Goal: Task Accomplishment & Management: Complete application form

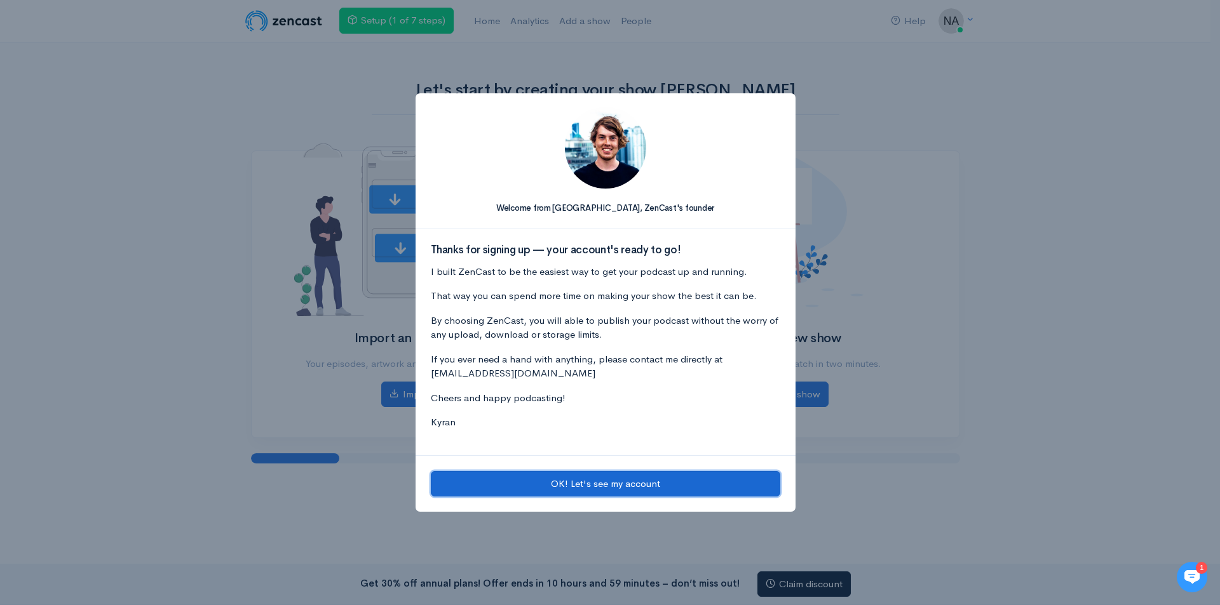
click at [647, 486] on button "OK! Let's see my account" at bounding box center [605, 484] width 349 height 26
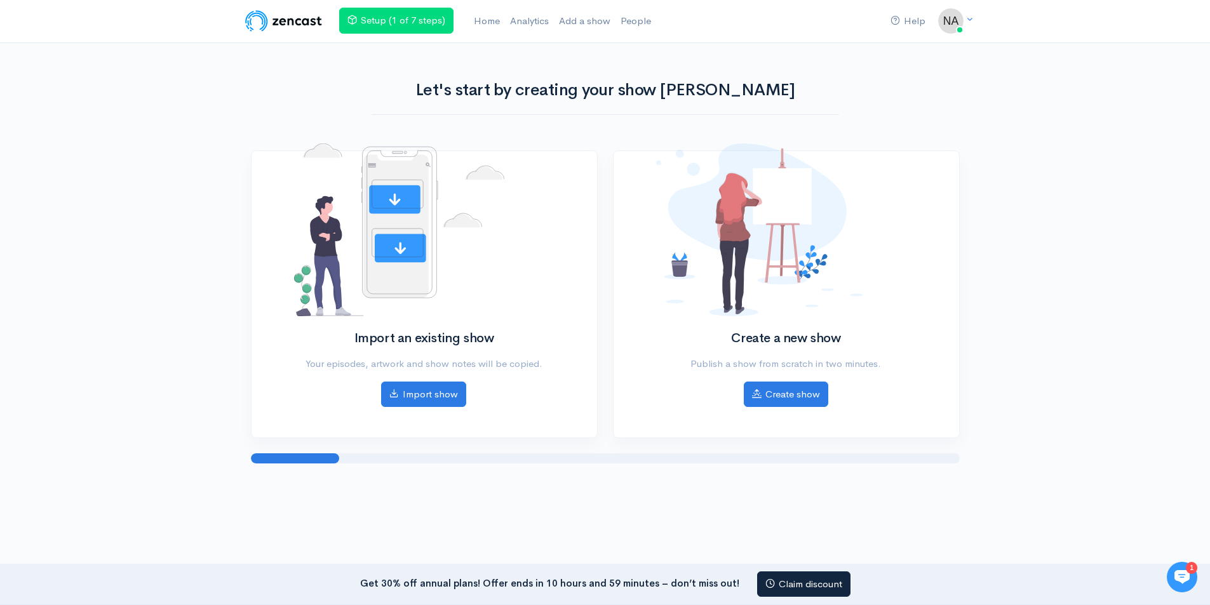
click at [1043, 128] on div "Help Notifications View all Your profile Team settings Default team Current Log…" at bounding box center [605, 251] width 1210 height 502
click at [783, 388] on link "Create show" at bounding box center [786, 393] width 84 height 26
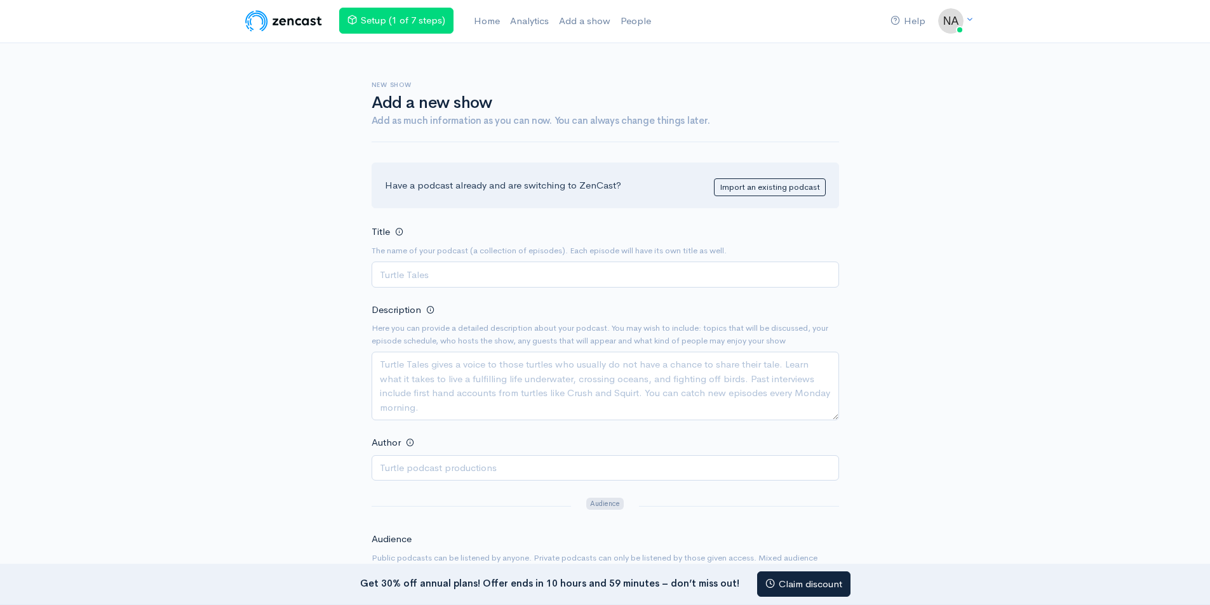
click at [446, 287] on input "Title" at bounding box center [606, 275] width 468 height 26
paste input "Inside Nutrikal Secrets of Supplement Success"
type input "Inside Nutrikal Secrets of Supplement Success"
click at [463, 379] on textarea "Description" at bounding box center [606, 386] width 468 height 69
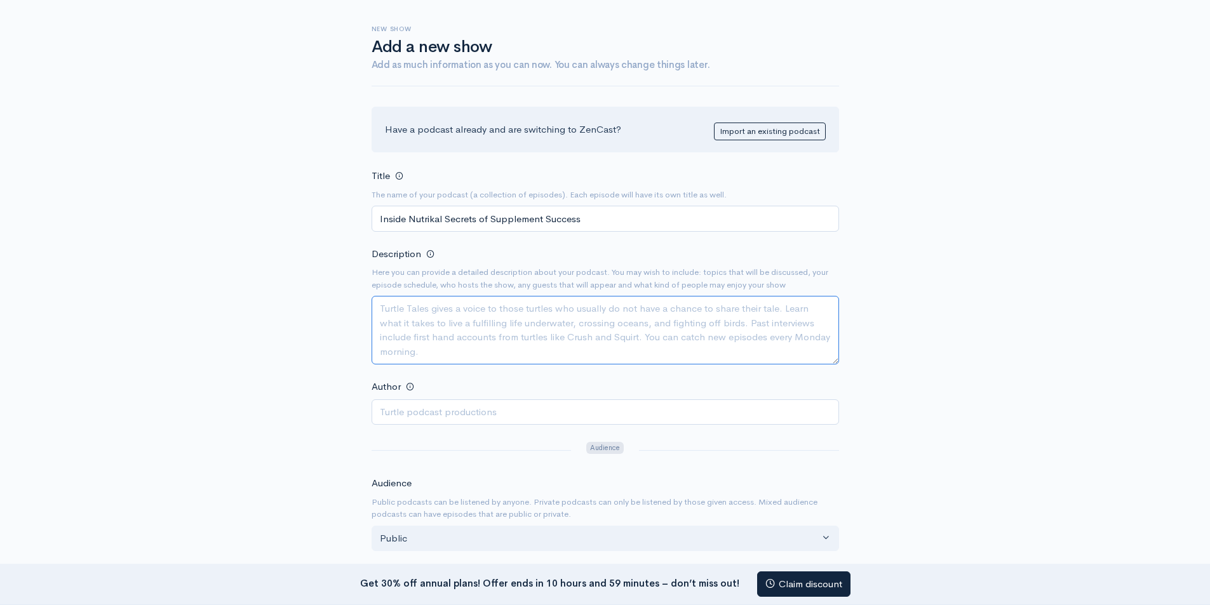
scroll to position [26, 0]
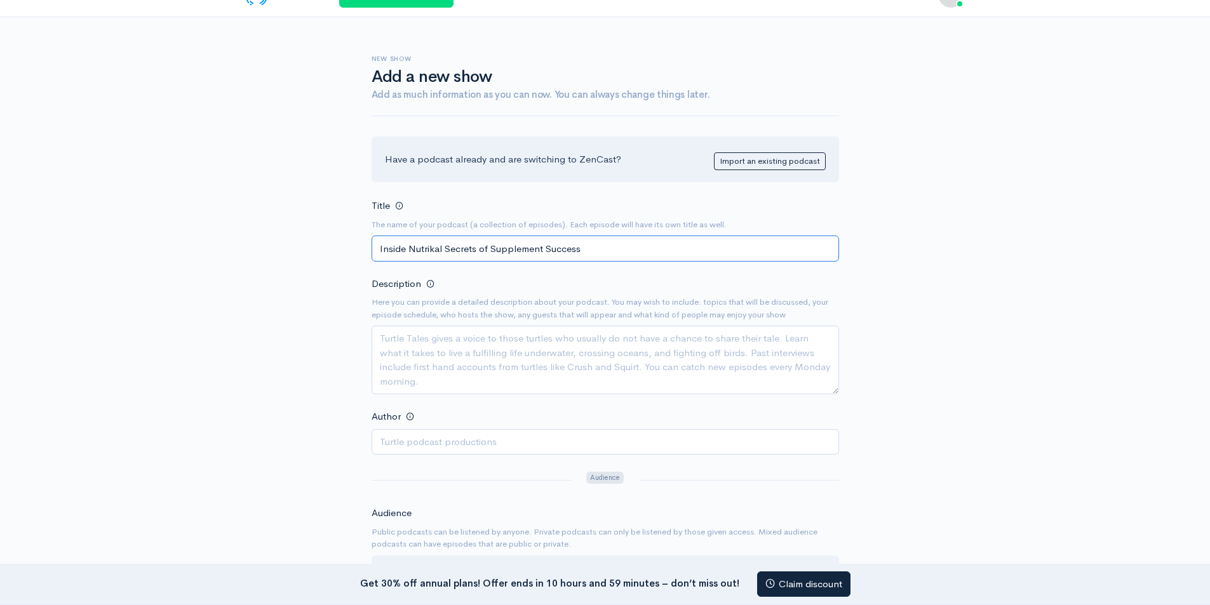
drag, startPoint x: 604, startPoint y: 250, endPoint x: 311, endPoint y: 271, distance: 293.6
click at [311, 271] on div "New show Add a new show Add as much information as you can now. You can always …" at bounding box center [605, 523] width 724 height 1013
click at [542, 354] on textarea "Description" at bounding box center [606, 360] width 468 height 69
paste textarea "Welcome to Nancy Podcast: Wellness Unveiled, where we explore the transformativ…"
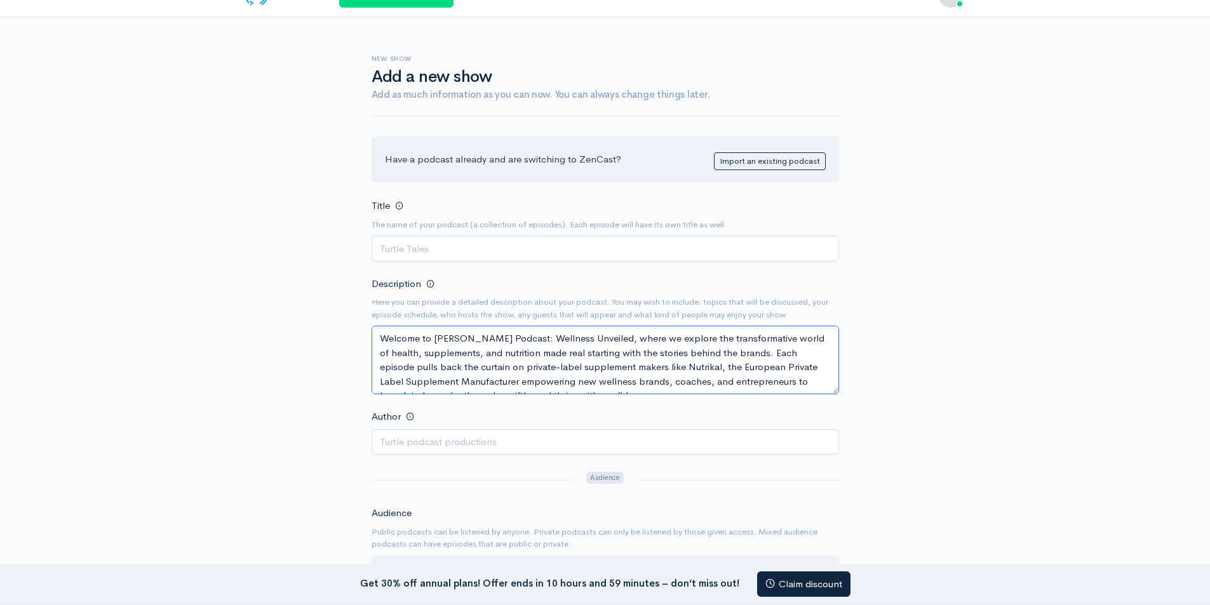
scroll to position [94, 0]
drag, startPoint x: 826, startPoint y: 388, endPoint x: 839, endPoint y: 476, distance: 89.8
click at [839, 476] on form "Title The name of your podcast (a collection of episodes). Each episode will ha…" at bounding box center [606, 606] width 468 height 817
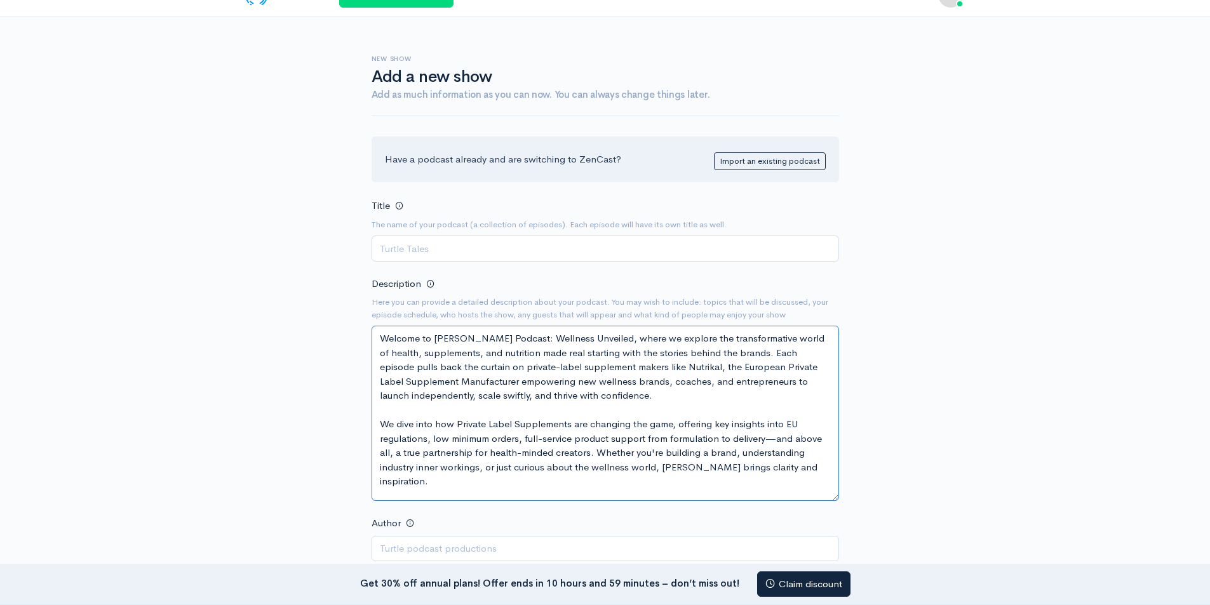
scroll to position [0, 0]
drag, startPoint x: 837, startPoint y: 390, endPoint x: 865, endPoint y: 522, distance: 135.2
click at [865, 522] on div "New show Add a new show Add as much information as you can now. You can always …" at bounding box center [605, 589] width 724 height 1145
click at [518, 450] on textarea "Welcome to Nancy Podcast: Wellness Unveiled, where we explore the transformativ…" at bounding box center [606, 426] width 468 height 201
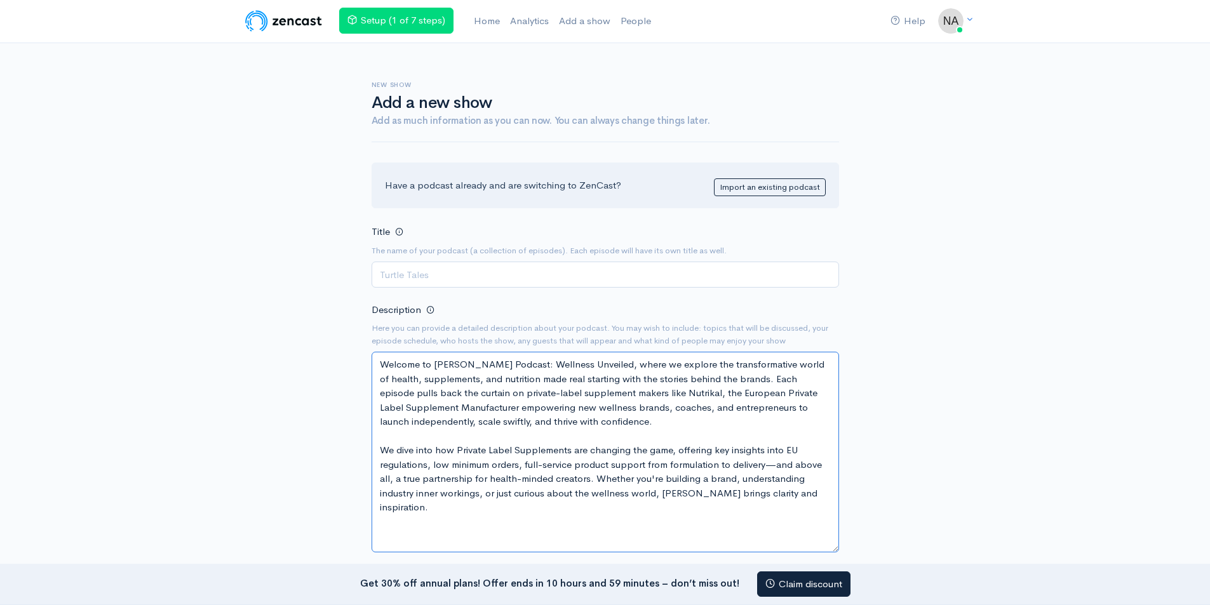
drag, startPoint x: 503, startPoint y: 366, endPoint x: 433, endPoint y: 375, distance: 71.2
click at [433, 375] on textarea "Welcome to Nancy Podcast: Wellness Unveiled, where we explore the transformativ…" at bounding box center [606, 452] width 468 height 201
click at [537, 381] on textarea "Welcome to Nancy Podcast: Wellness Unveiled, where we explore the transformativ…" at bounding box center [606, 452] width 468 height 201
drag, startPoint x: 497, startPoint y: 362, endPoint x: 433, endPoint y: 363, distance: 64.2
click at [433, 363] on textarea "Welcome to Nancy Podcast: Wellness Unveiled, where we explore the transformativ…" at bounding box center [606, 452] width 468 height 201
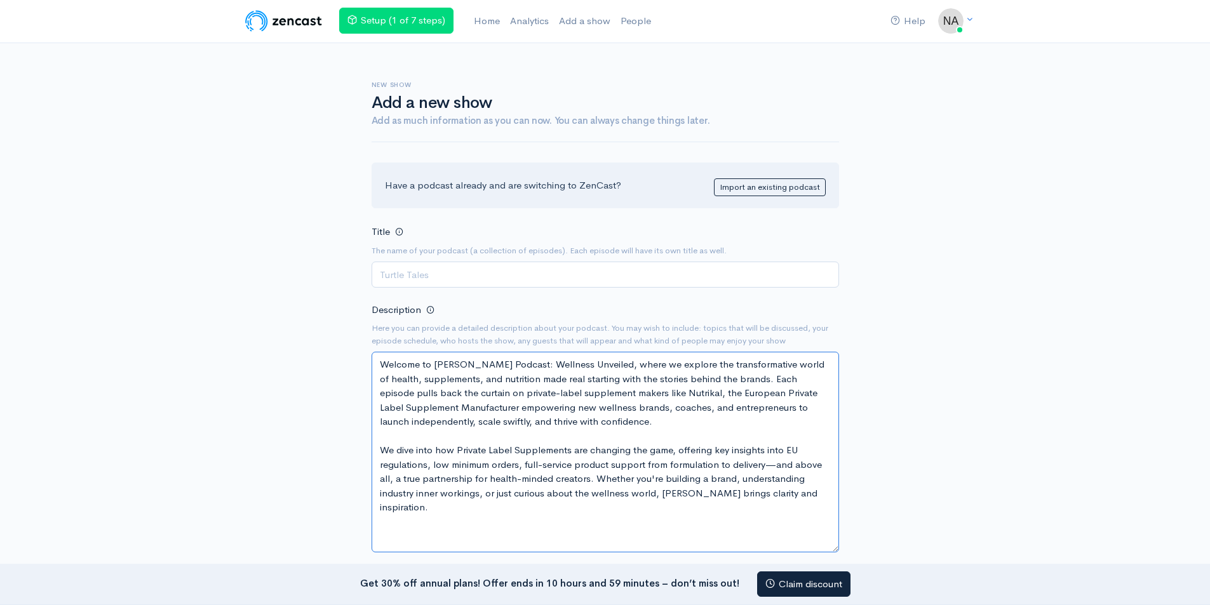
type textarea "Welcome to Nancy Podcast: Wellness Unveiled, where we explore the transformativ…"
click at [431, 276] on input "Title" at bounding box center [606, 275] width 468 height 26
paste input "[PERSON_NAME] Podcast"
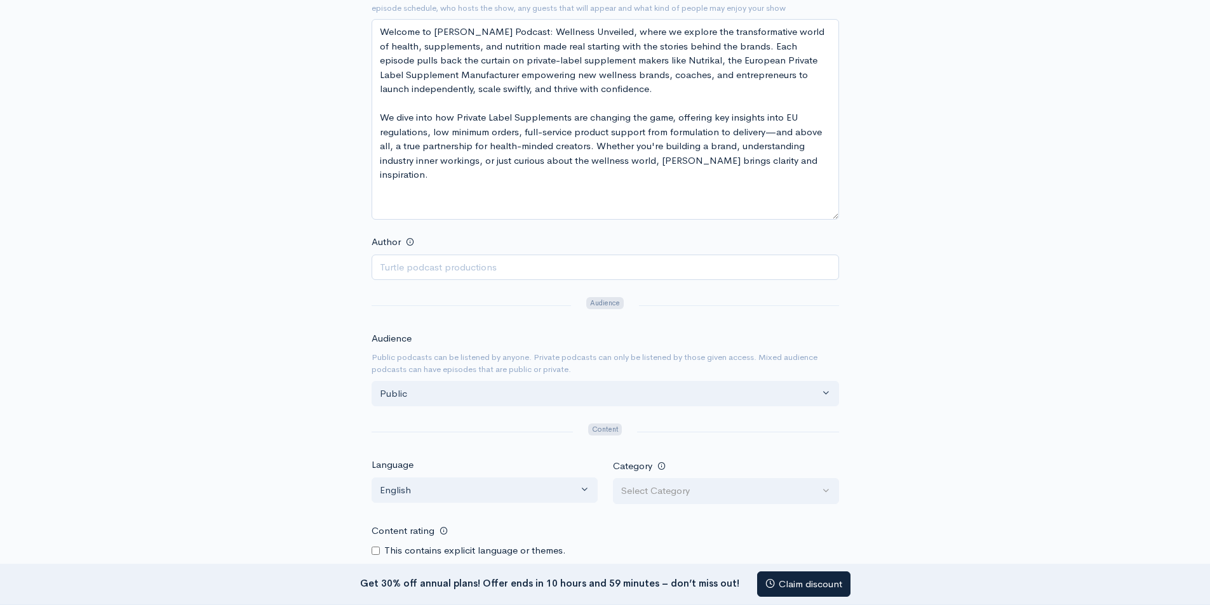
scroll to position [381, 0]
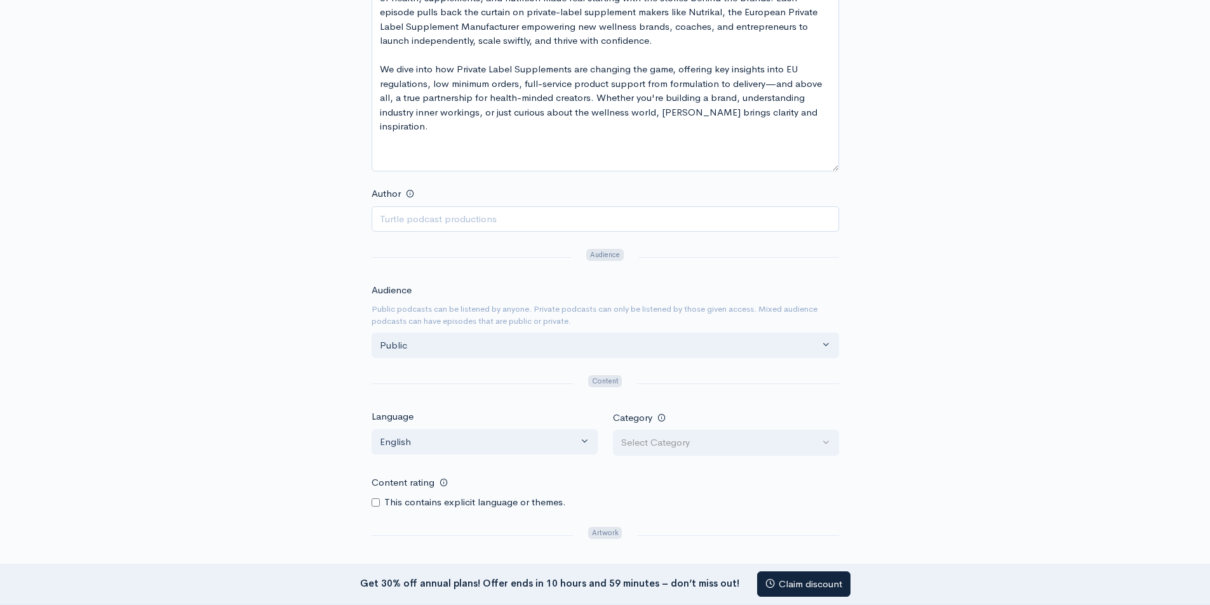
type input "[PERSON_NAME] Podcast"
click at [498, 217] on input "Author" at bounding box center [606, 219] width 468 height 26
paste input "[PERSON_NAME] Podcast"
drag, startPoint x: 407, startPoint y: 219, endPoint x: 522, endPoint y: 226, distance: 114.6
click at [522, 226] on input "[PERSON_NAME] Podcast" at bounding box center [606, 219] width 468 height 26
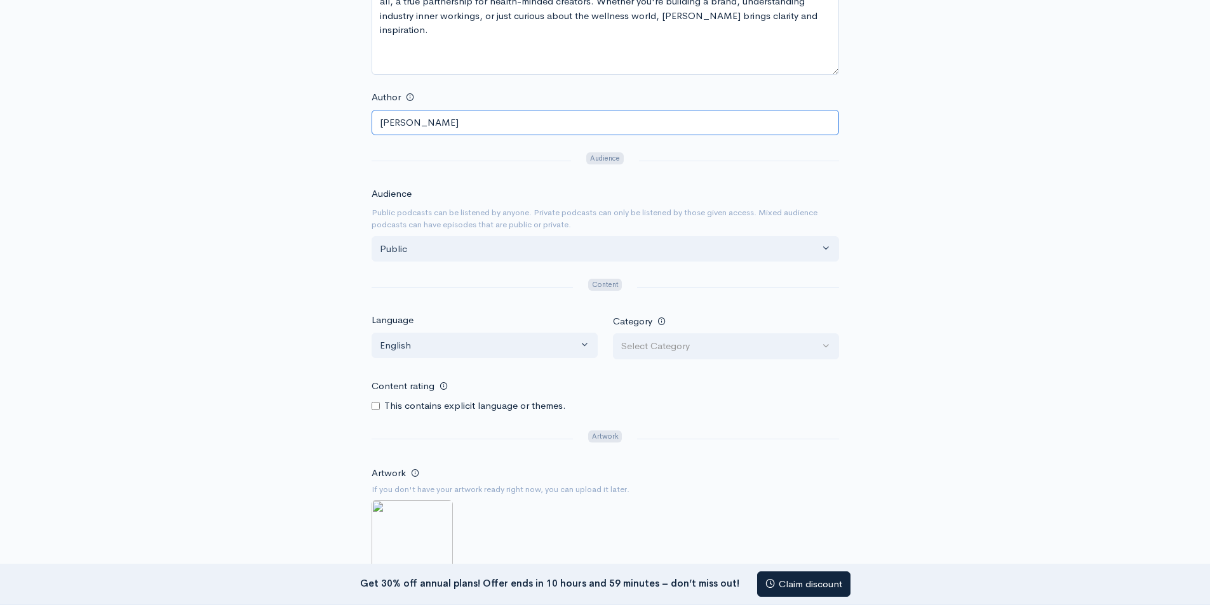
scroll to position [508, 0]
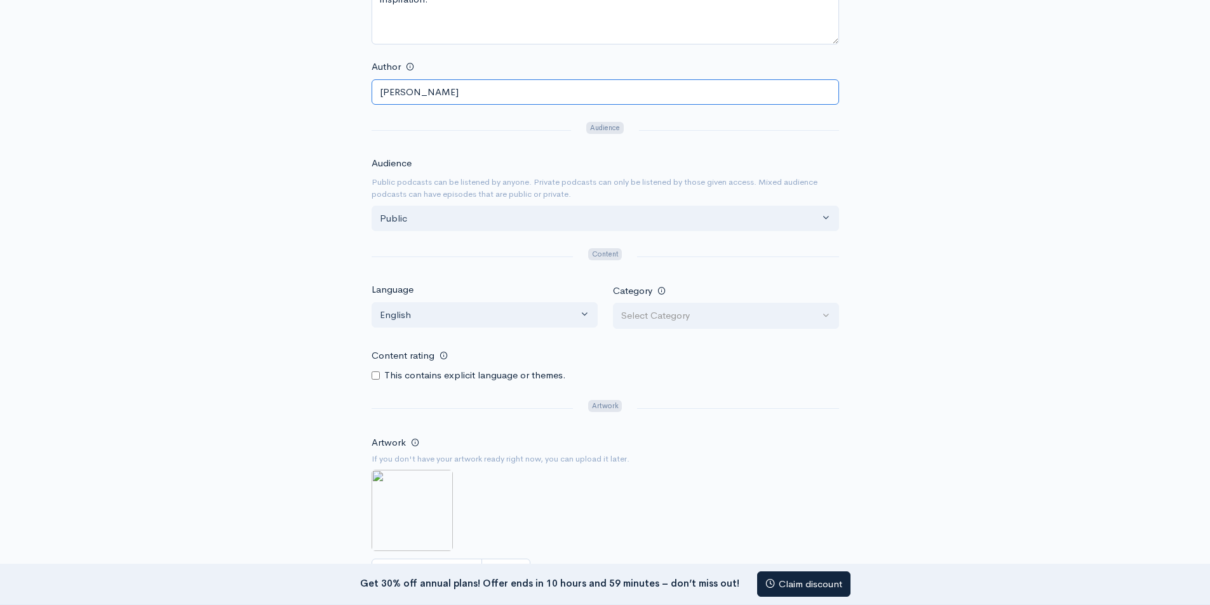
type input "[PERSON_NAME]"
click at [917, 240] on div "New show Add a new show Add as much information as you can now. You can always …" at bounding box center [605, 107] width 724 height 1145
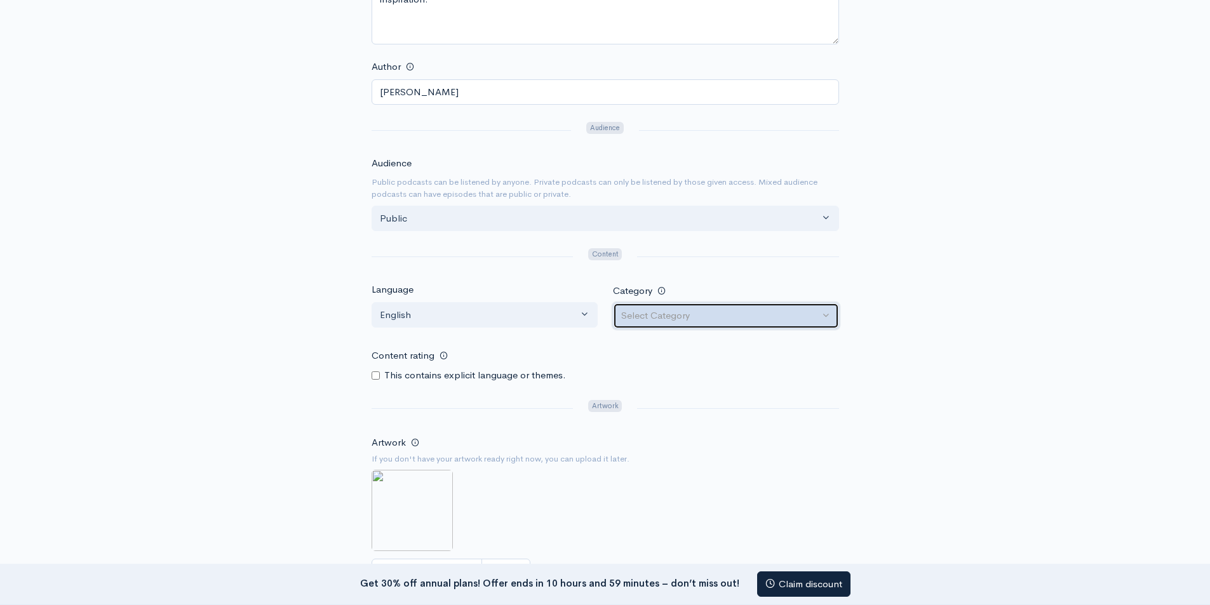
click at [697, 308] on button "Select Category" at bounding box center [726, 316] width 226 height 26
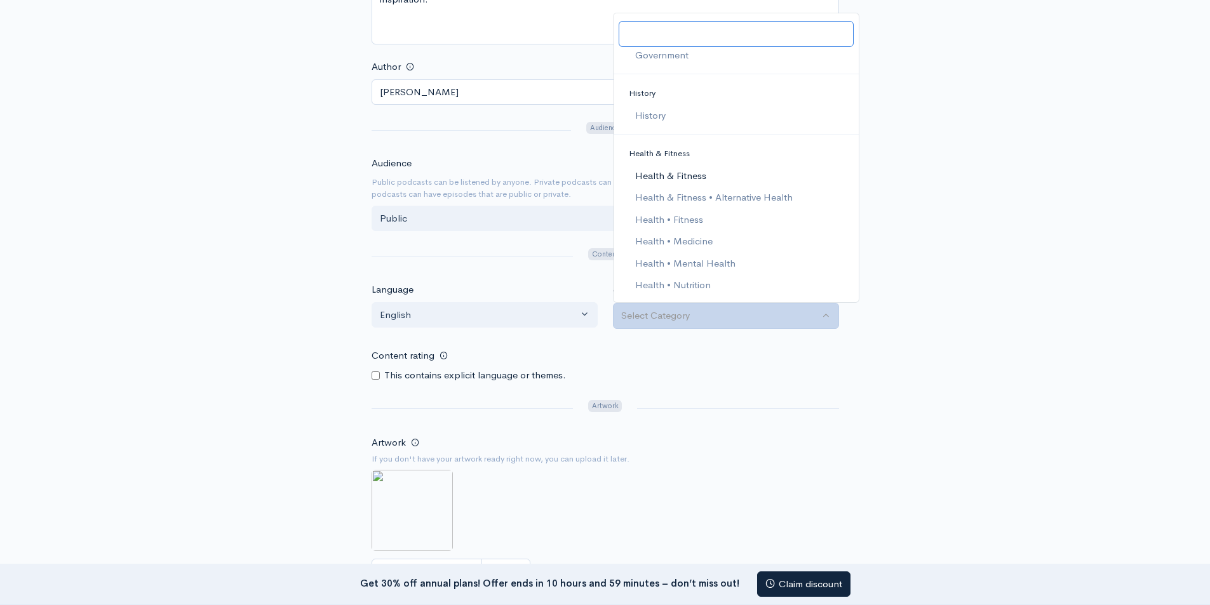
scroll to position [889, 0]
click at [682, 256] on span "Health • Nutrition" at bounding box center [673, 255] width 76 height 15
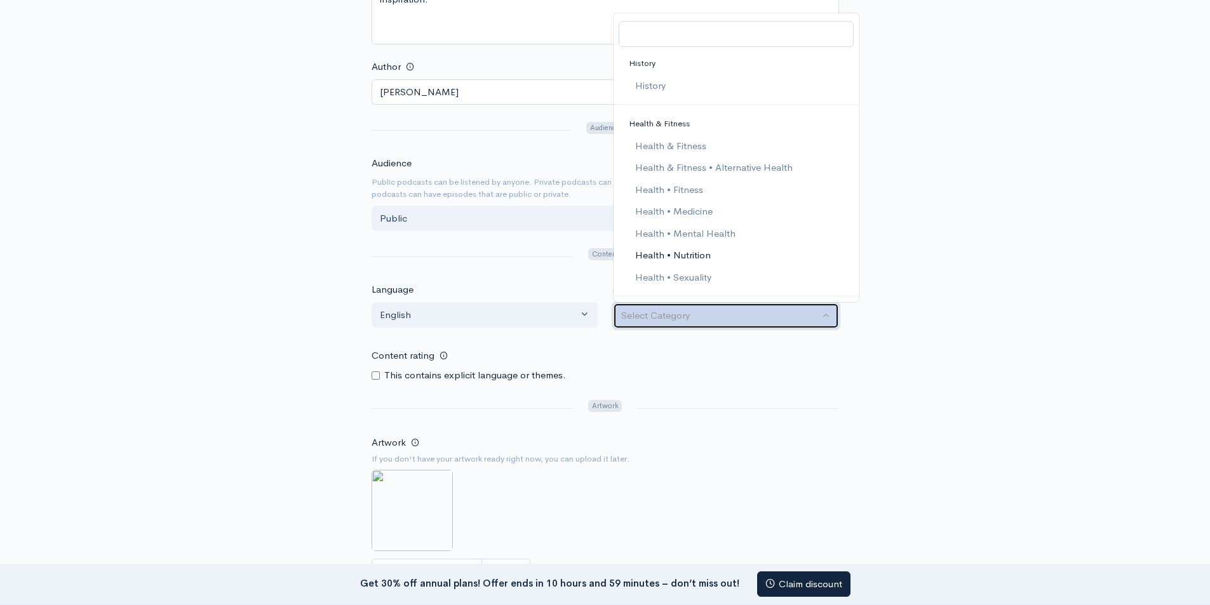
select select "Health > Nutrition"
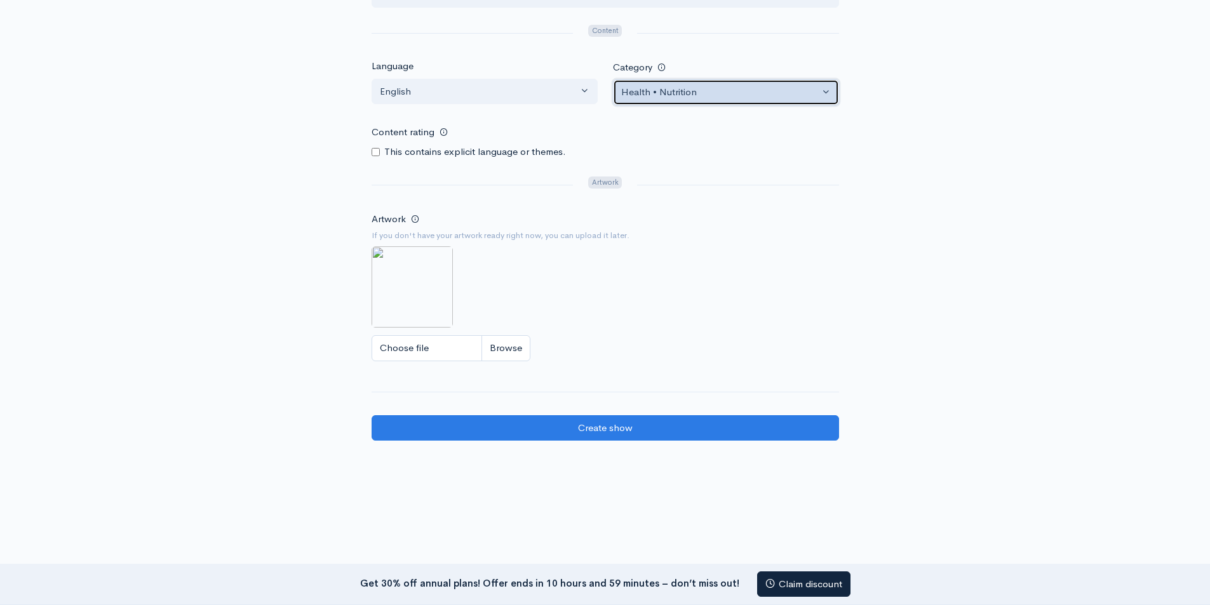
scroll to position [762, 0]
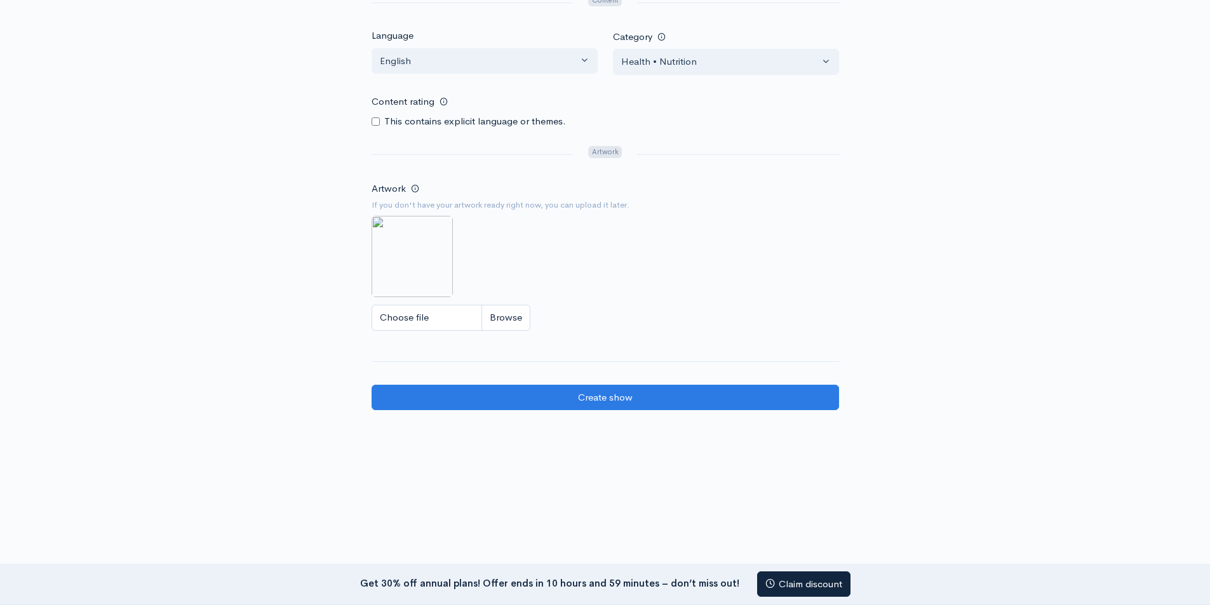
click at [398, 257] on img at bounding box center [412, 256] width 81 height 81
click at [421, 323] on input "Choose file" at bounding box center [451, 318] width 159 height 26
type input "C:\fakepath\ChatGPT Image Aug 20, 2025, 11_27_38 AM.png"
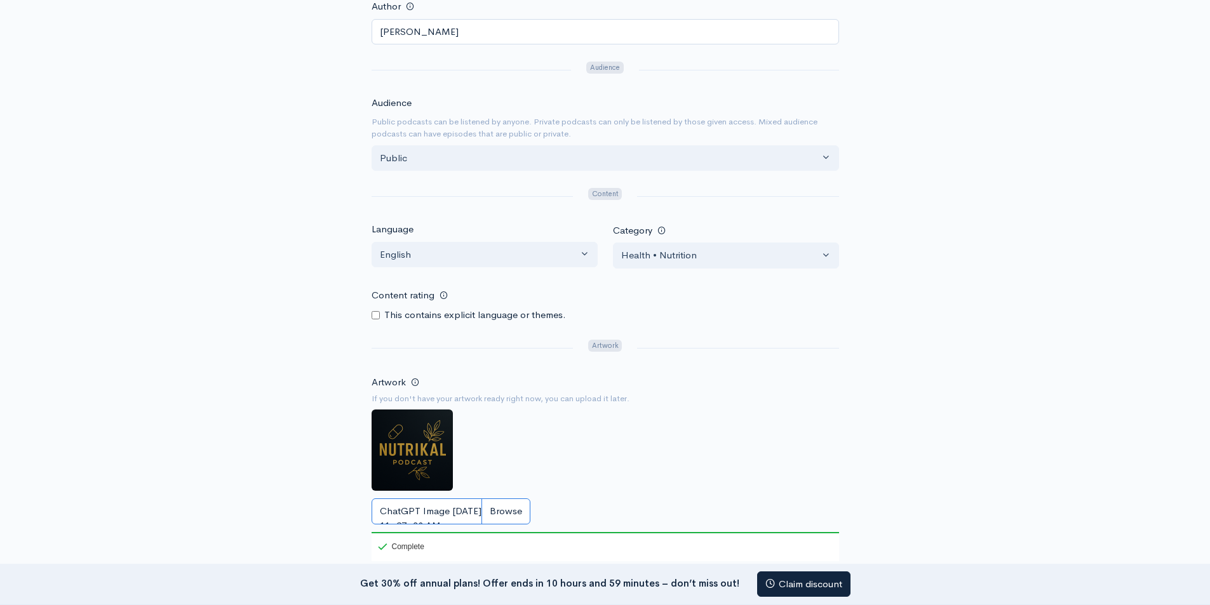
scroll to position [823, 0]
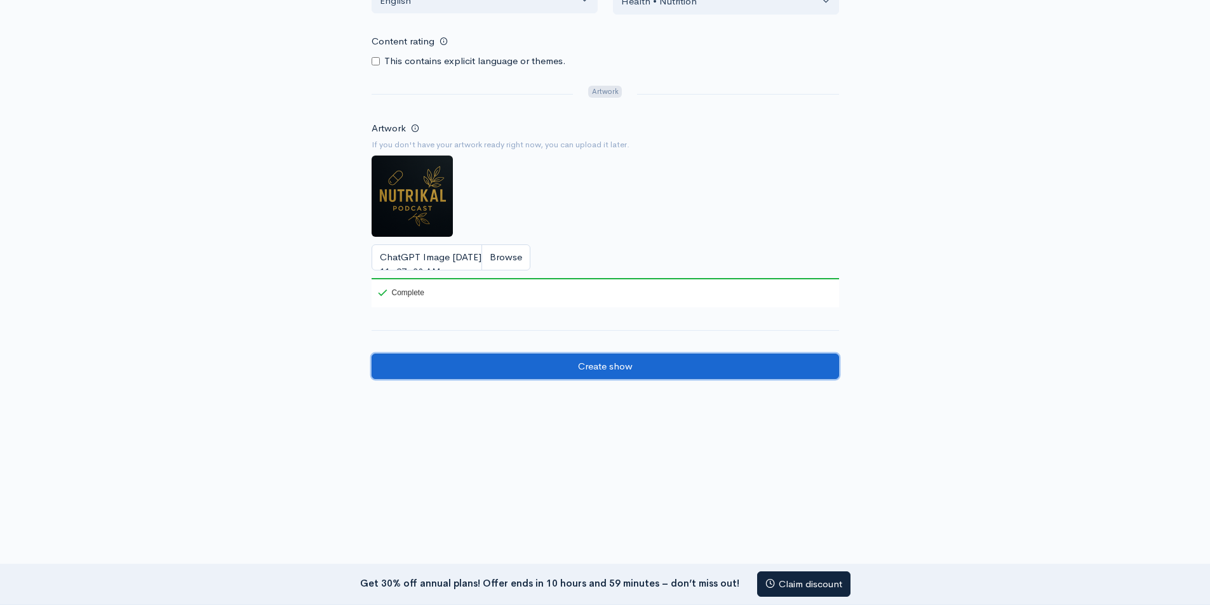
click at [651, 361] on input "Create show" at bounding box center [606, 367] width 468 height 26
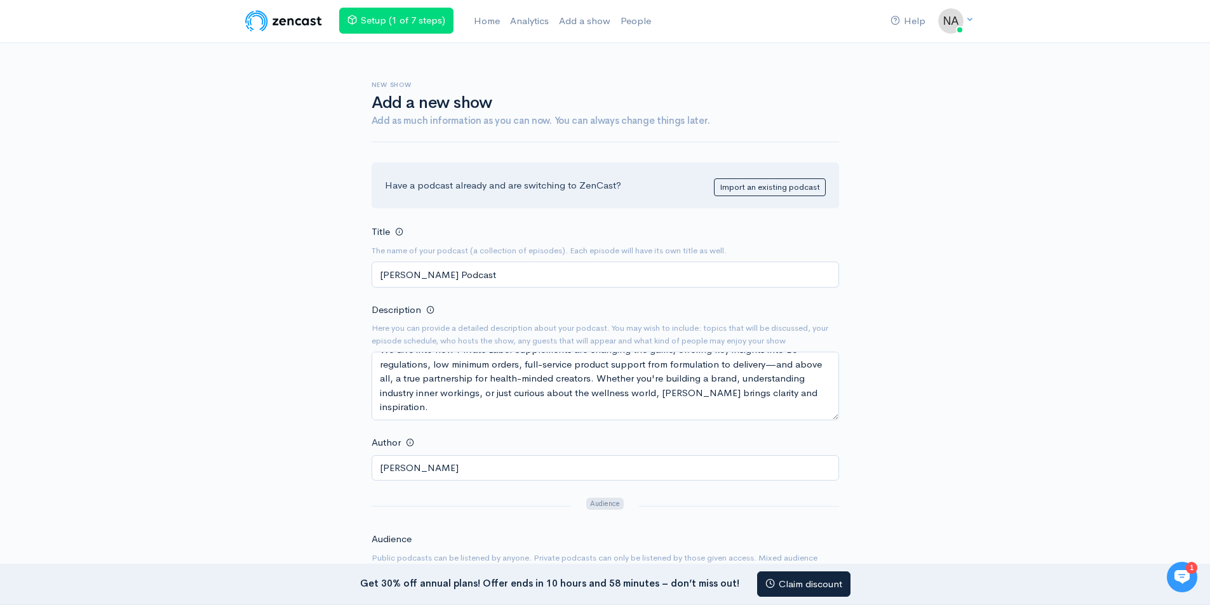
scroll to position [635, 0]
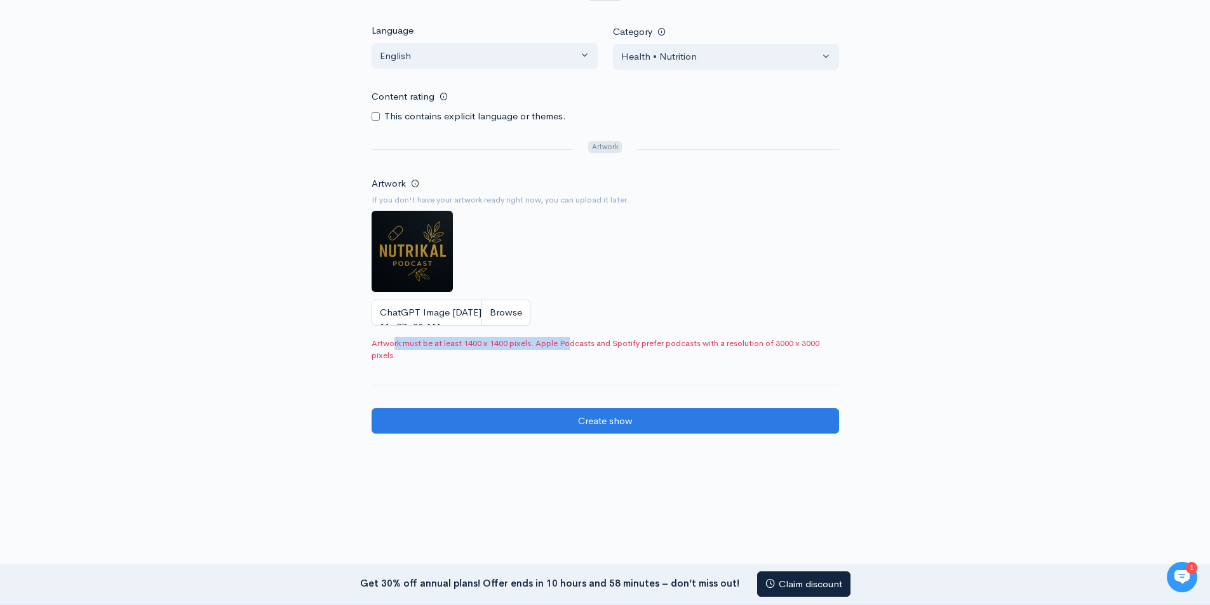
drag, startPoint x: 393, startPoint y: 344, endPoint x: 574, endPoint y: 344, distance: 181.7
click at [574, 344] on span "Artwork must be at least 1400 x 1400 pixels. Apple Podcasts and Spotify prefer …" at bounding box center [606, 349] width 468 height 25
click at [687, 342] on span "Artwork must be at least 1400 x 1400 pixels. Apple Podcasts and Spotify prefer …" at bounding box center [606, 349] width 468 height 25
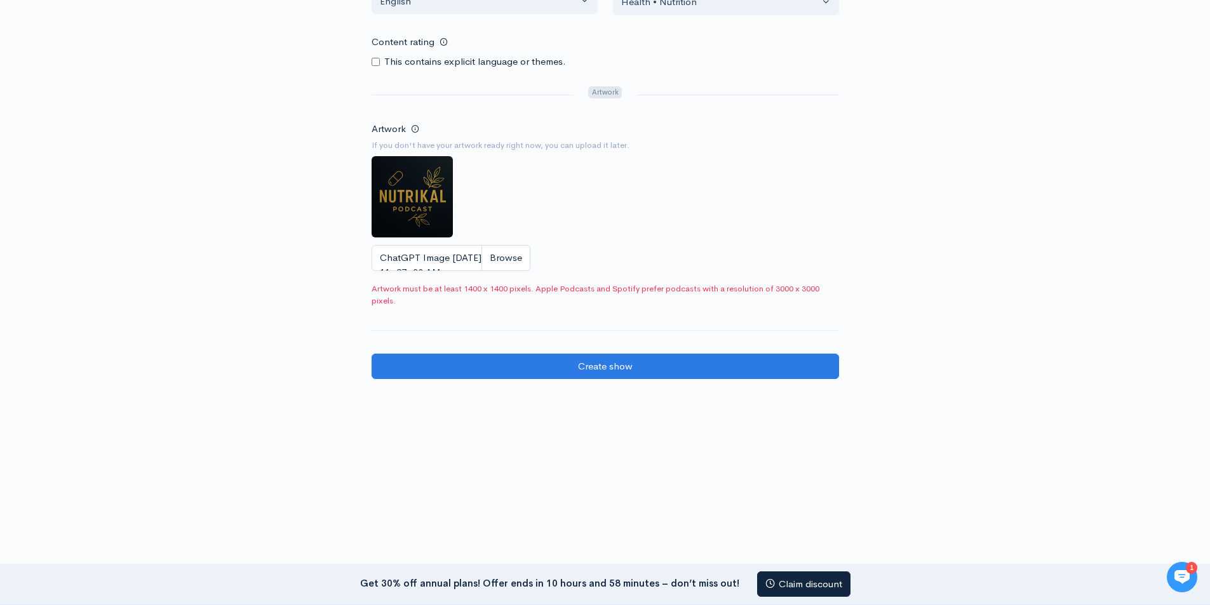
scroll to position [563, 0]
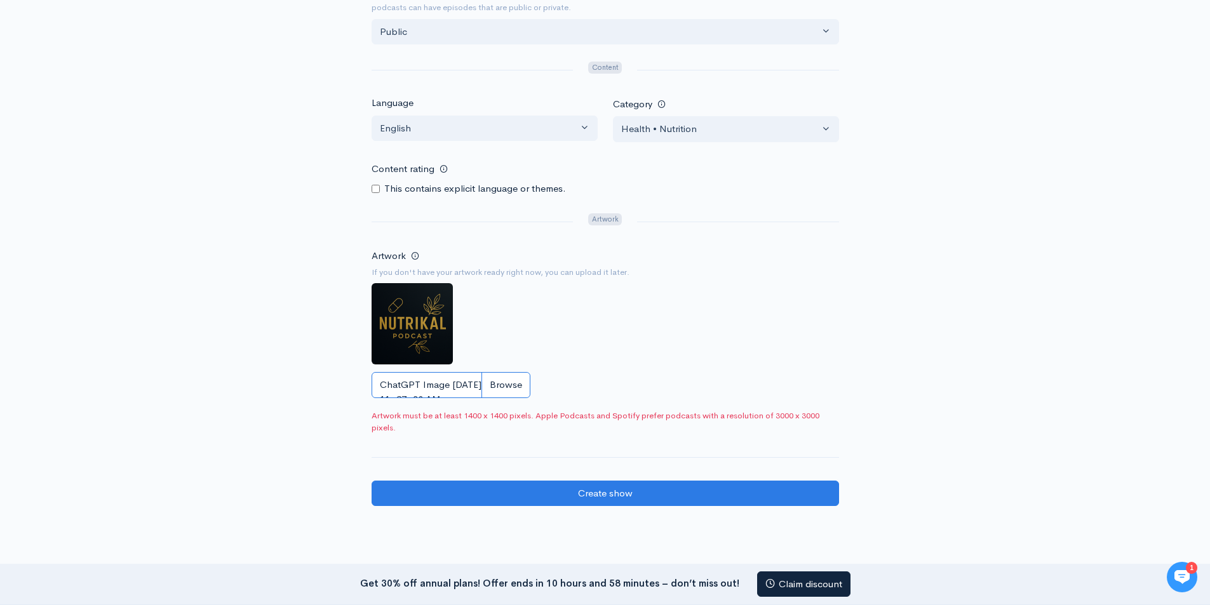
click at [447, 379] on input "ChatGPT Image Aug 20, 2025, 11_27_38 AM.png" at bounding box center [451, 385] width 159 height 26
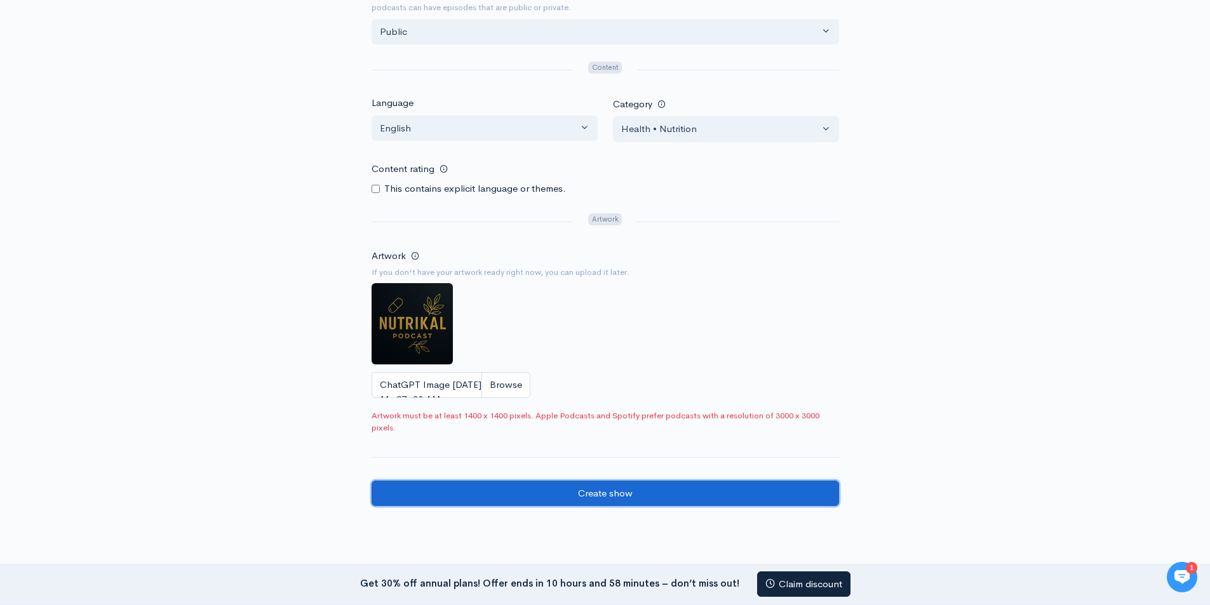
click at [646, 495] on input "Create show" at bounding box center [606, 494] width 468 height 26
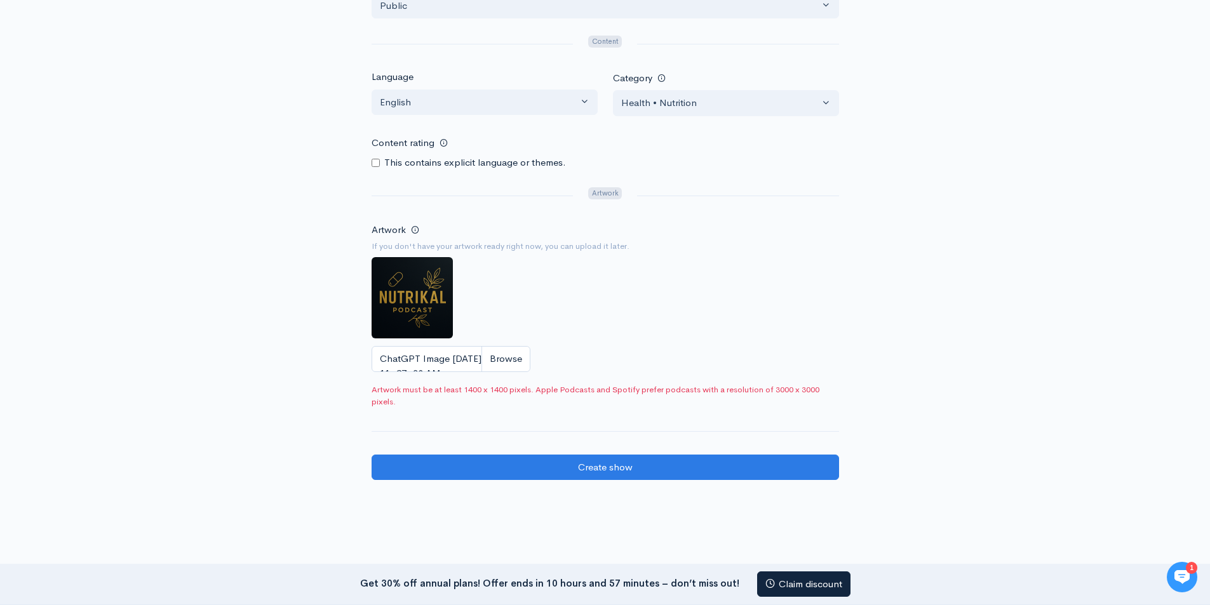
scroll to position [690, 0]
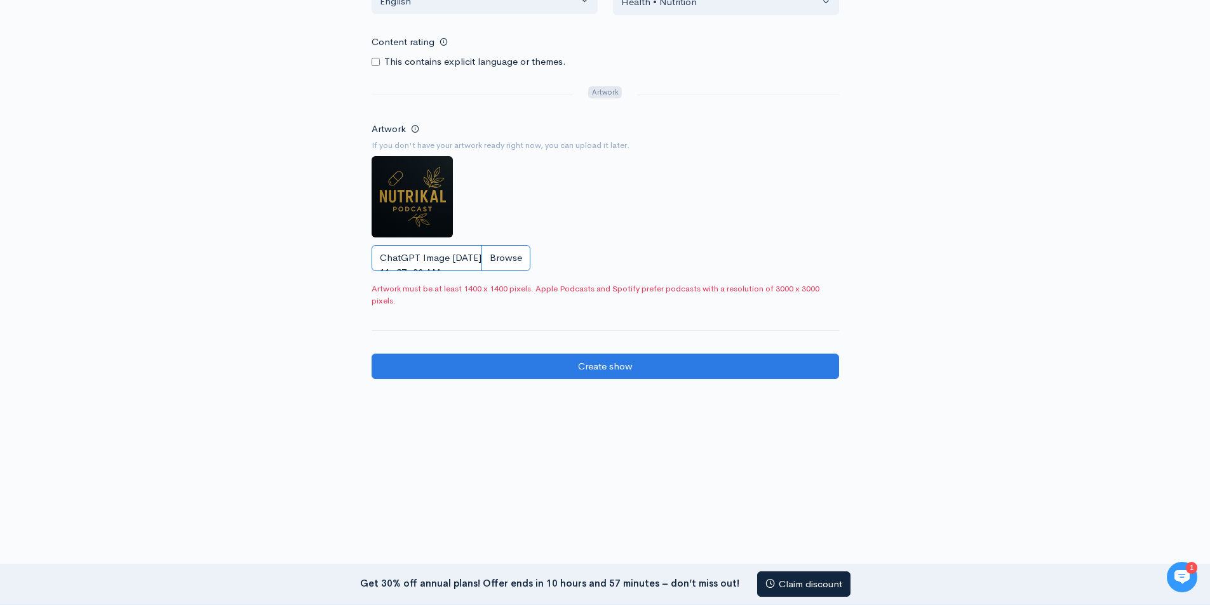
click at [509, 259] on input "ChatGPT Image Aug 20, 2025, 11_27_38 AM.png" at bounding box center [451, 258] width 159 height 26
click at [507, 265] on input "ChatGPT Image Aug 20, 2025, 11_27_38 AM.png" at bounding box center [451, 258] width 159 height 26
type input "C:\fakepath\Nutrikal.png"
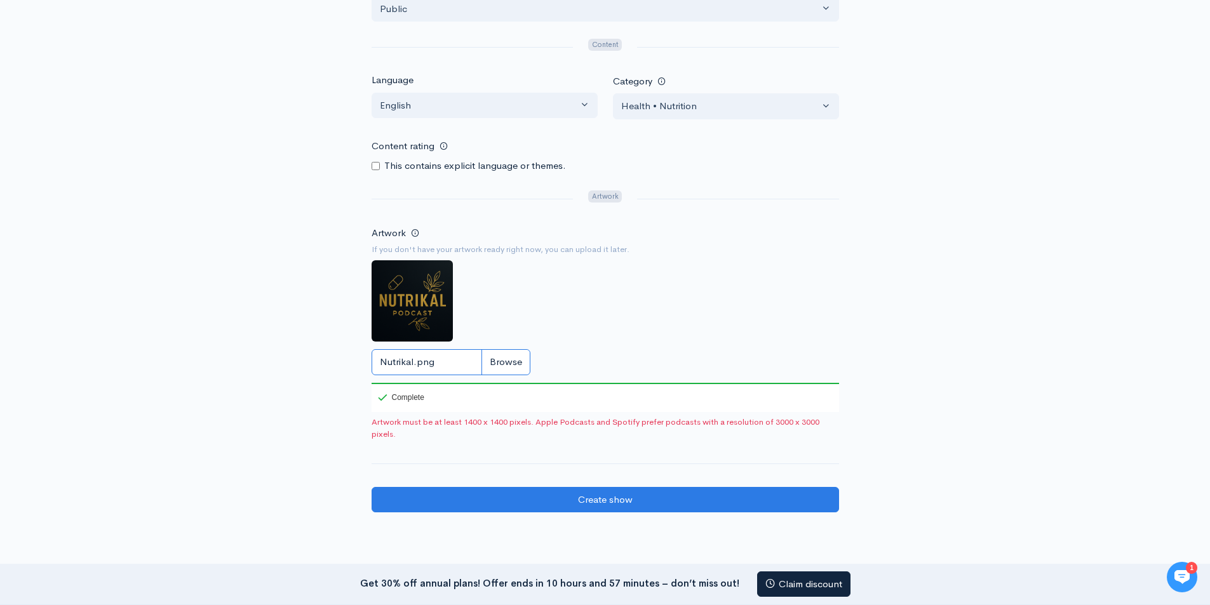
scroll to position [719, 0]
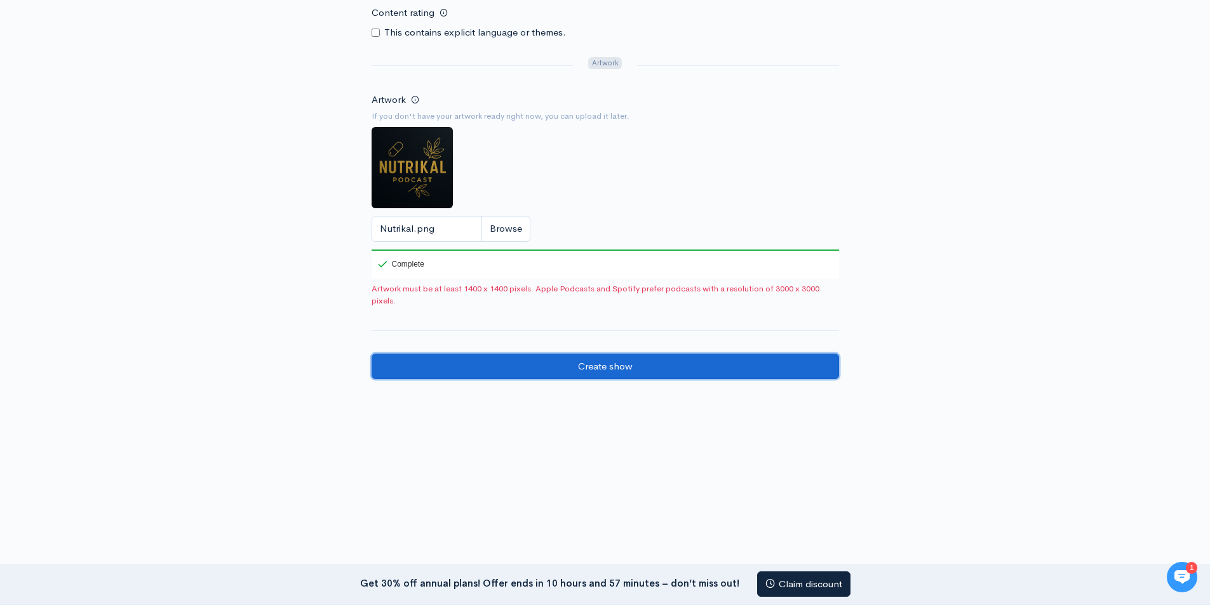
click at [589, 374] on input "Create show" at bounding box center [606, 367] width 468 height 26
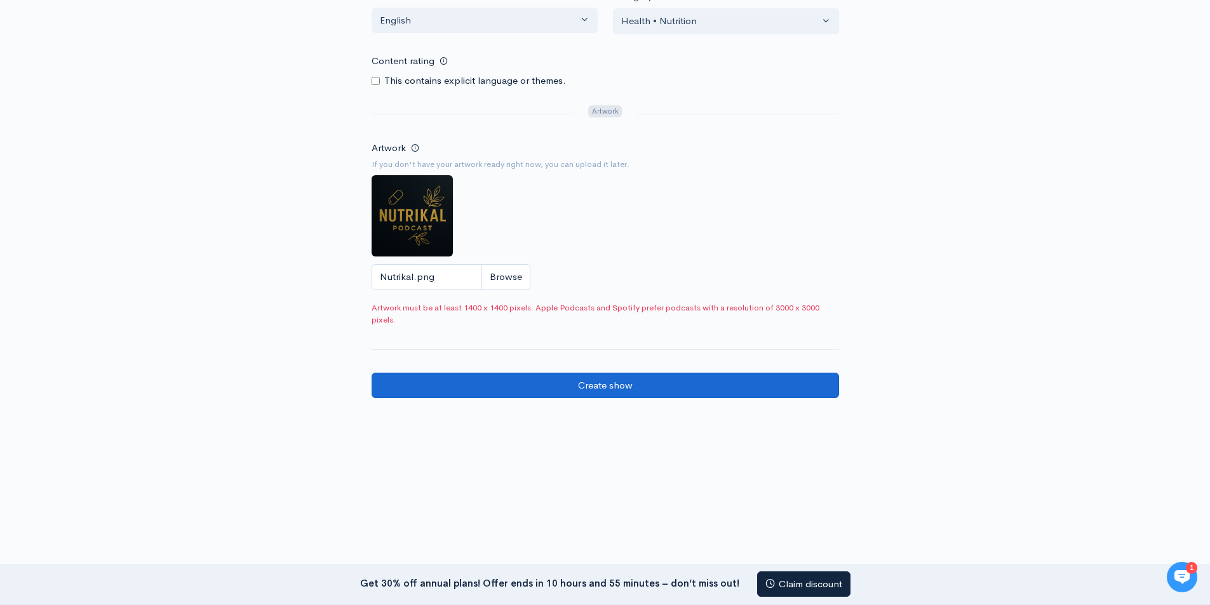
scroll to position [690, 0]
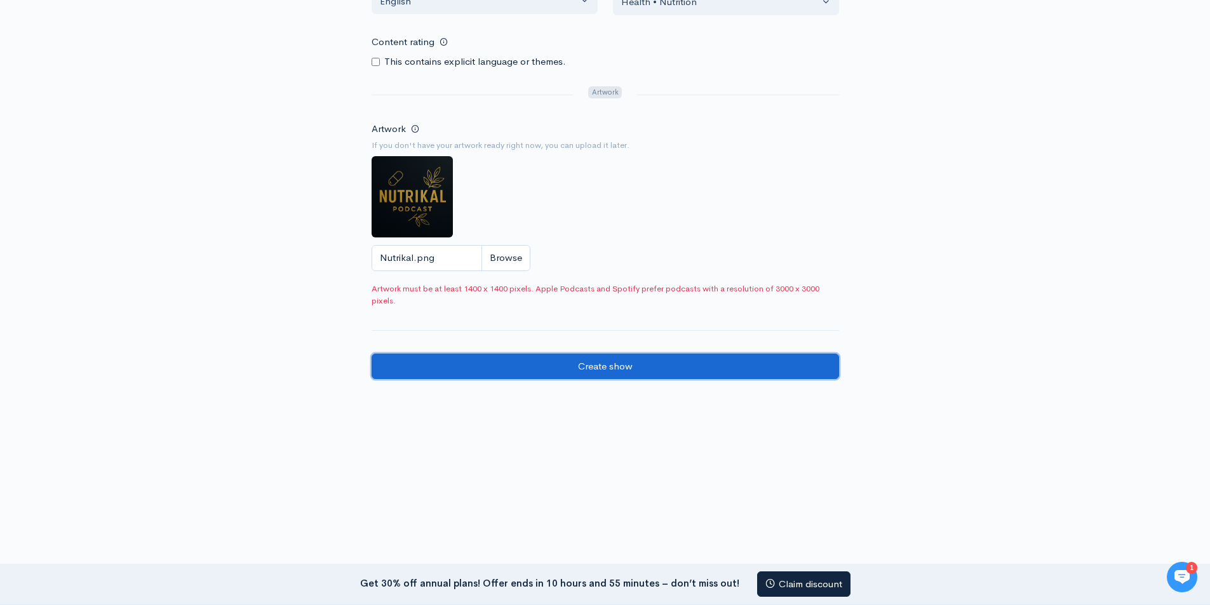
click at [609, 368] on input "Create show" at bounding box center [606, 367] width 468 height 26
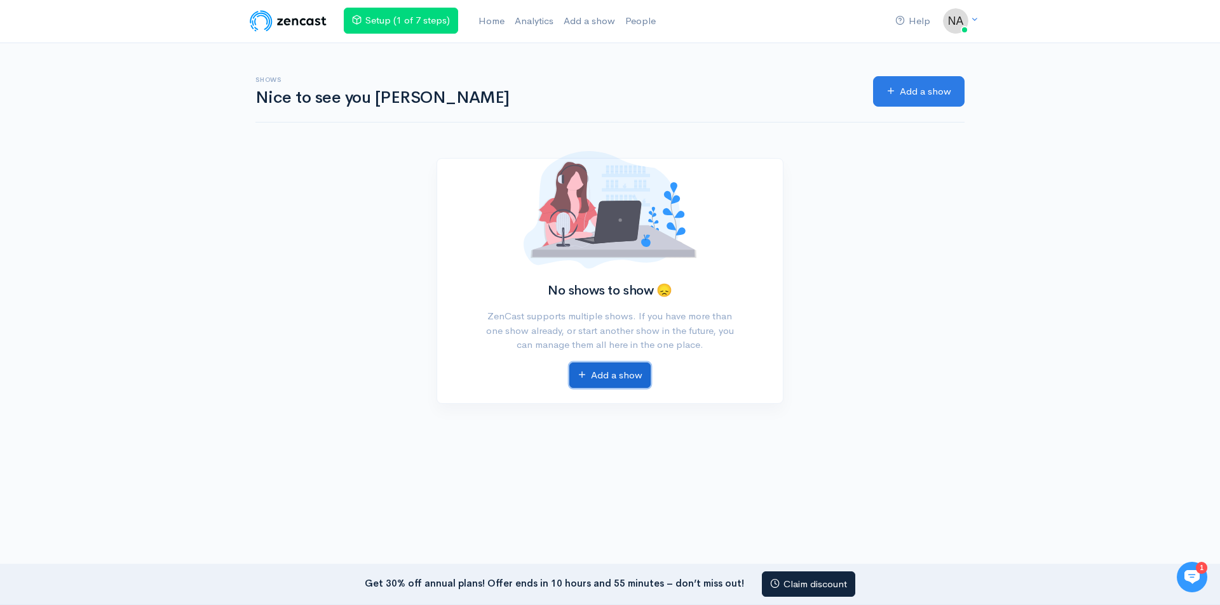
click at [635, 379] on link "Add a show" at bounding box center [609, 376] width 81 height 26
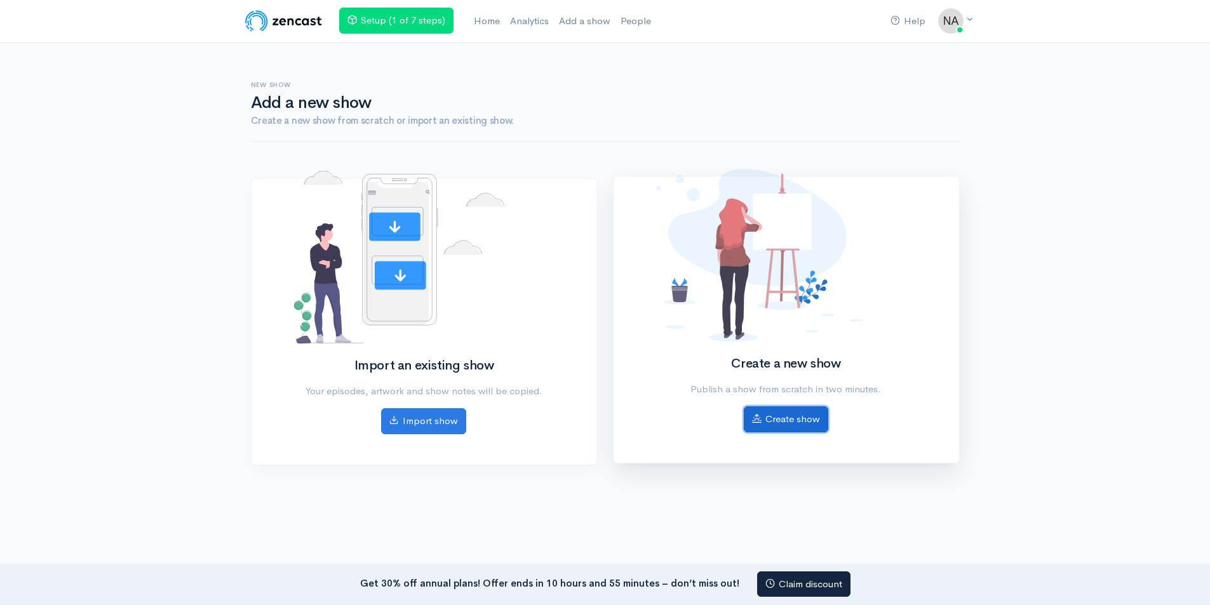
click at [787, 417] on link "Create show" at bounding box center [786, 420] width 84 height 26
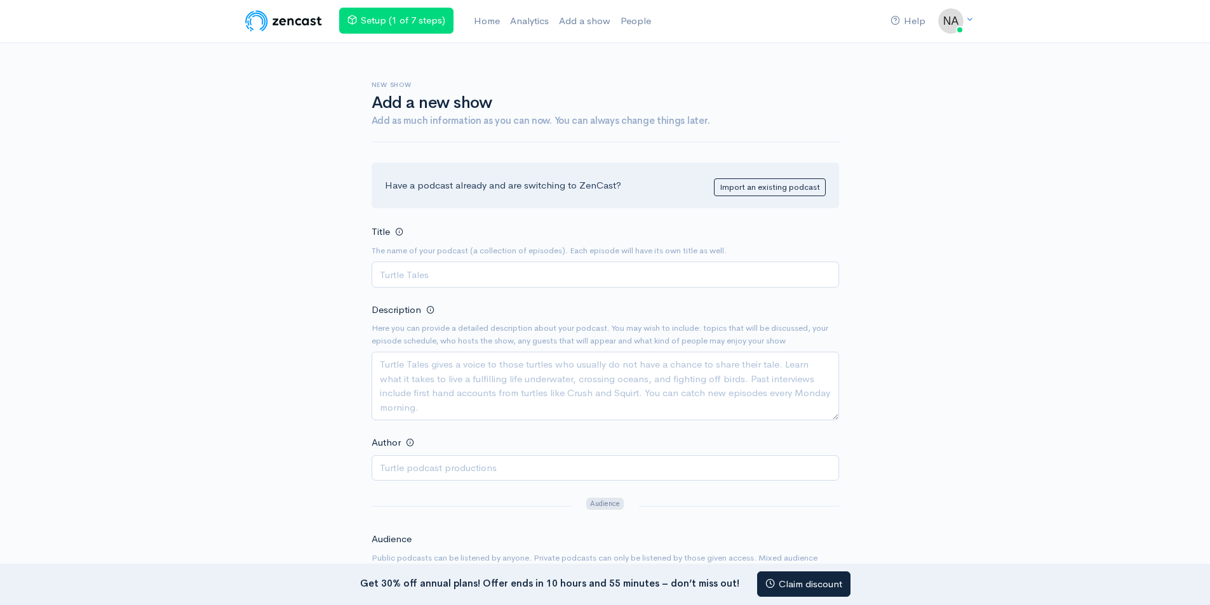
click at [483, 280] on input "Title" at bounding box center [606, 275] width 468 height 26
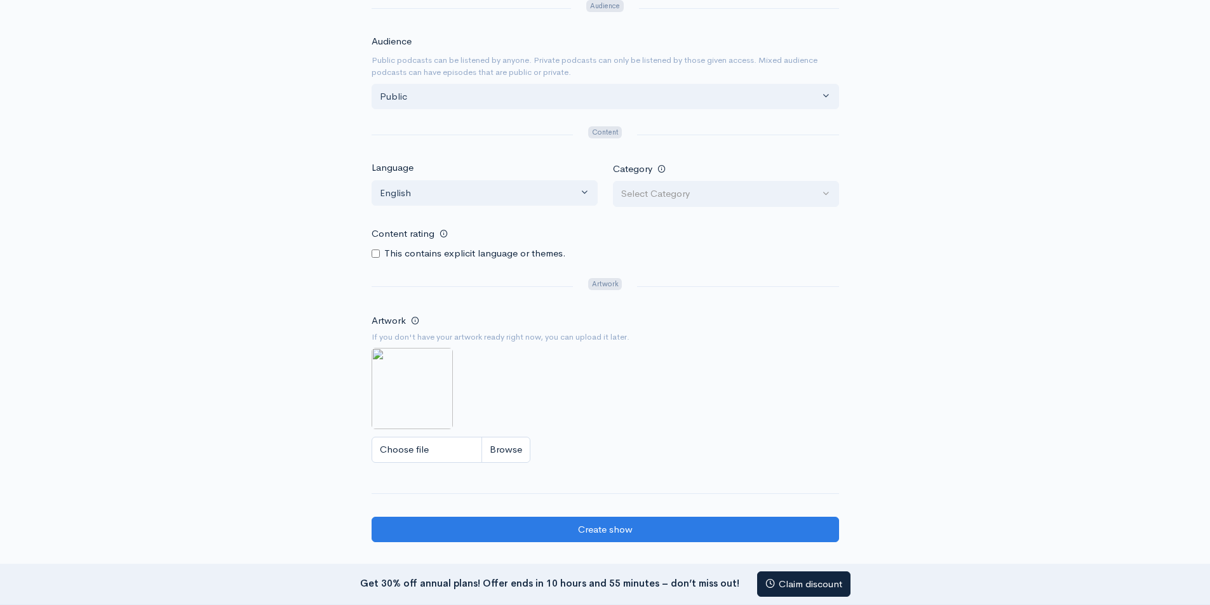
scroll to position [508, 0]
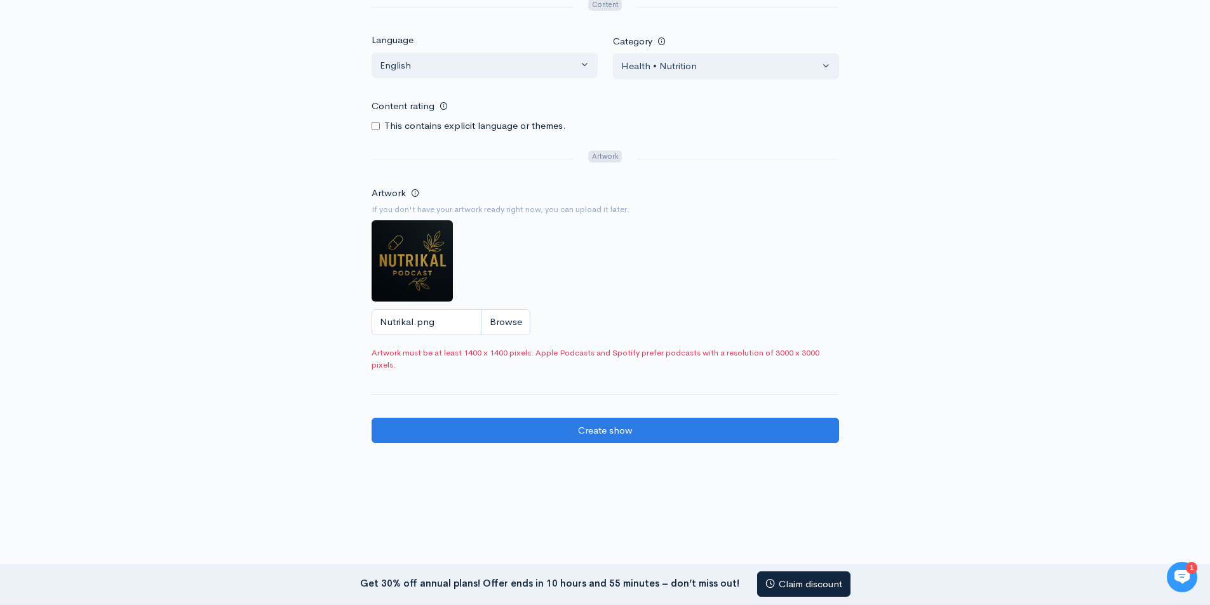
scroll to position [690, 0]
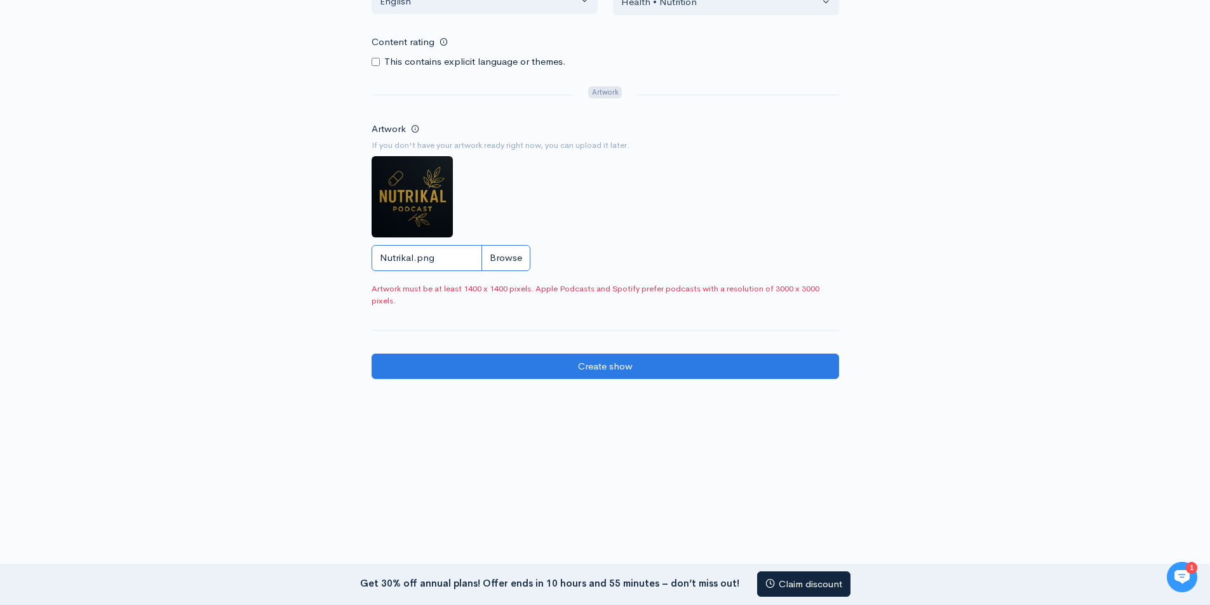
click at [504, 255] on input "Nutrikal.png" at bounding box center [451, 258] width 159 height 26
type input "C:\fakepath\Nutrikal (1).png"
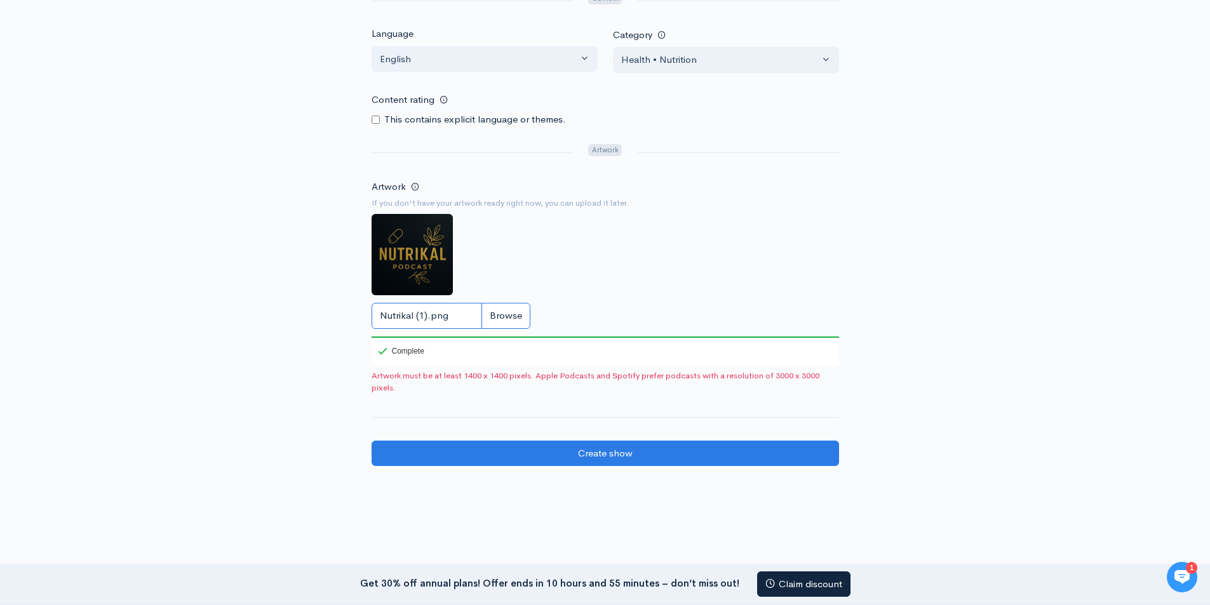
scroll to position [719, 0]
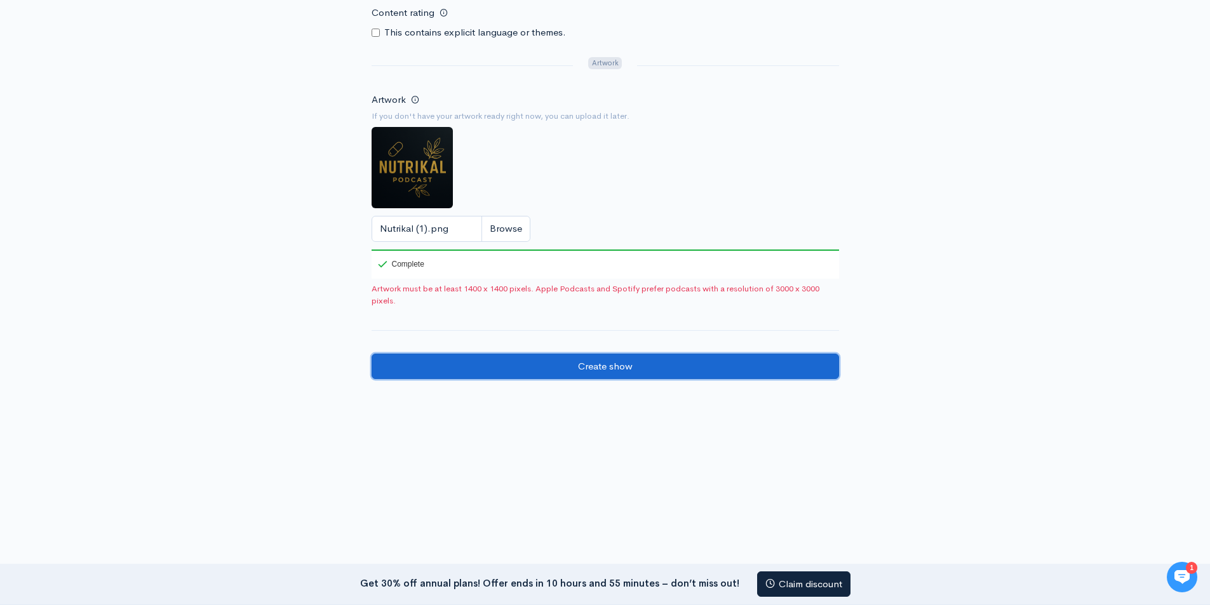
click at [621, 367] on input "Create show" at bounding box center [606, 367] width 468 height 26
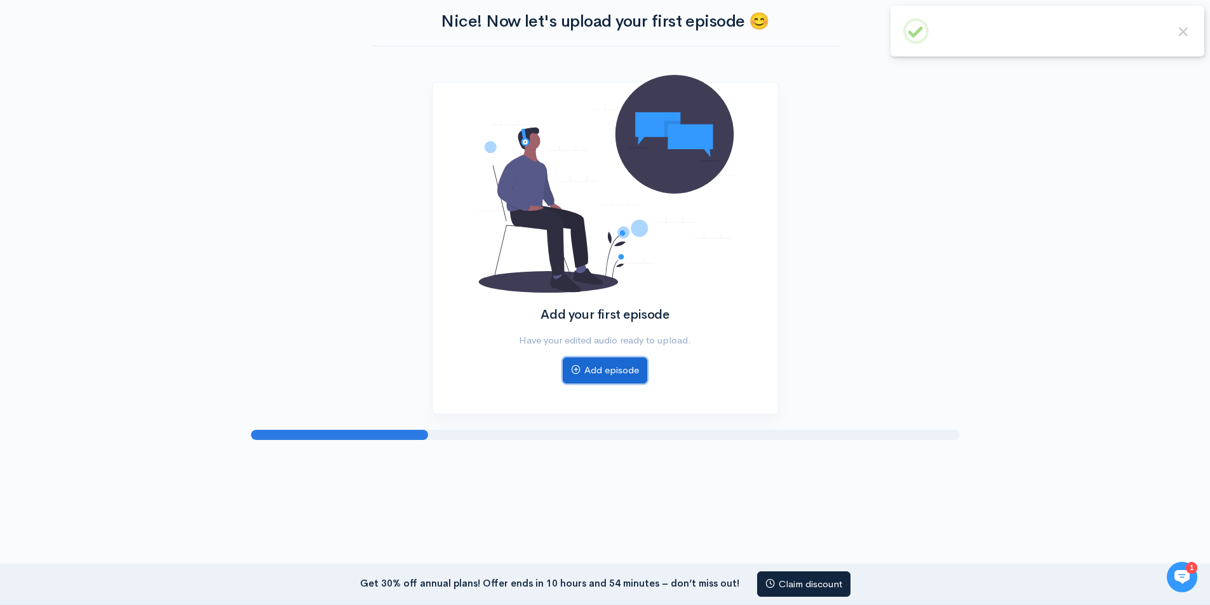
click at [616, 372] on link "Add episode" at bounding box center [605, 371] width 84 height 26
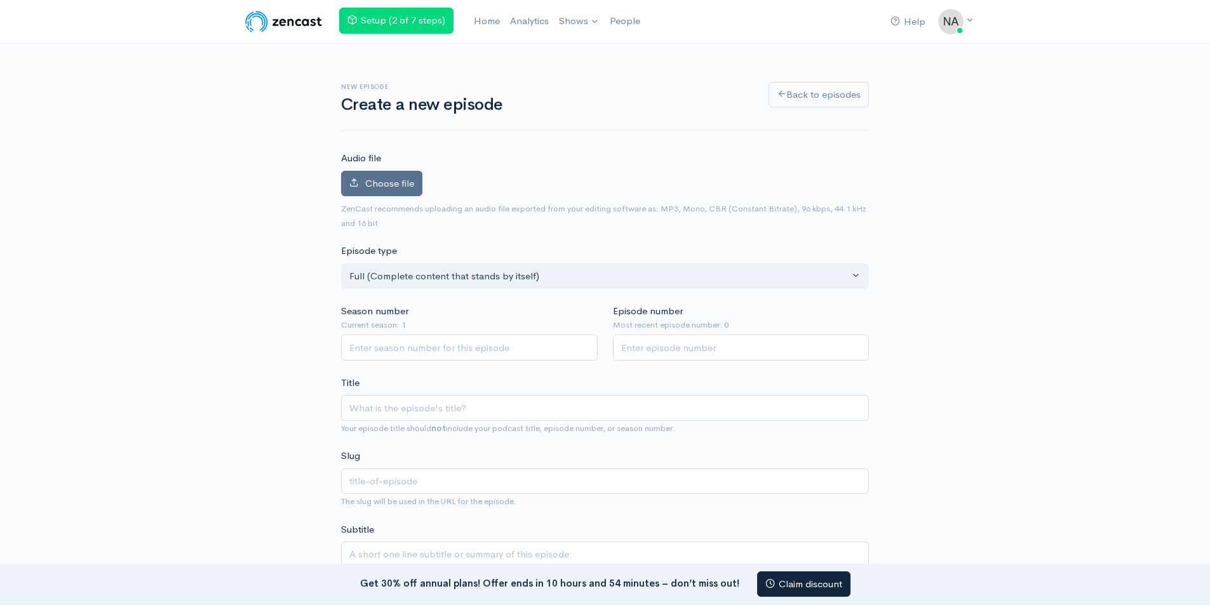
click at [404, 183] on span "Choose file" at bounding box center [389, 183] width 49 height 12
click at [0, 0] on input "Choose file" at bounding box center [0, 0] width 0 height 0
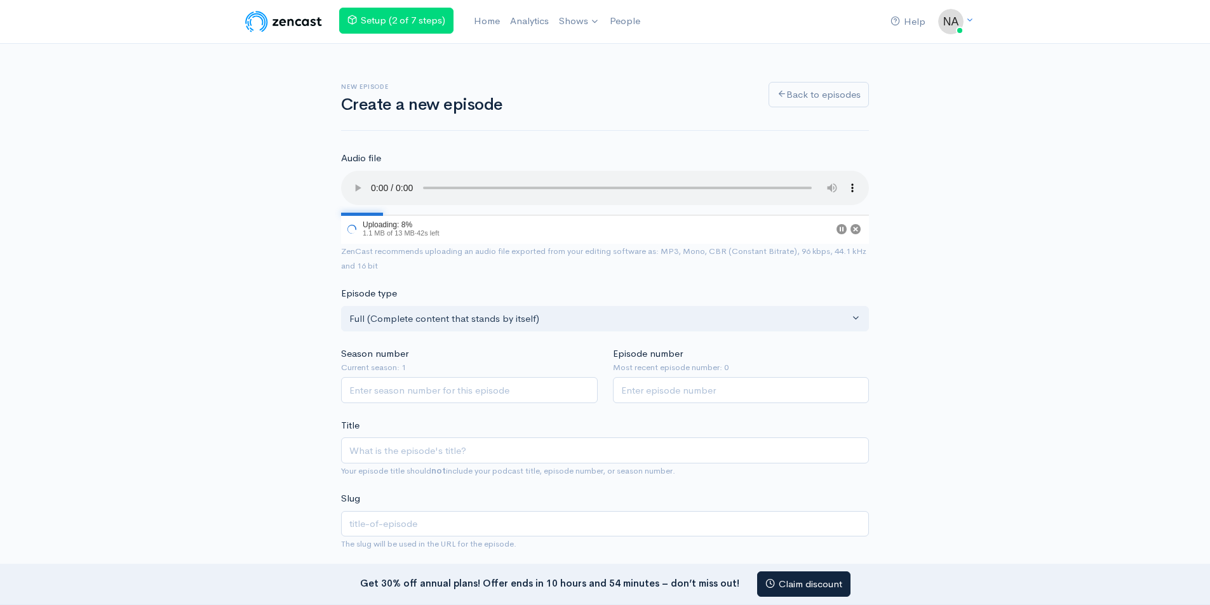
scroll to position [127, 0]
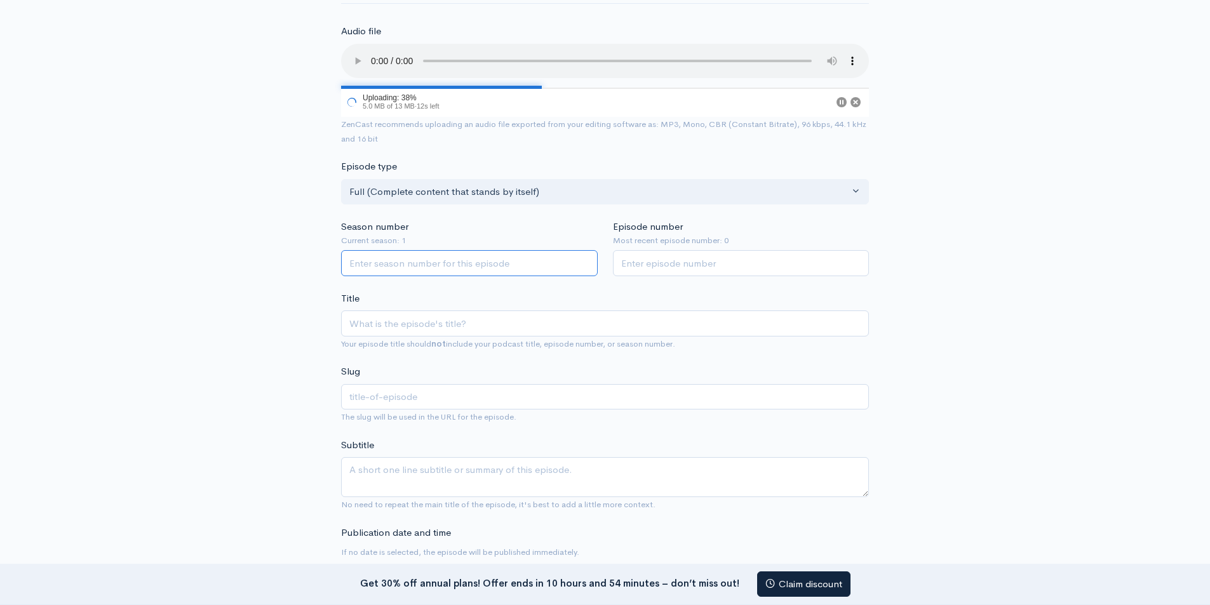
click at [524, 262] on input "Season number" at bounding box center [469, 263] width 257 height 26
type input "1"
click at [624, 262] on input "Episode number" at bounding box center [741, 263] width 257 height 26
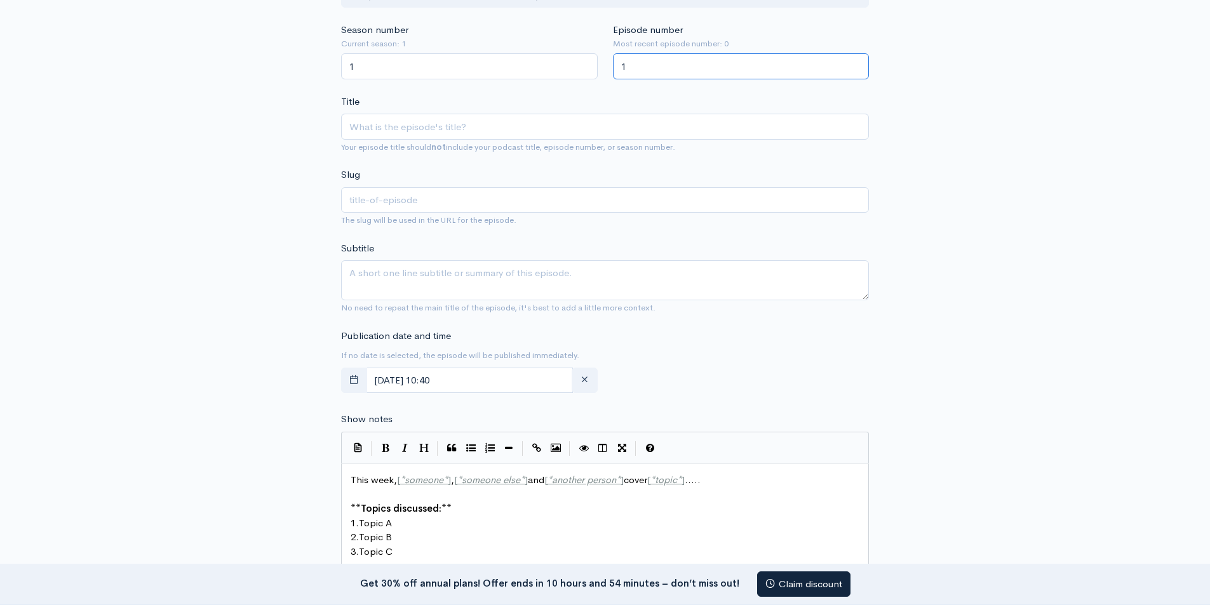
scroll to position [254, 0]
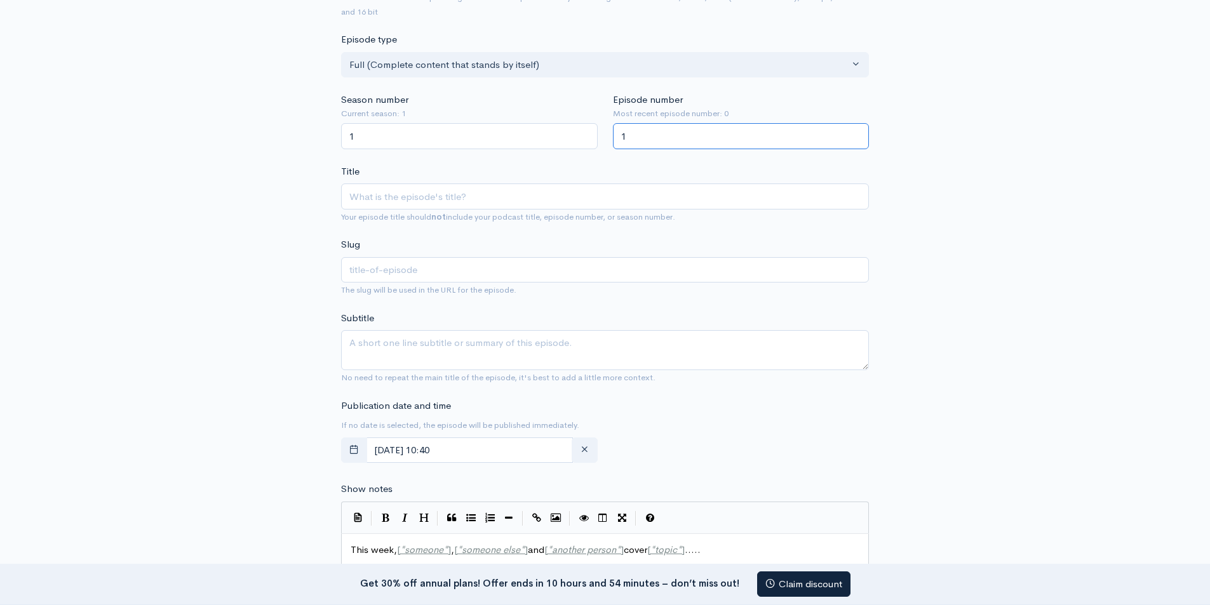
type input "1"
click at [410, 202] on input "Title" at bounding box center [605, 197] width 528 height 26
paste input "Inside Nutrikal Secrets of Supplement Success"
type input "Inside Nutrikal Secrets of Supplement Success"
type input "inside-nutrikal-secrets-of-supplement-success"
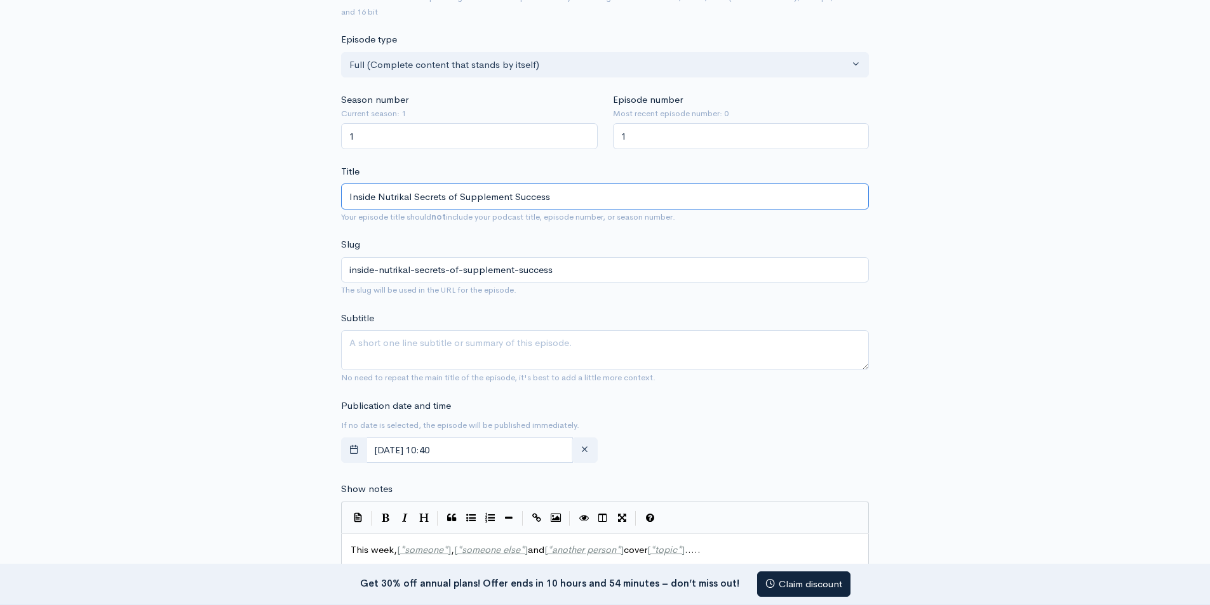
type input "Inside Nutrikal Secrets of Supplement Success"
click at [490, 344] on textarea "Subtitle" at bounding box center [605, 350] width 528 height 40
paste textarea "Inside Nutrikal Secrets of Supplement Success"
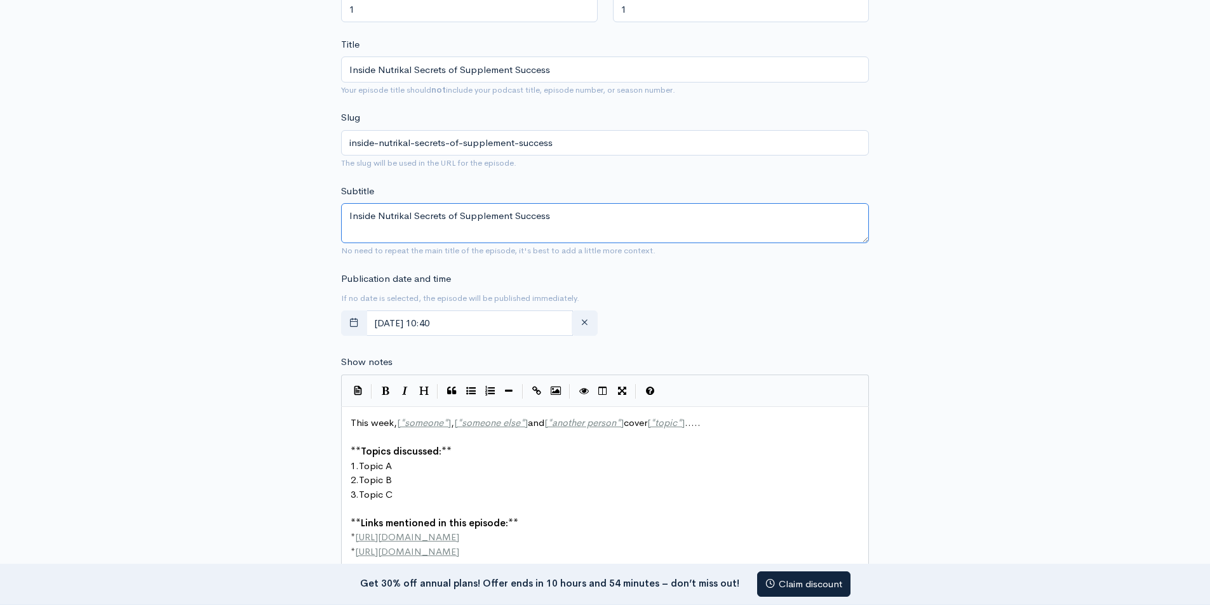
type textarea "Inside Nutrikal Secrets of Supplement Success"
click at [667, 301] on div "Publication date and time If no date is selected, the episode will be published…" at bounding box center [605, 307] width 543 height 70
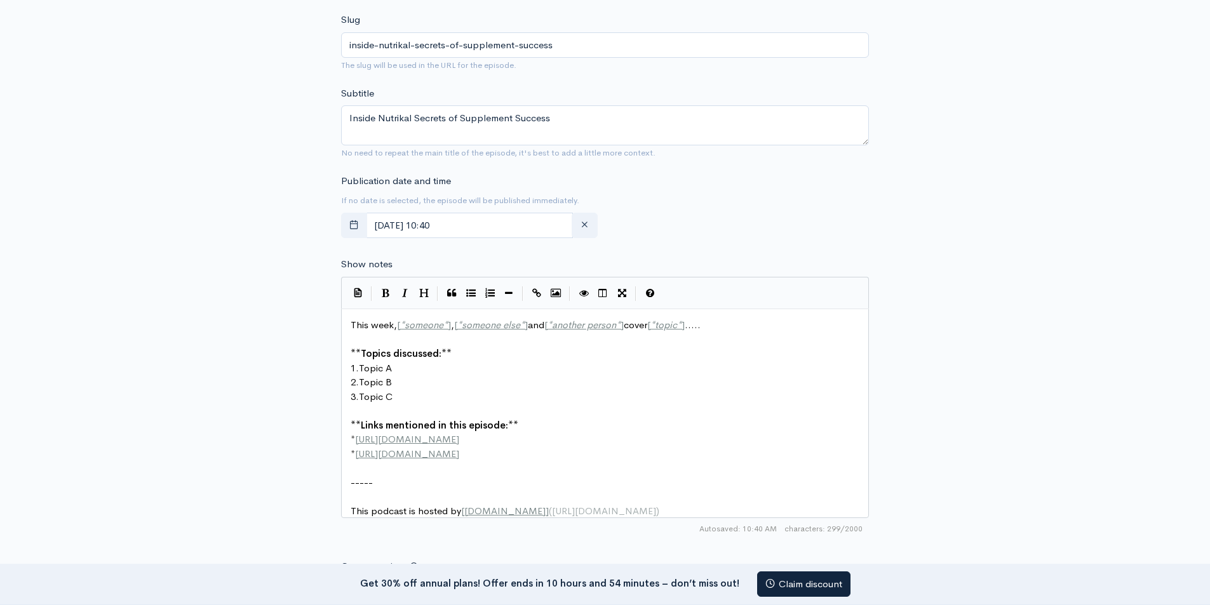
scroll to position [508, 0]
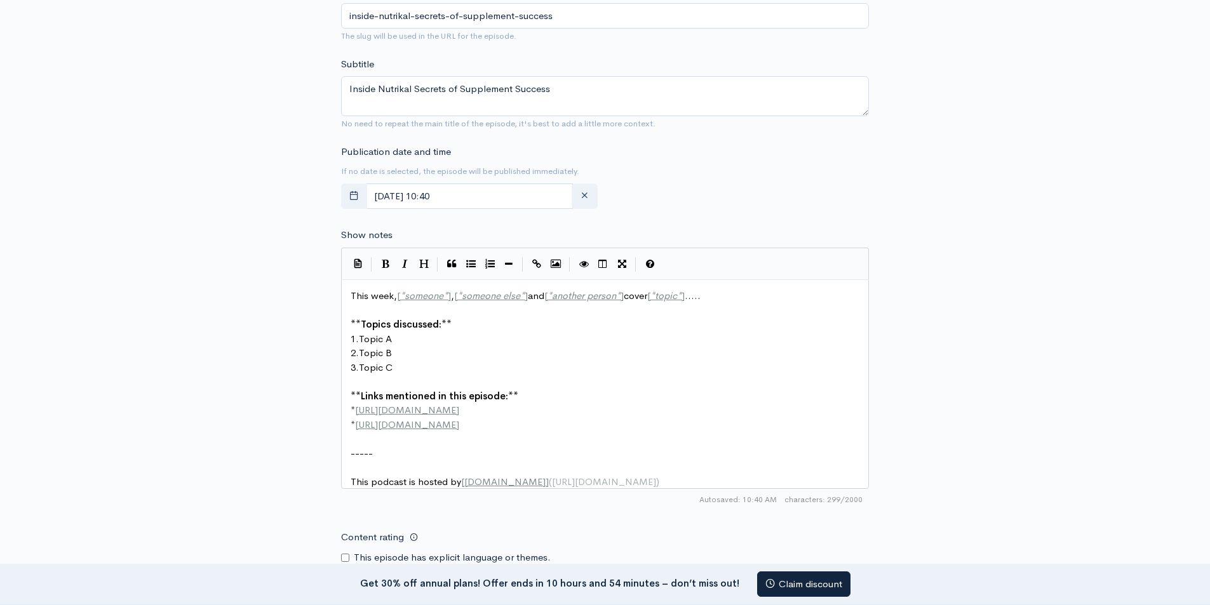
click at [367, 295] on span "This week, [ * someone * ] , [ * someone else * ] and [ * another person * ] co…" at bounding box center [526, 296] width 350 height 12
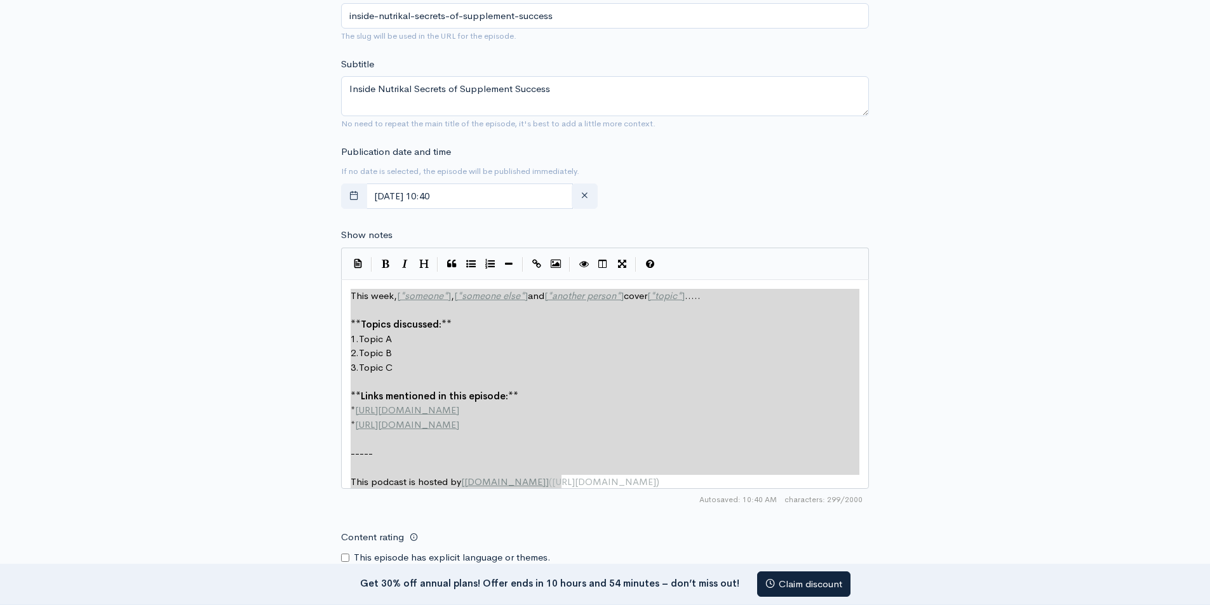
type textarea "This week, [*someone*], [*someone else*] and [*another person*] cover [*topic*]…"
drag, startPoint x: 351, startPoint y: 293, endPoint x: 625, endPoint y: 602, distance: 413.6
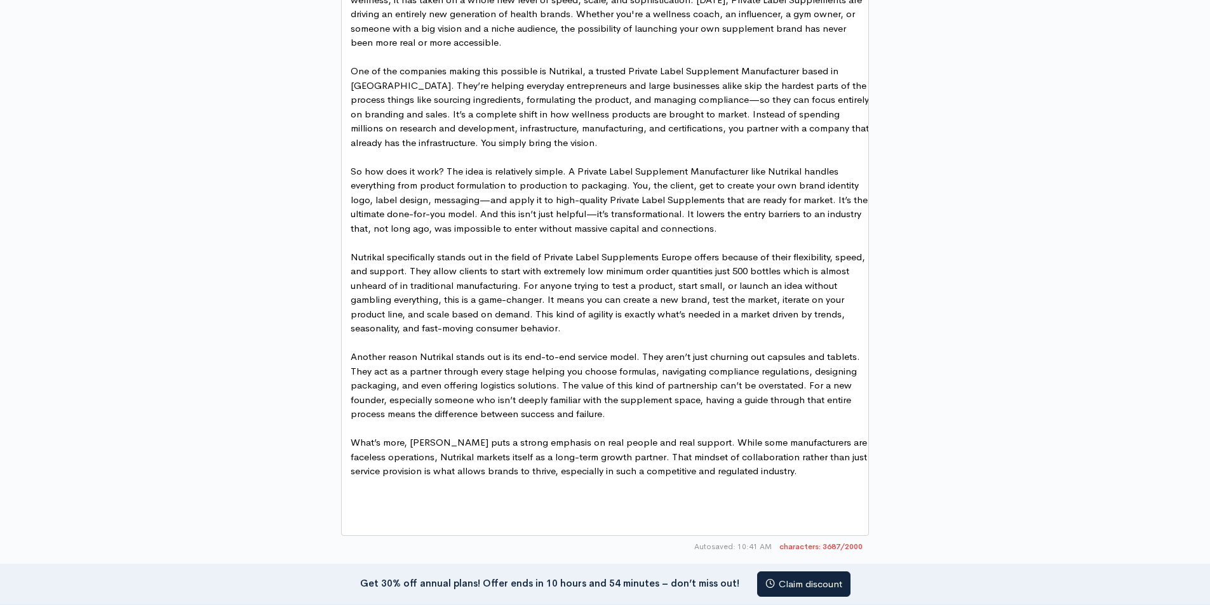
scroll to position [859, 0]
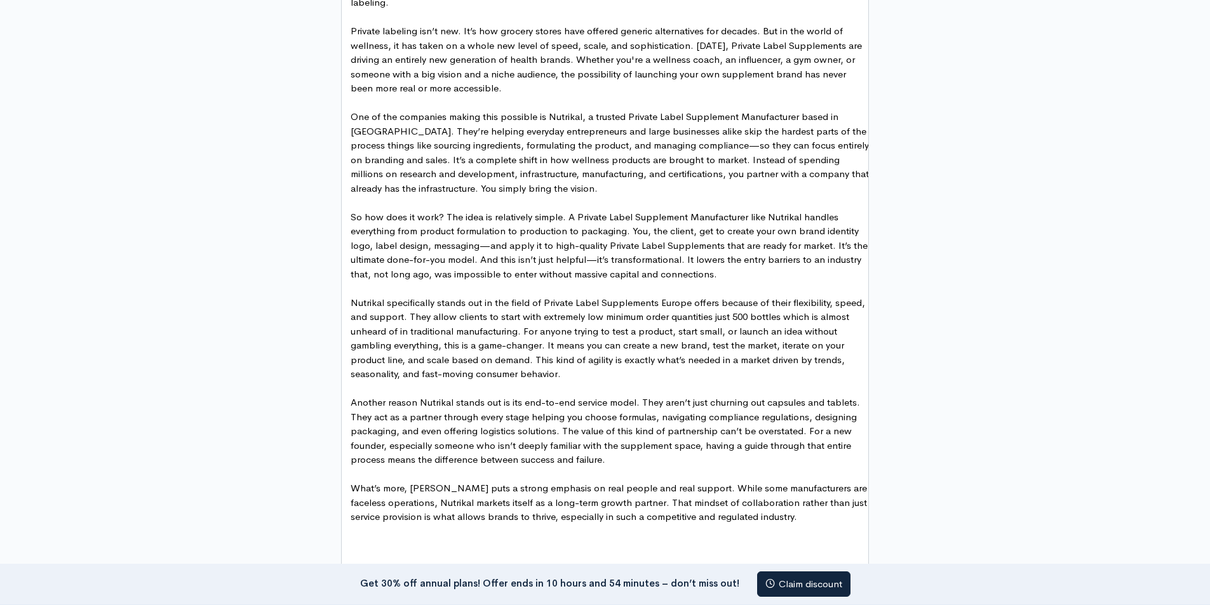
click at [695, 304] on span "Nutrikal specifically stands out in the field of Private Label Supplements Euro…" at bounding box center [609, 339] width 517 height 84
type textarea "Private Label Supplements Europe"
drag, startPoint x: 691, startPoint y: 304, endPoint x: 546, endPoint y: 306, distance: 144.9
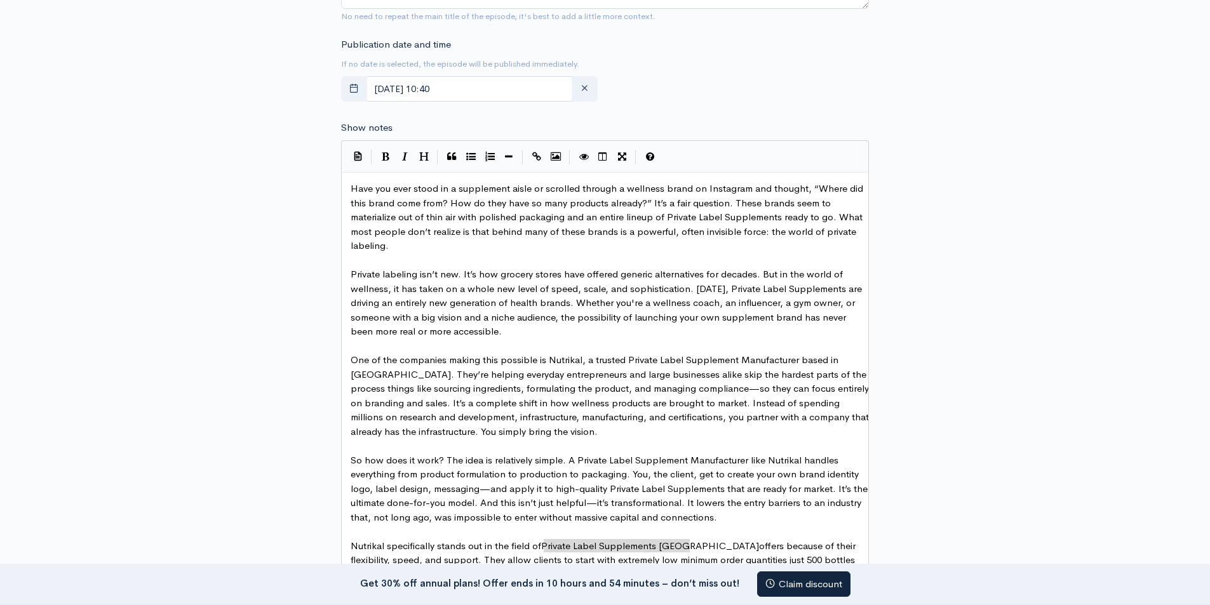
scroll to position [478, 0]
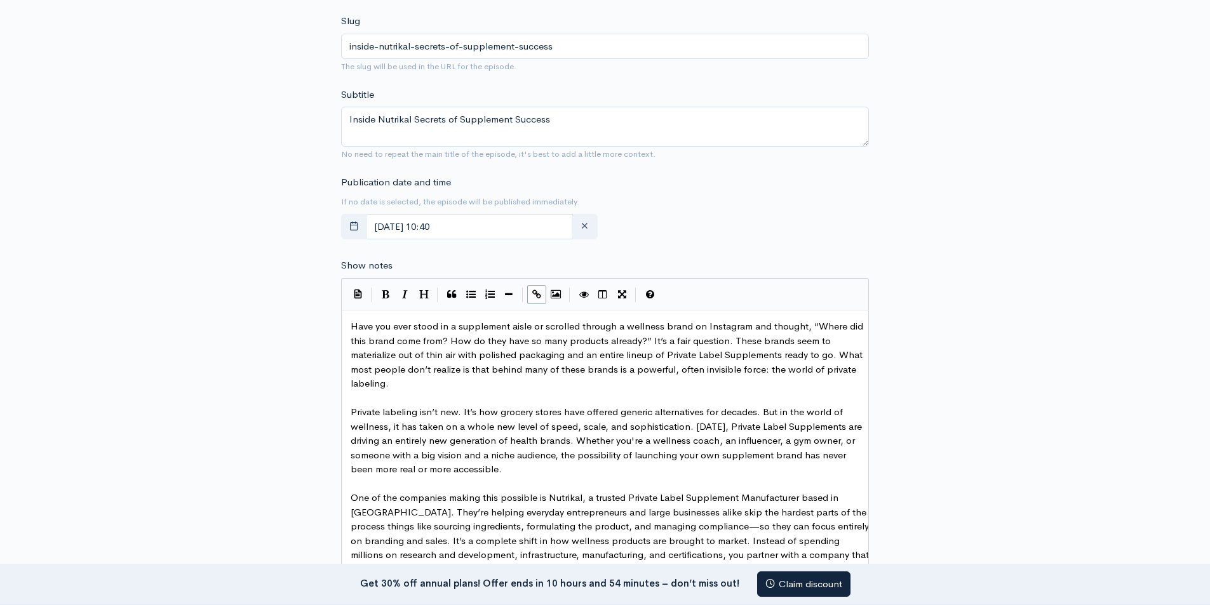
click at [534, 291] on icon "Create Link" at bounding box center [536, 295] width 9 height 10
click at [539, 293] on icon "Create Link" at bounding box center [536, 295] width 9 height 10
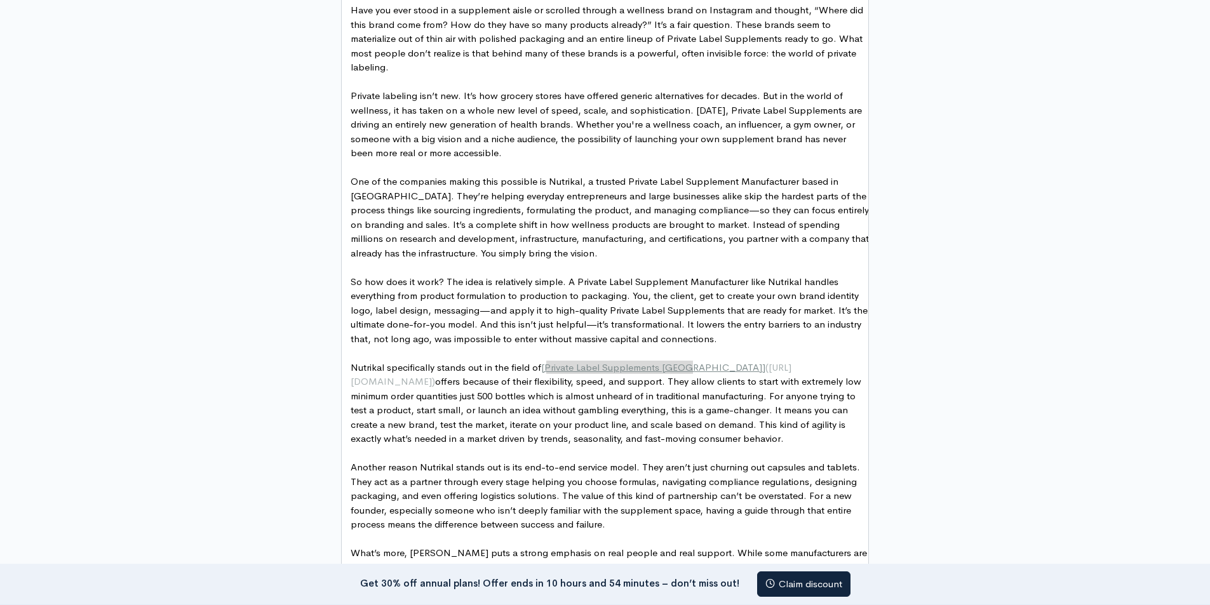
scroll to position [840, 0]
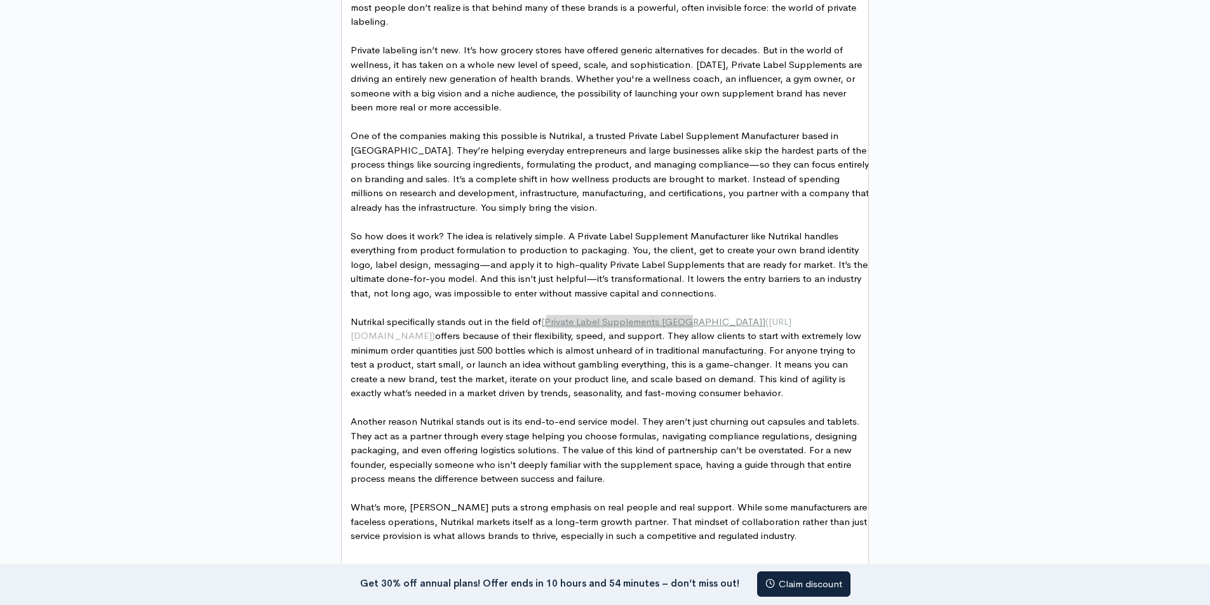
click at [834, 299] on pre "So how does it work? The idea is relatively simple. A Private Label Supplement …" at bounding box center [609, 265] width 523 height 72
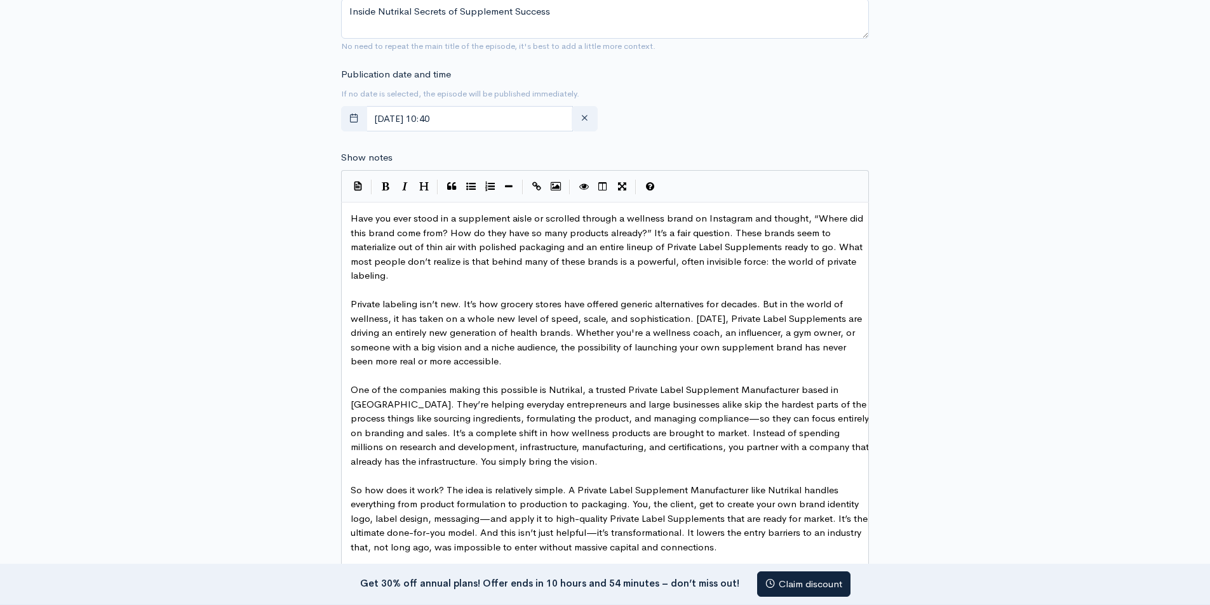
scroll to position [713, 0]
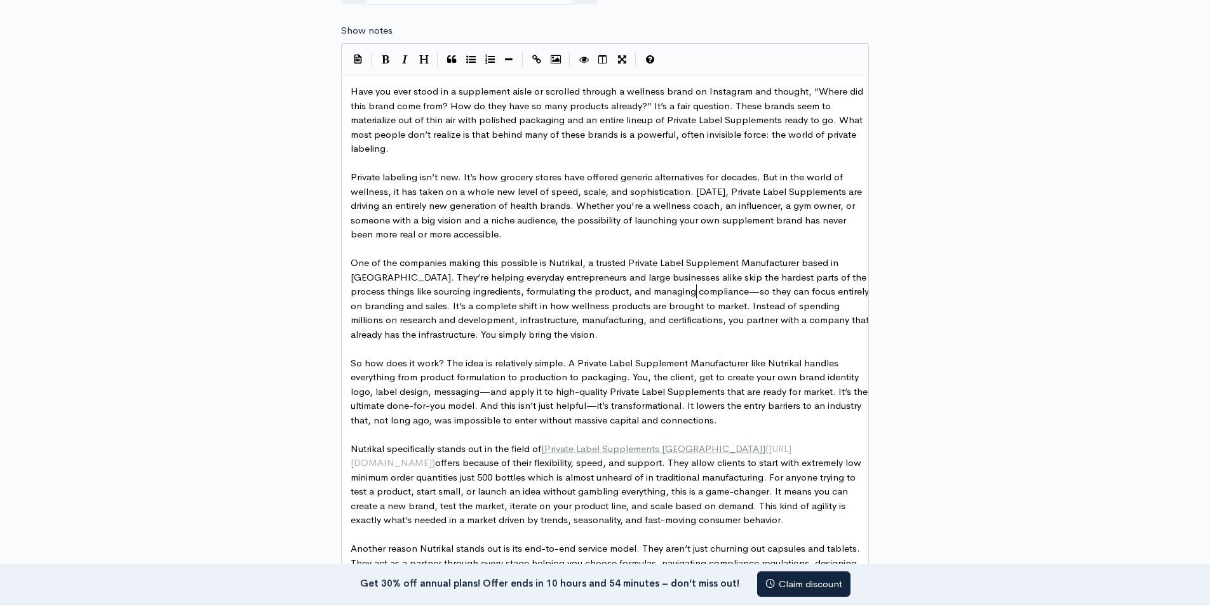
click at [695, 287] on span "One of the companies making this possible is Nutrikal, a trusted Private Label …" at bounding box center [611, 299] width 521 height 84
click at [686, 289] on span "One of the companies making this possible is Nutrikal, a trusted Private Label …" at bounding box center [611, 299] width 521 height 84
click at [691, 289] on span "One of the companies making this possible is Nutrikal, a trusted Private Label …" at bounding box center [611, 299] width 521 height 84
click at [615, 401] on span "So how does it work? The idea is relatively simple. A Private Label Supplement …" at bounding box center [611, 391] width 520 height 69
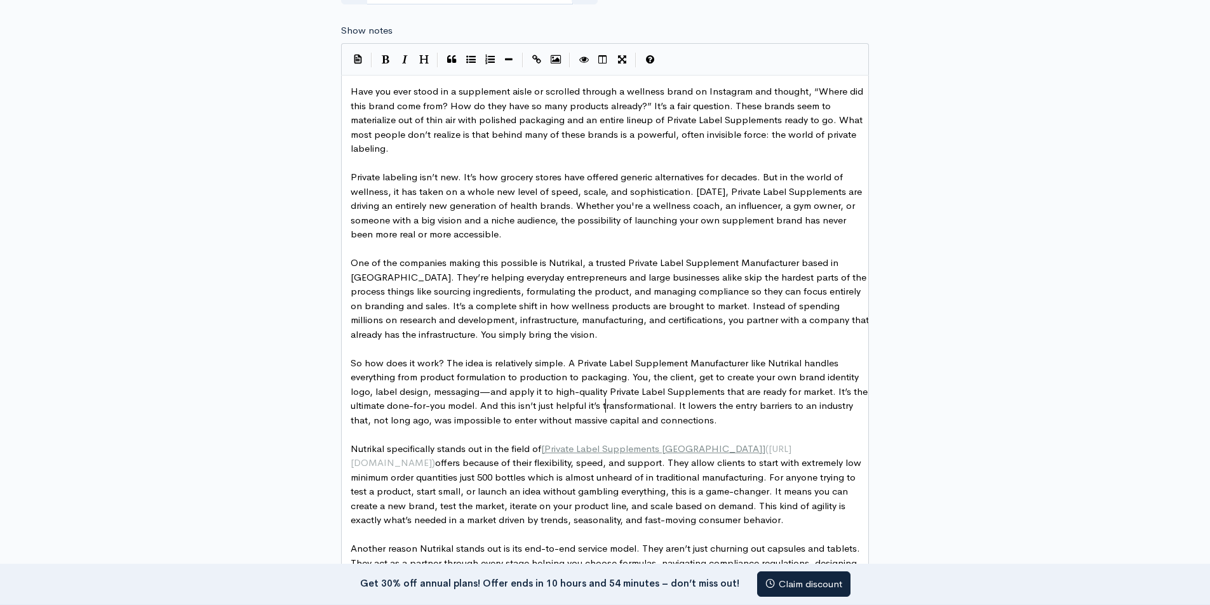
scroll to position [4, 2]
click at [493, 390] on span "So how does it work? The idea is relatively simple. A Private Label Supplement …" at bounding box center [611, 391] width 520 height 69
click at [487, 389] on span "So how does it work? The idea is relatively simple. A Private Label Supplement …" at bounding box center [611, 391] width 520 height 69
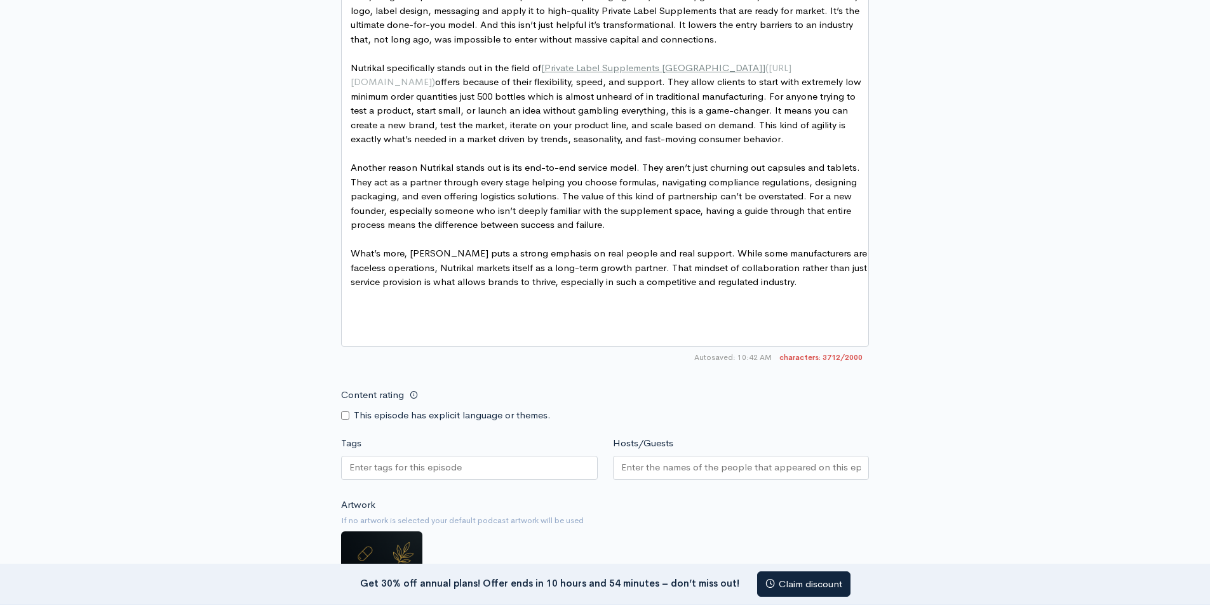
scroll to position [967, 0]
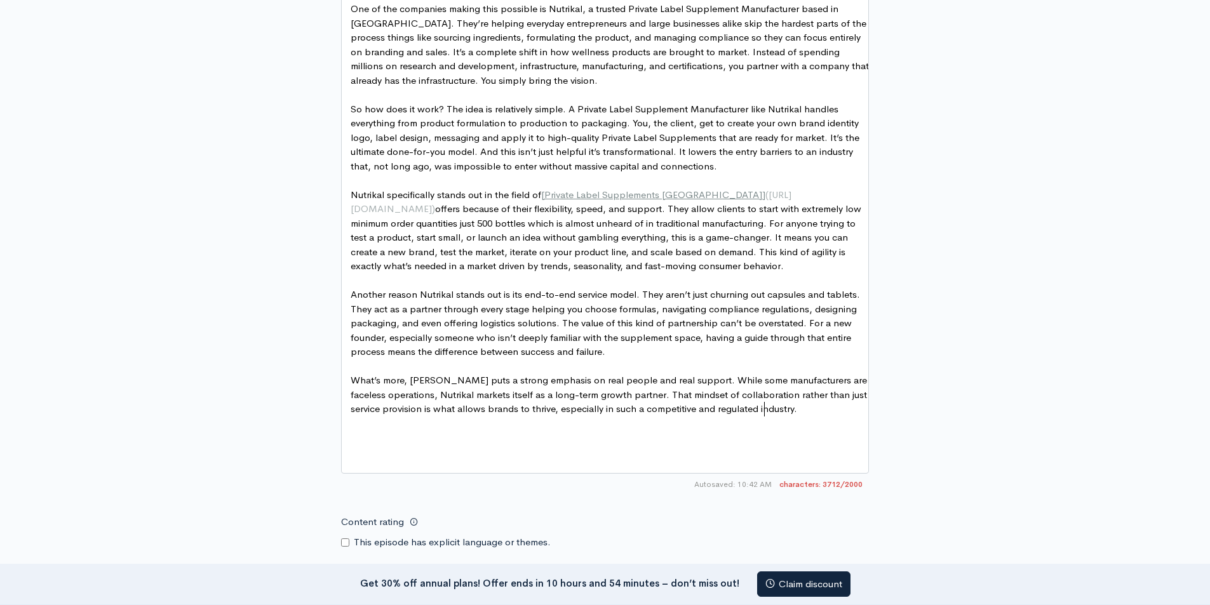
click at [767, 415] on pre "What’s more, Nutrikal puts a strong emphasis on real people and real support. W…" at bounding box center [609, 395] width 523 height 43
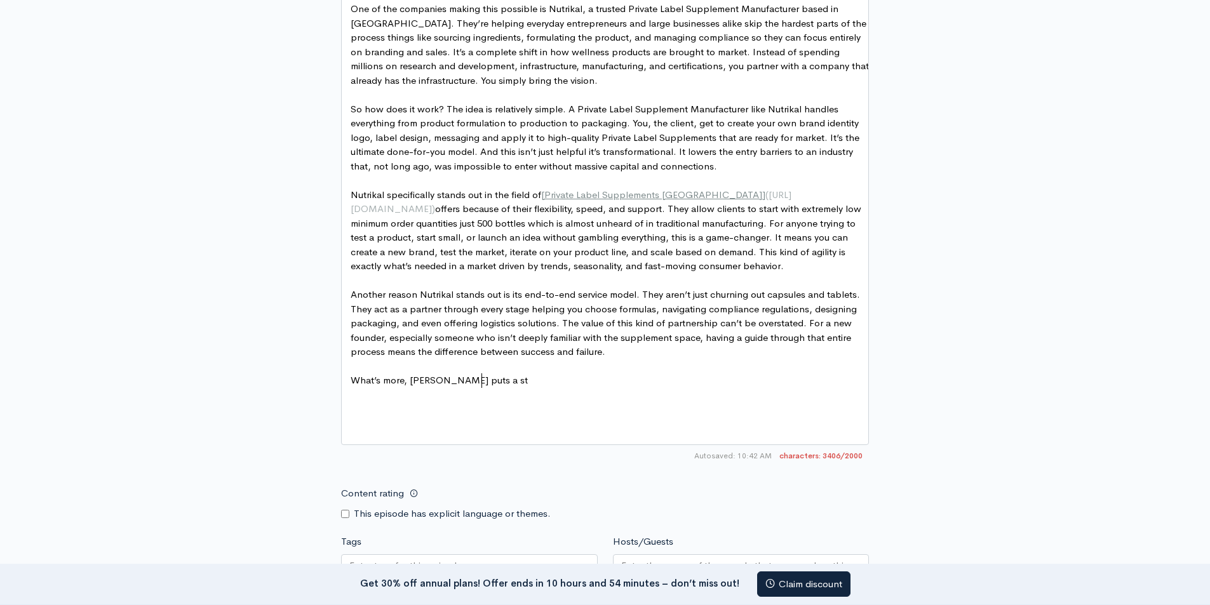
scroll to position [1010, 0]
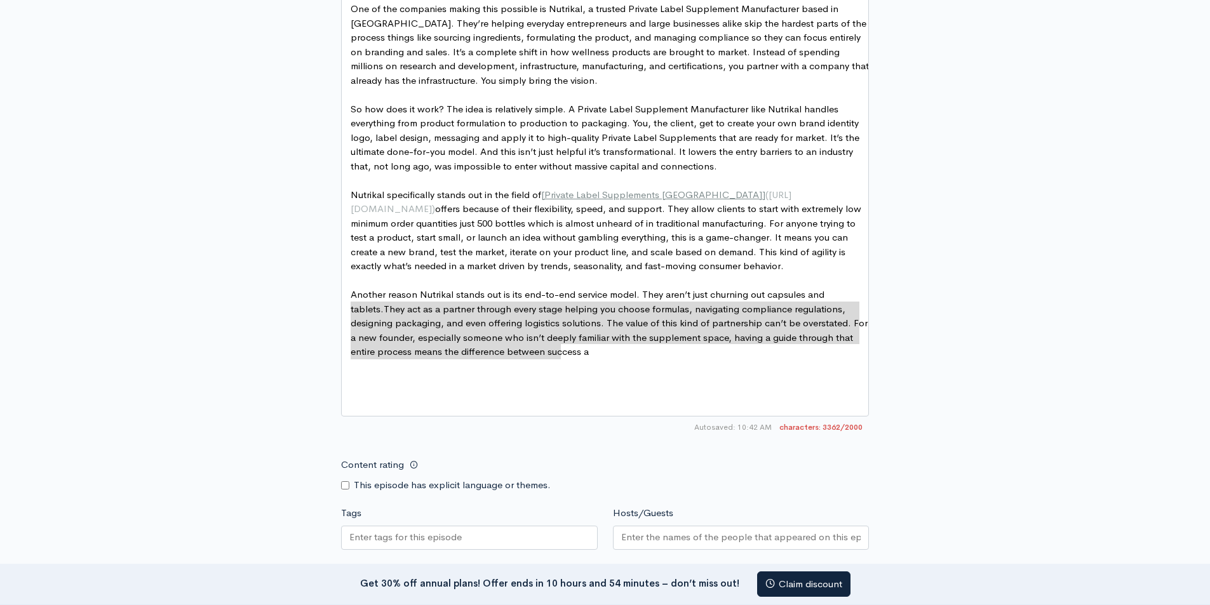
type textarea "Another reason Nutrikal stands out is its end-to-end service model. They aren’t…"
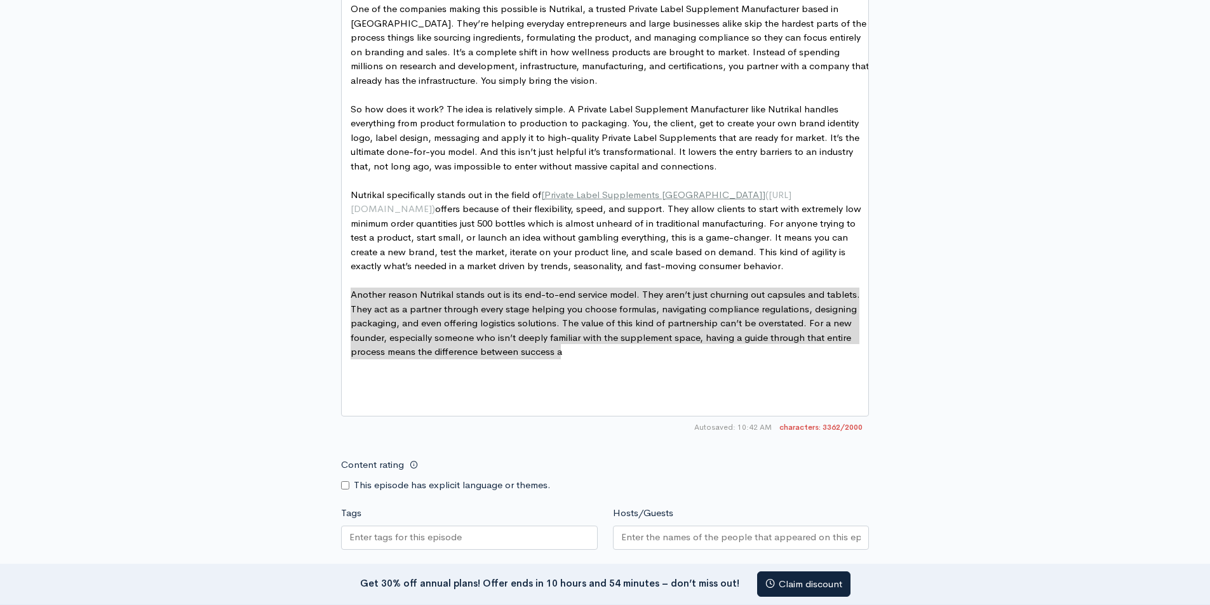
drag, startPoint x: 556, startPoint y: 354, endPoint x: 317, endPoint y: 299, distance: 245.0
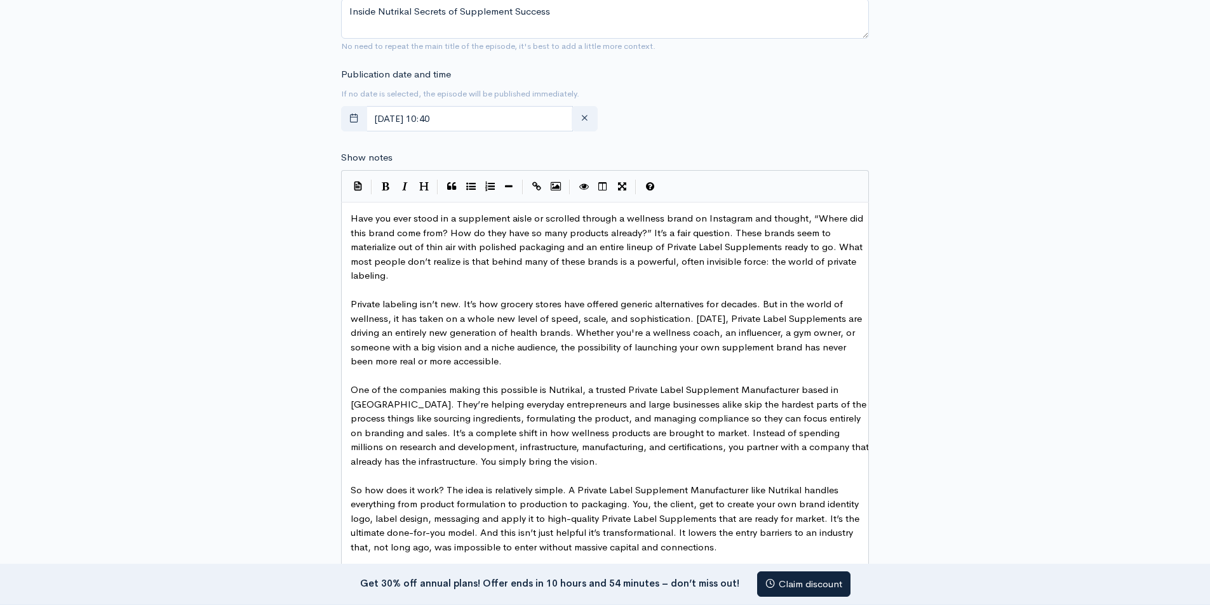
scroll to position [756, 0]
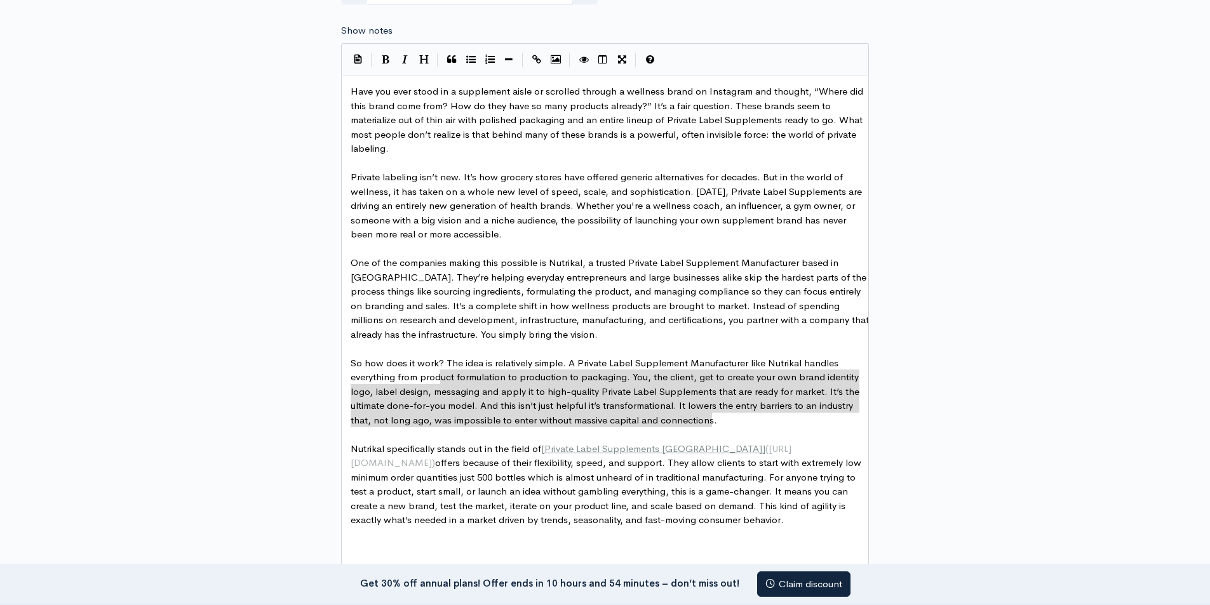
type textarea "So how does it work? The idea is relatively simple. A Private Label Supplement …"
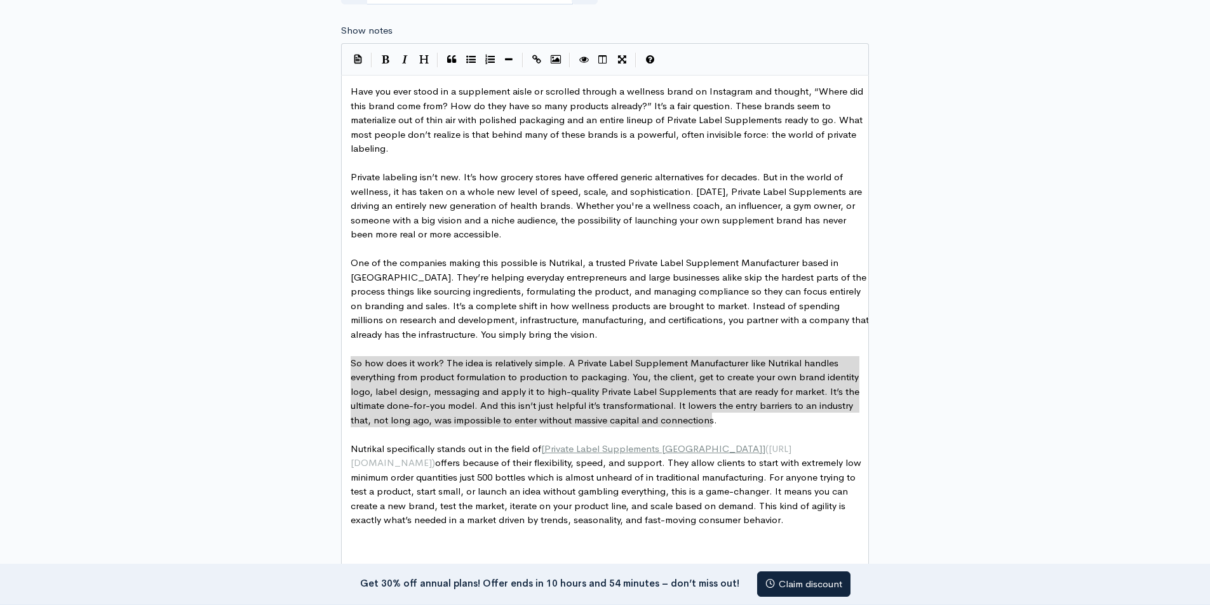
drag, startPoint x: 722, startPoint y: 422, endPoint x: 344, endPoint y: 364, distance: 382.4
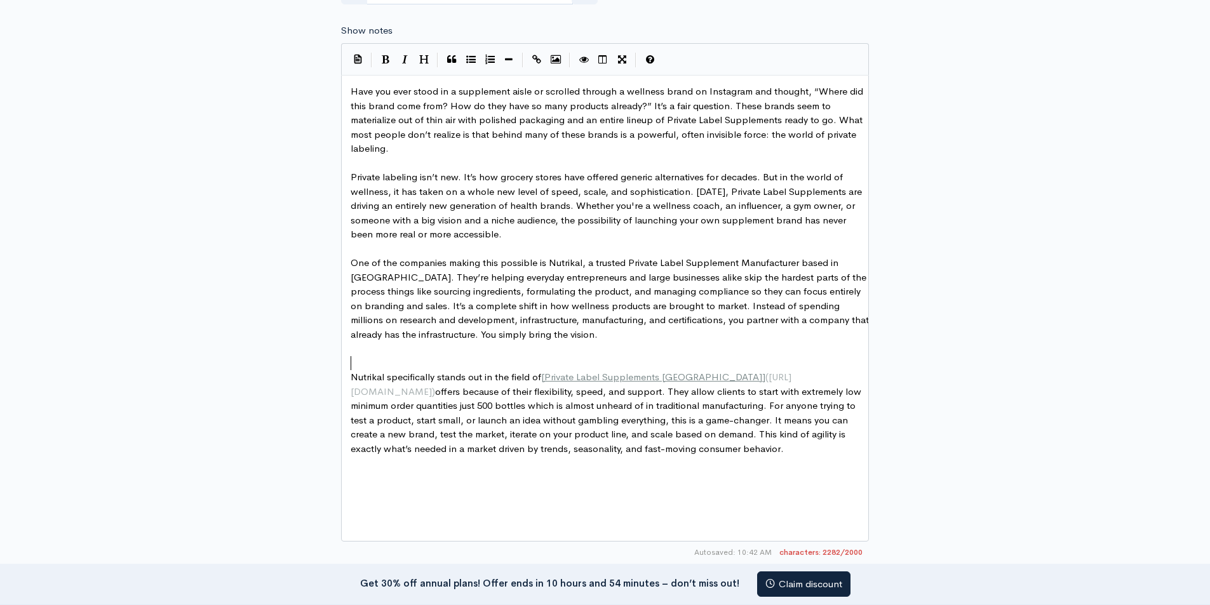
click at [374, 360] on pre "​" at bounding box center [609, 363] width 523 height 15
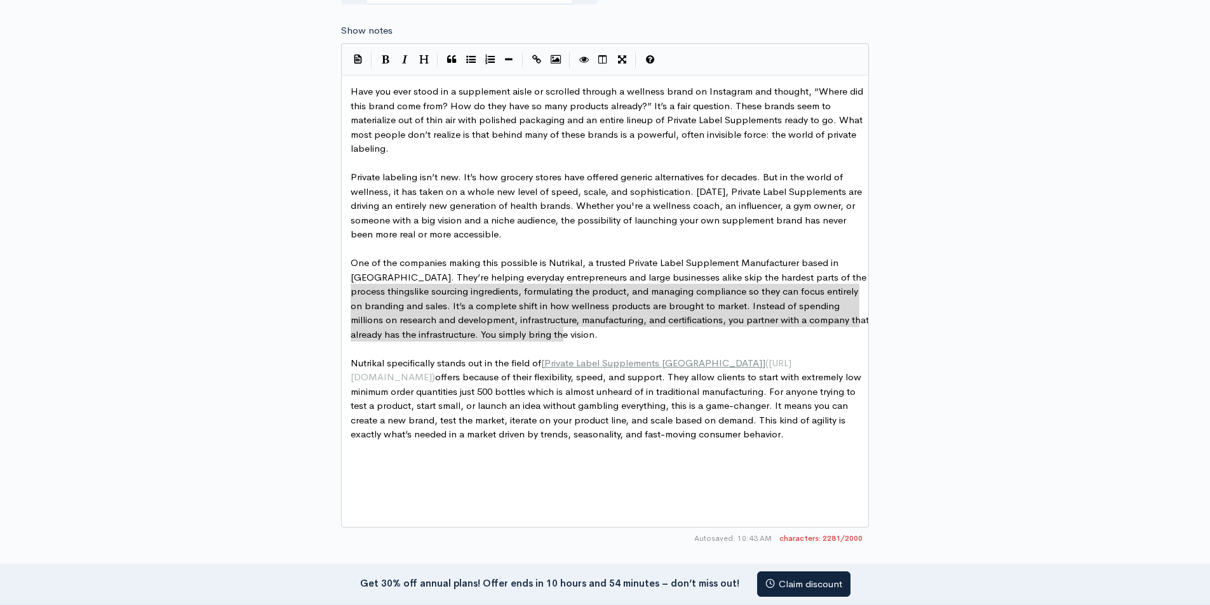
type textarea "One of the companies making this possible is Nutrikal, a trusted Private Label …"
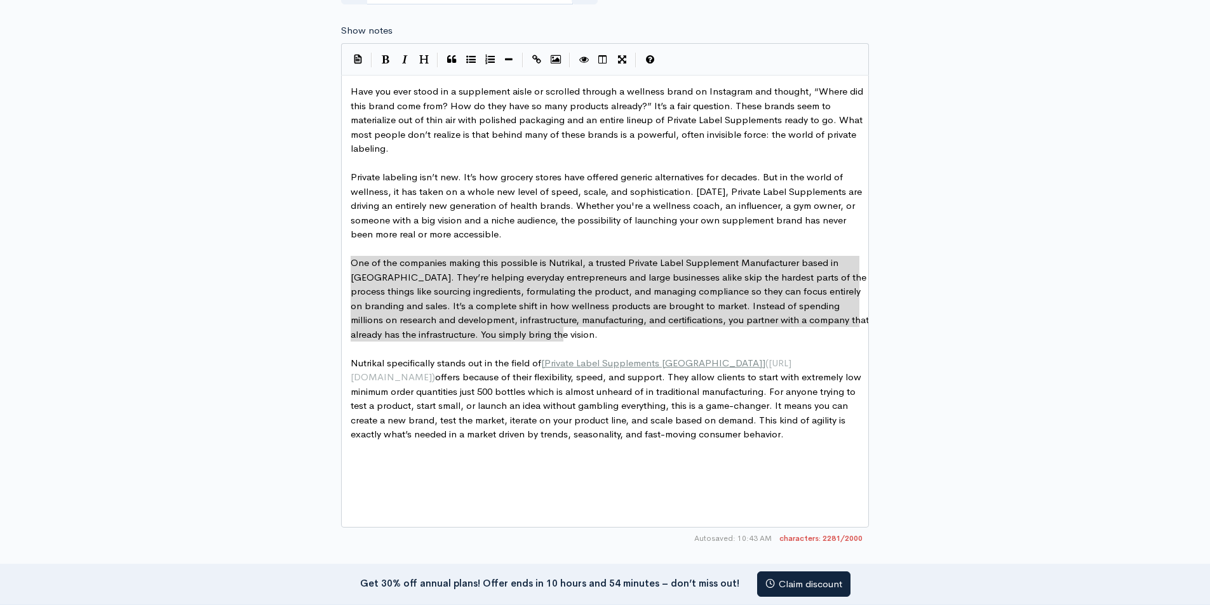
drag, startPoint x: 569, startPoint y: 337, endPoint x: 281, endPoint y: 267, distance: 296.3
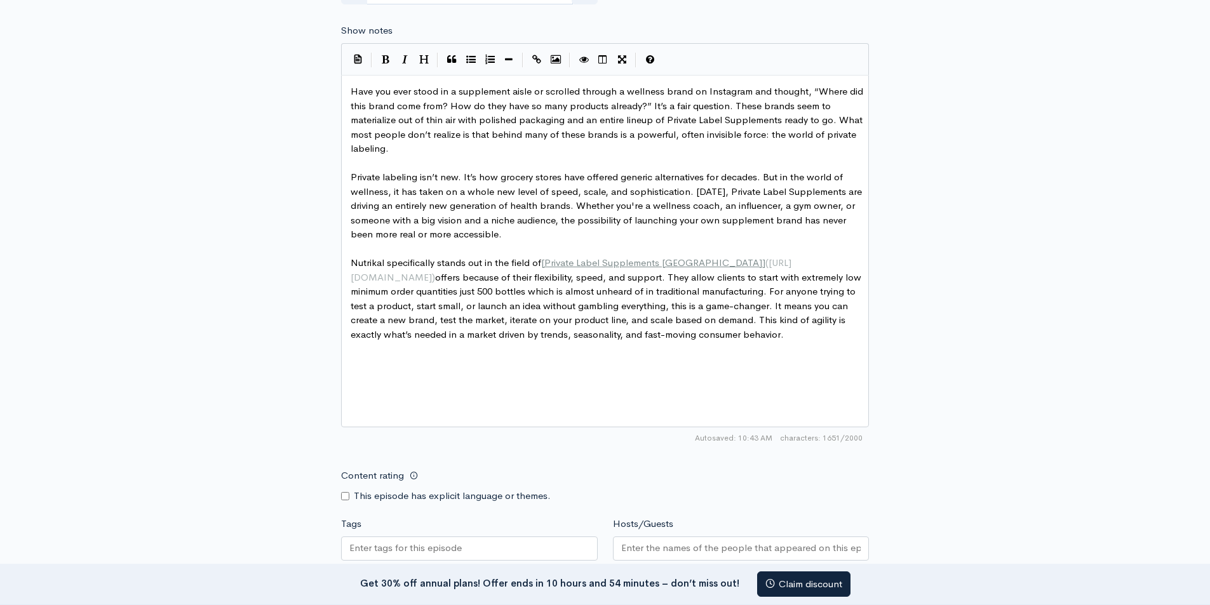
click at [347, 245] on div "x Have you ever stood in a supplement aisle or scrolled through a wellness bran…" at bounding box center [605, 251] width 528 height 353
click at [358, 248] on pre "​" at bounding box center [609, 249] width 523 height 15
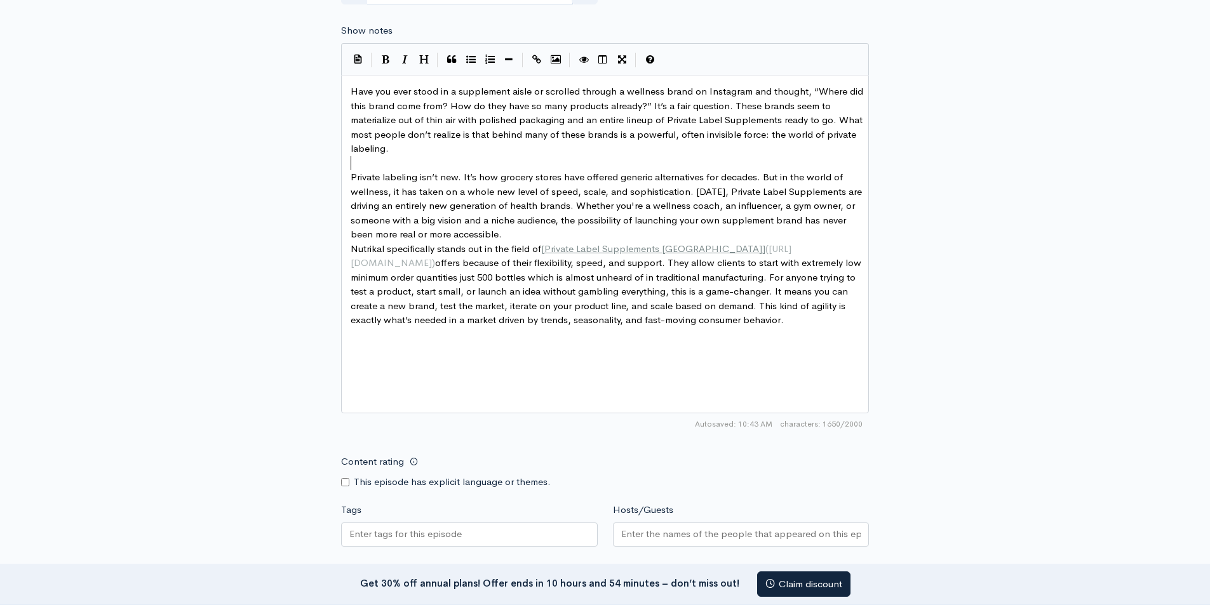
click at [366, 166] on pre "​" at bounding box center [609, 163] width 523 height 15
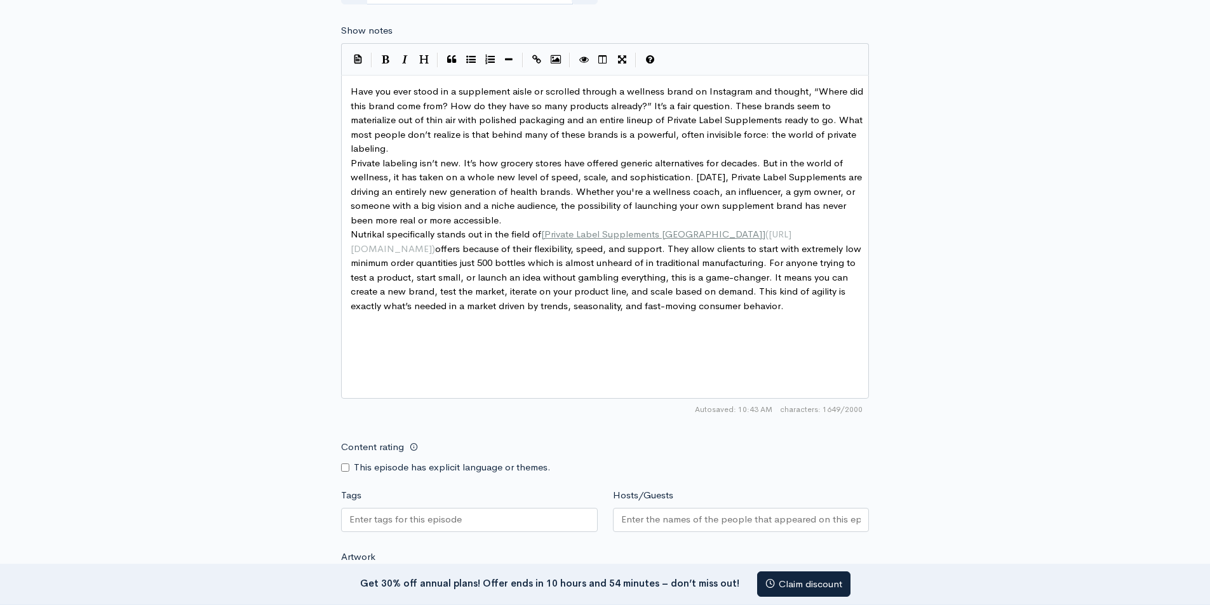
click at [525, 226] on pre "Private labeling isn’t new. It’s how grocery stores have offered generic altern…" at bounding box center [609, 192] width 523 height 72
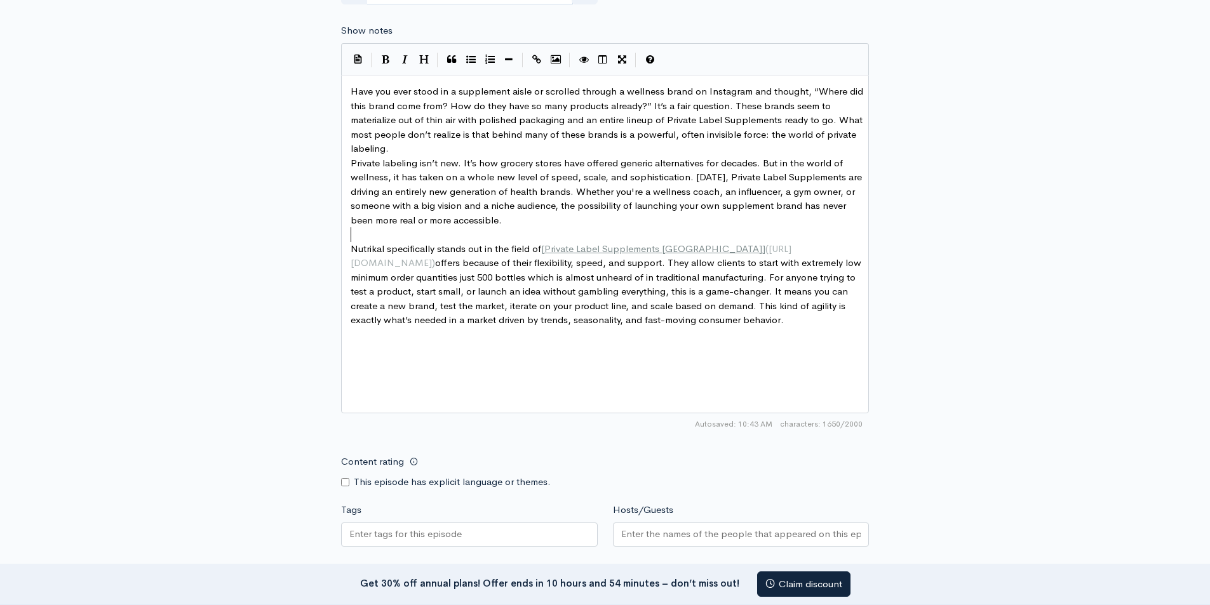
scroll to position [629, 0]
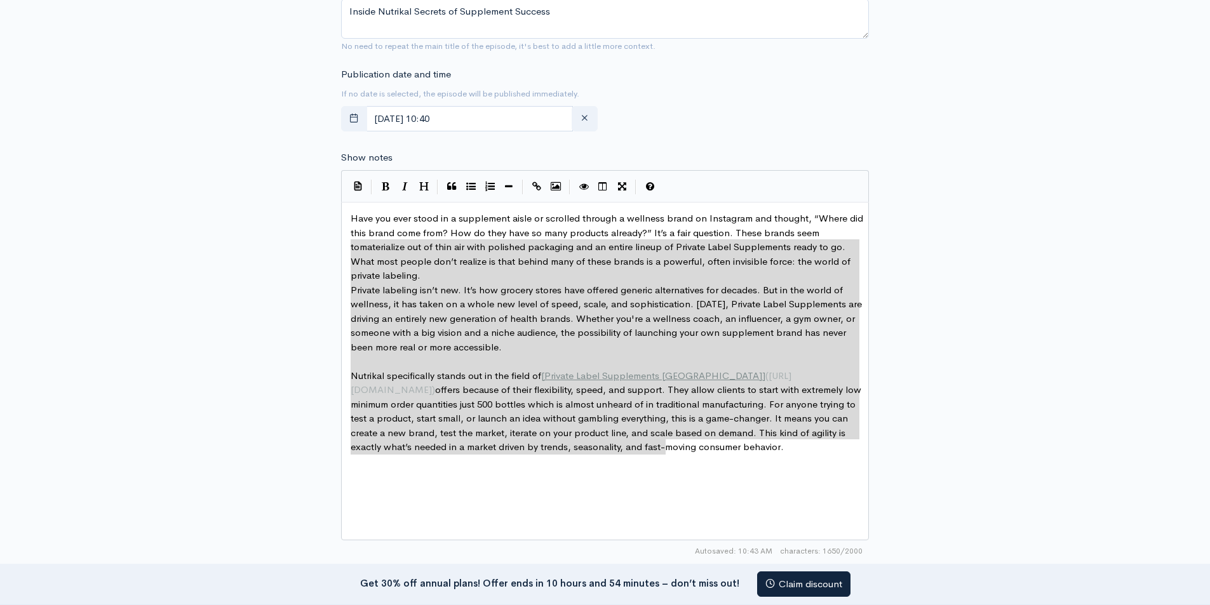
type textarea "Have you ever stood in a supplement aisle or scrolled through a wellness brand …"
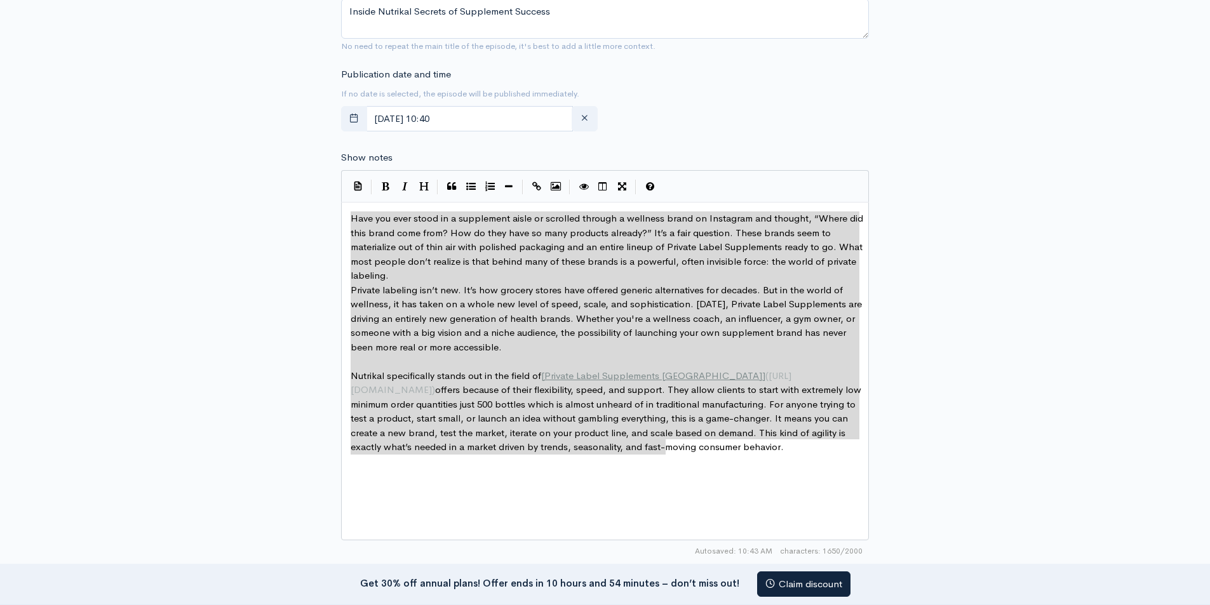
drag, startPoint x: 679, startPoint y: 447, endPoint x: 266, endPoint y: 220, distance: 471.7
paste textarea
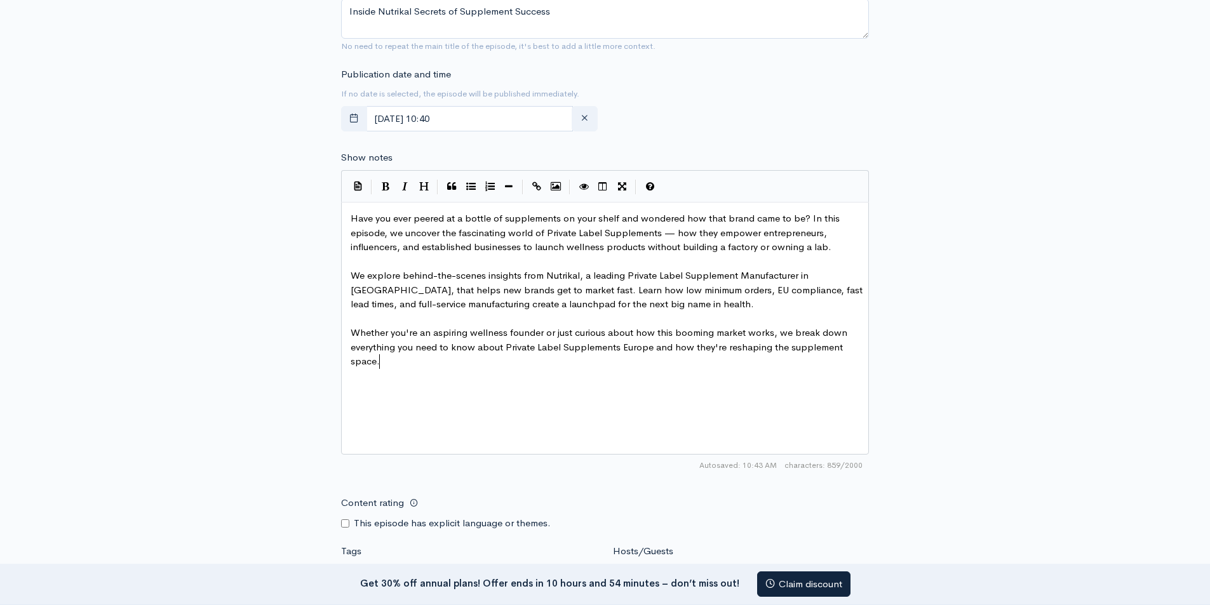
click at [593, 353] on span "Whether you're an aspiring wellness founder or just curious about how this boom…" at bounding box center [600, 347] width 499 height 41
click at [657, 342] on span "Whether you're an aspiring wellness founder or just curious about how this boom…" at bounding box center [600, 347] width 499 height 41
type textarea "Label Supplements Europe"
drag, startPoint x: 649, startPoint y: 350, endPoint x: 537, endPoint y: 347, distance: 111.2
click at [537, 183] on icon "Create Link" at bounding box center [536, 187] width 9 height 10
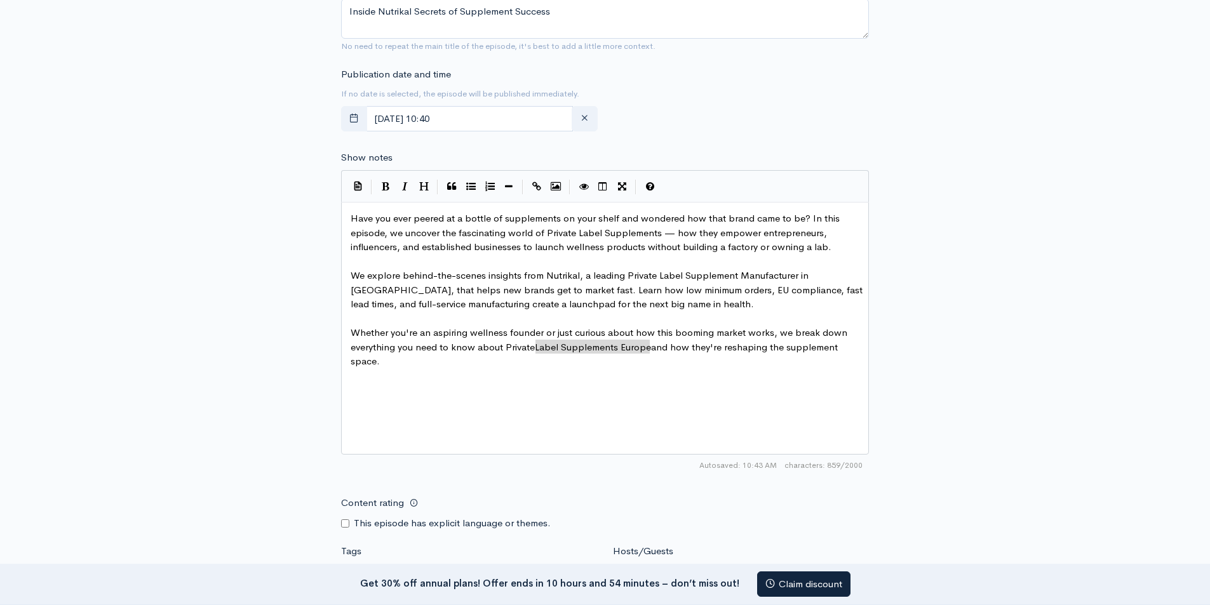
drag, startPoint x: 540, startPoint y: 184, endPoint x: 670, endPoint y: 103, distance: 153.2
click at [540, 184] on icon "Create Link" at bounding box center [536, 187] width 9 height 10
click at [670, 409] on pre "​" at bounding box center [609, 405] width 523 height 15
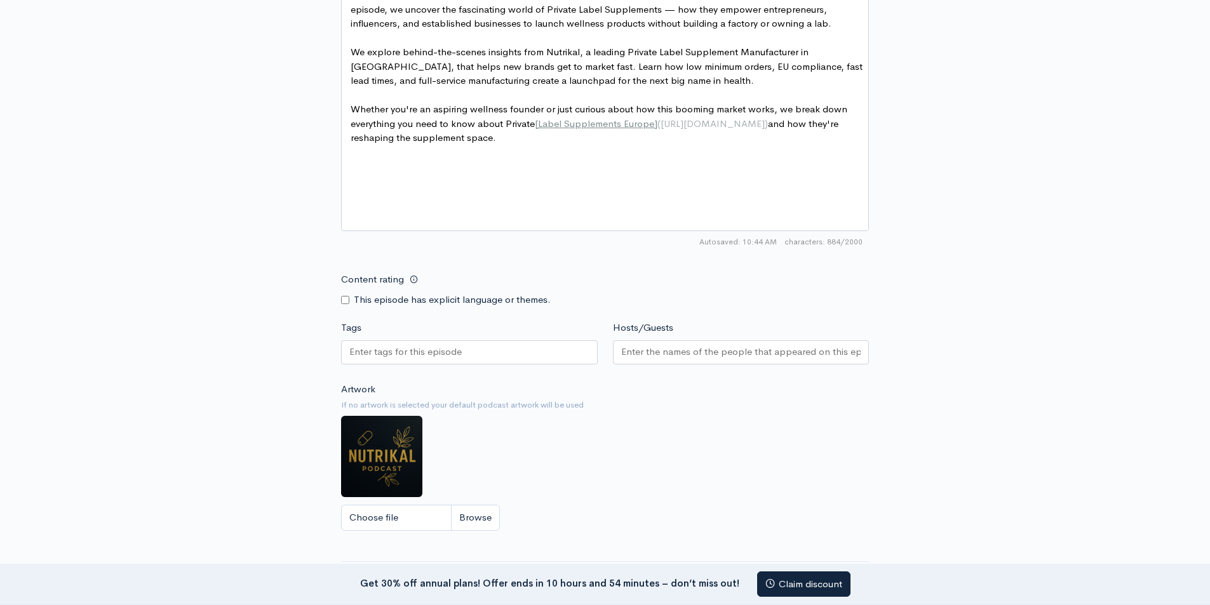
scroll to position [883, 0]
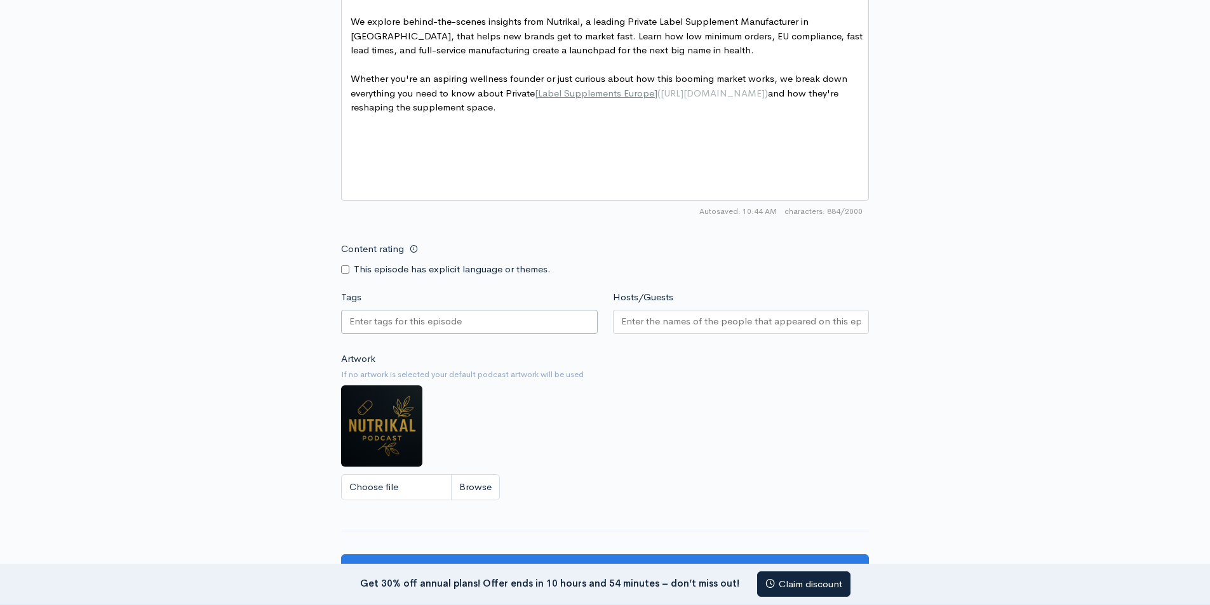
click at [459, 324] on input "Tags" at bounding box center [406, 321] width 114 height 15
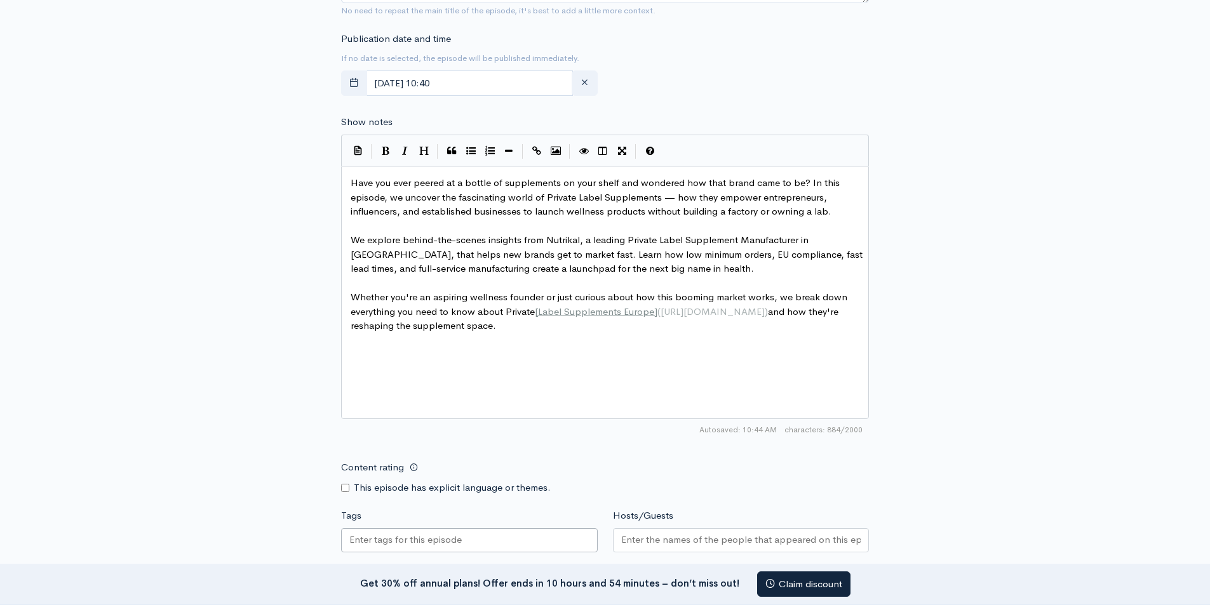
scroll to position [629, 0]
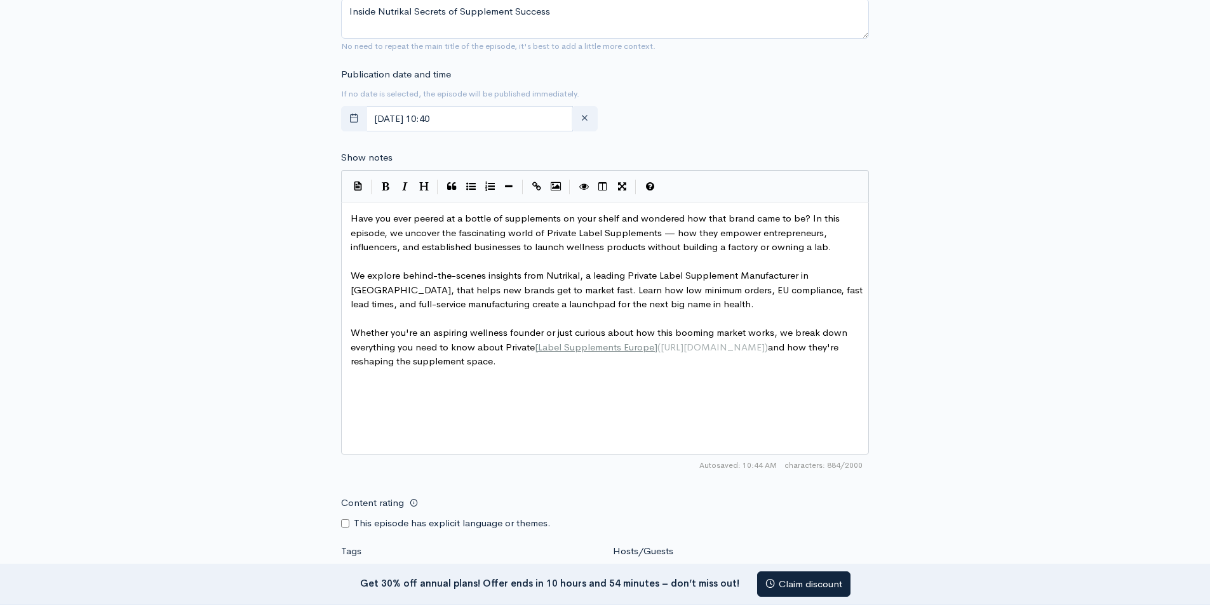
click at [394, 226] on pre "Have you ever peered at a bottle of supplements on your shelf and wondered how …" at bounding box center [609, 233] width 523 height 43
type textarea "Supplements"
drag, startPoint x: 657, startPoint y: 232, endPoint x: 604, endPoint y: 234, distance: 52.8
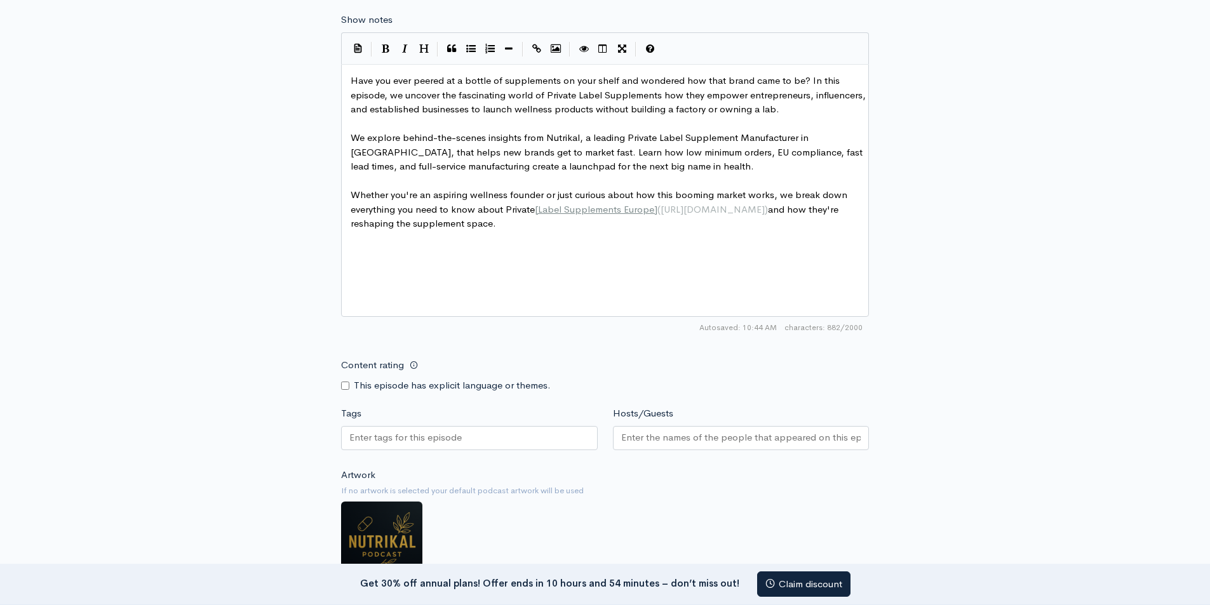
scroll to position [883, 0]
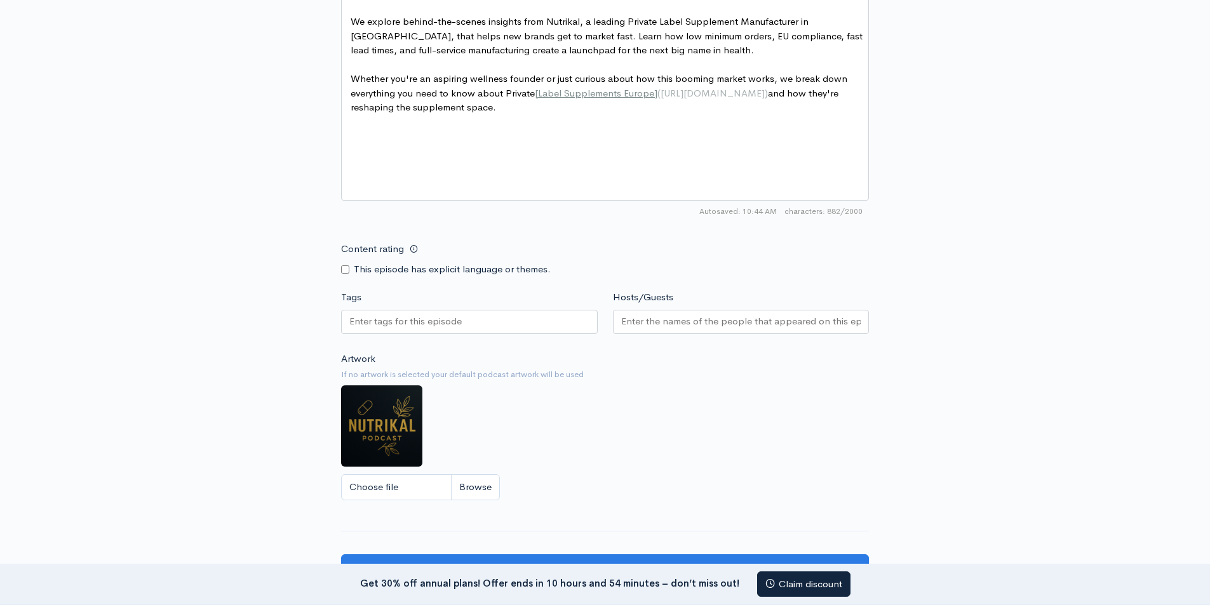
click at [415, 334] on div at bounding box center [469, 322] width 257 height 24
paste input "Supplements"
type input "Supplements"
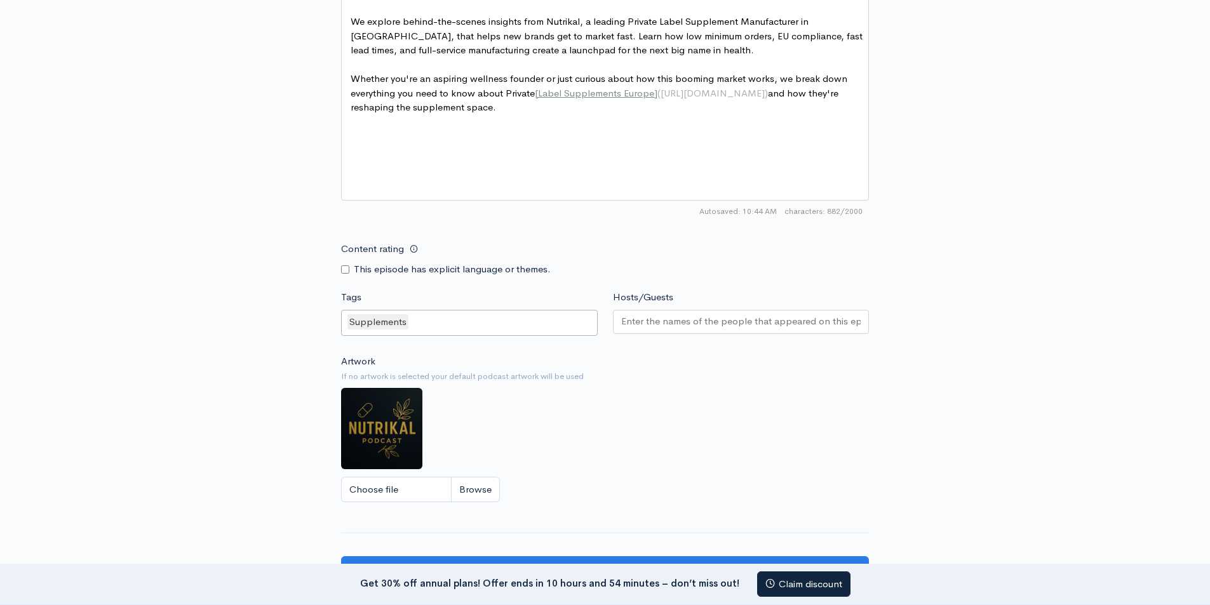
click at [692, 329] on input "Hosts/Guests" at bounding box center [741, 321] width 240 height 15
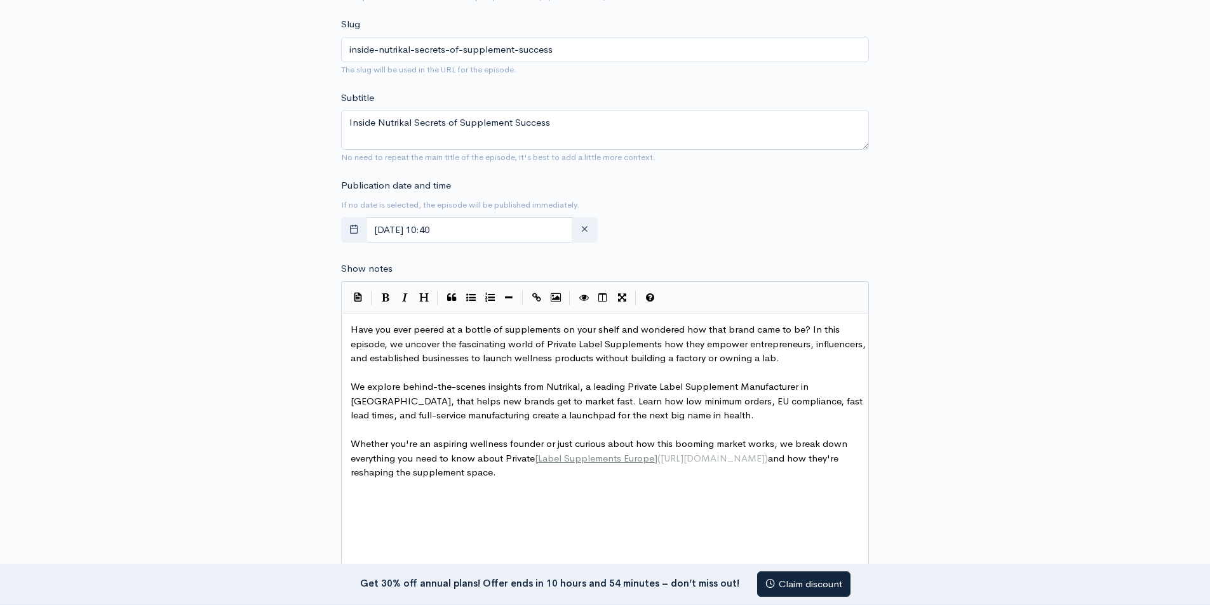
scroll to position [756, 0]
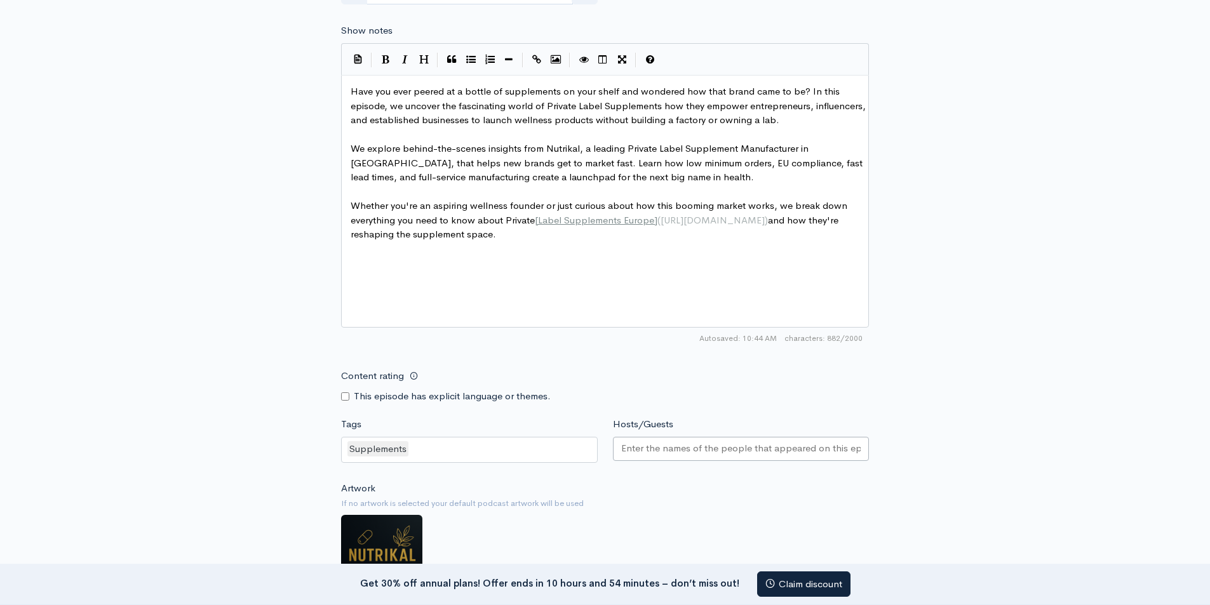
paste input "[PERSON_NAME]"
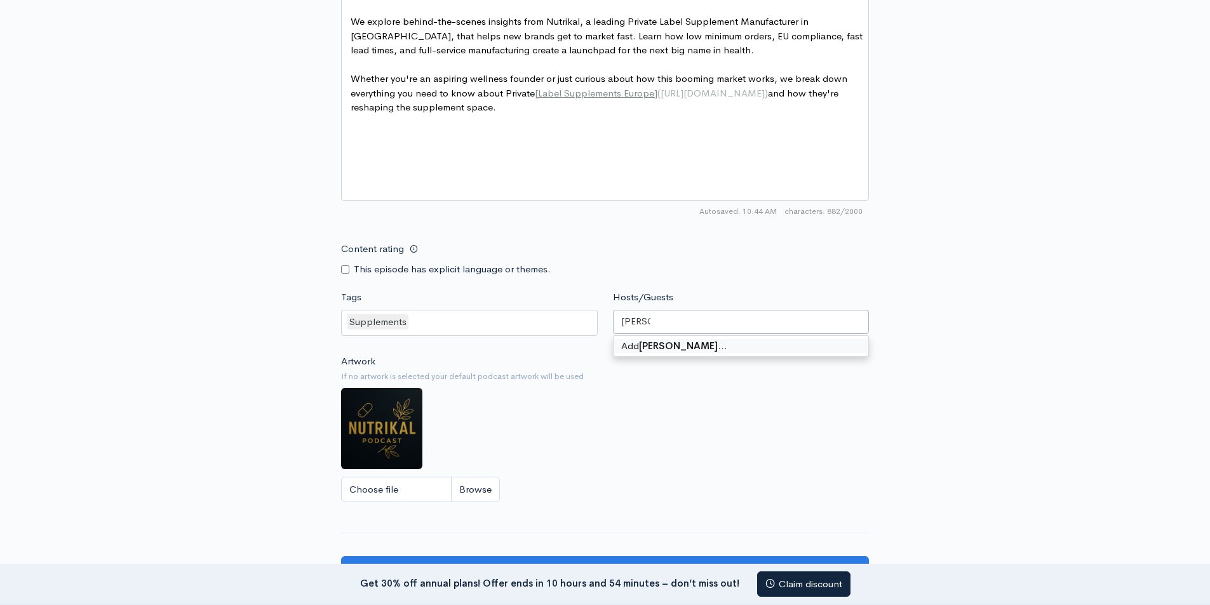
type input "[PERSON_NAME]"
click at [651, 407] on div "Artwork If no artwork is selected your default podcast artwork will be used Cho…" at bounding box center [605, 432] width 528 height 156
click at [661, 327] on input "Hosts/Guests" at bounding box center [741, 321] width 240 height 15
paste input "[PERSON_NAME]"
type input "[PERSON_NAME]"
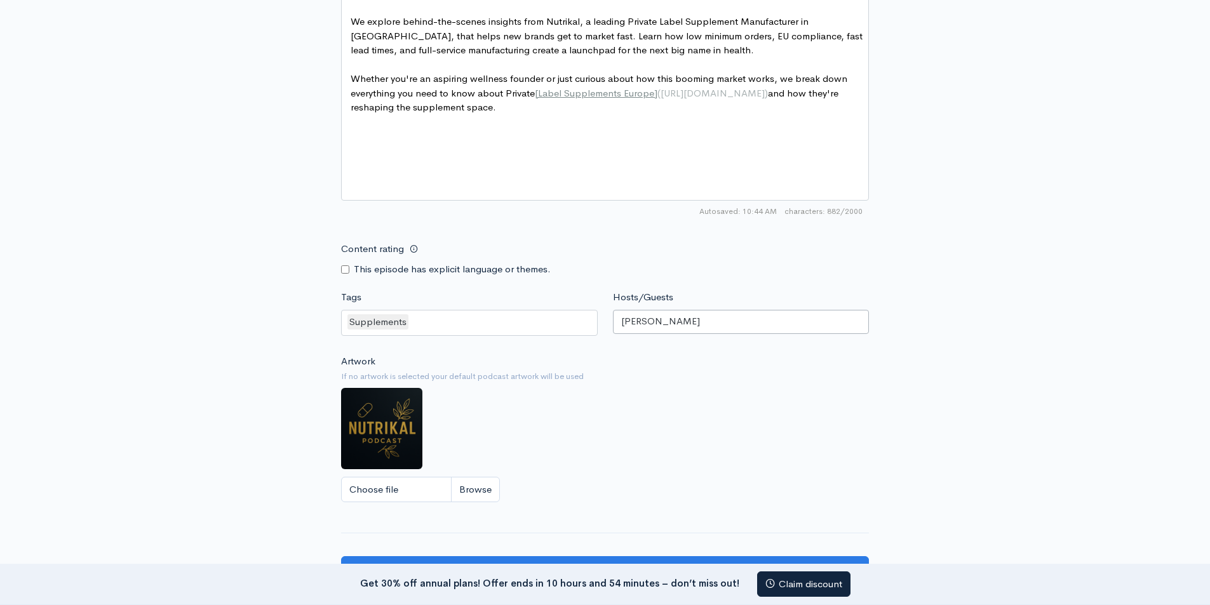
scroll to position [0, 0]
click at [701, 403] on div "Artwork If no artwork is selected your default podcast artwork will be used Cho…" at bounding box center [605, 432] width 528 height 156
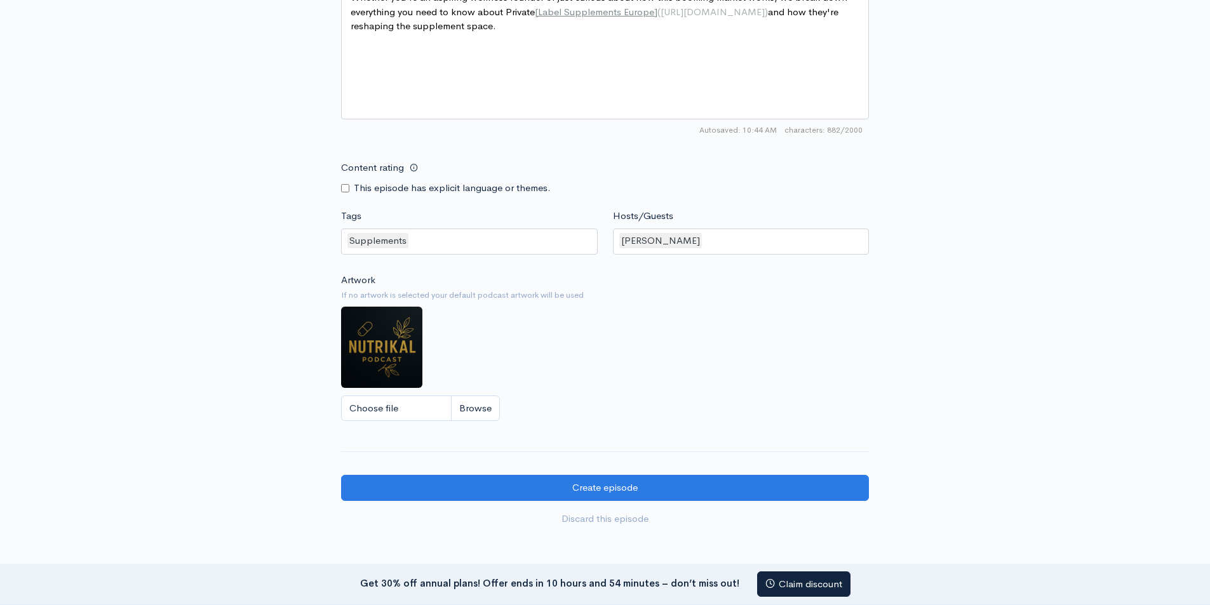
scroll to position [1010, 0]
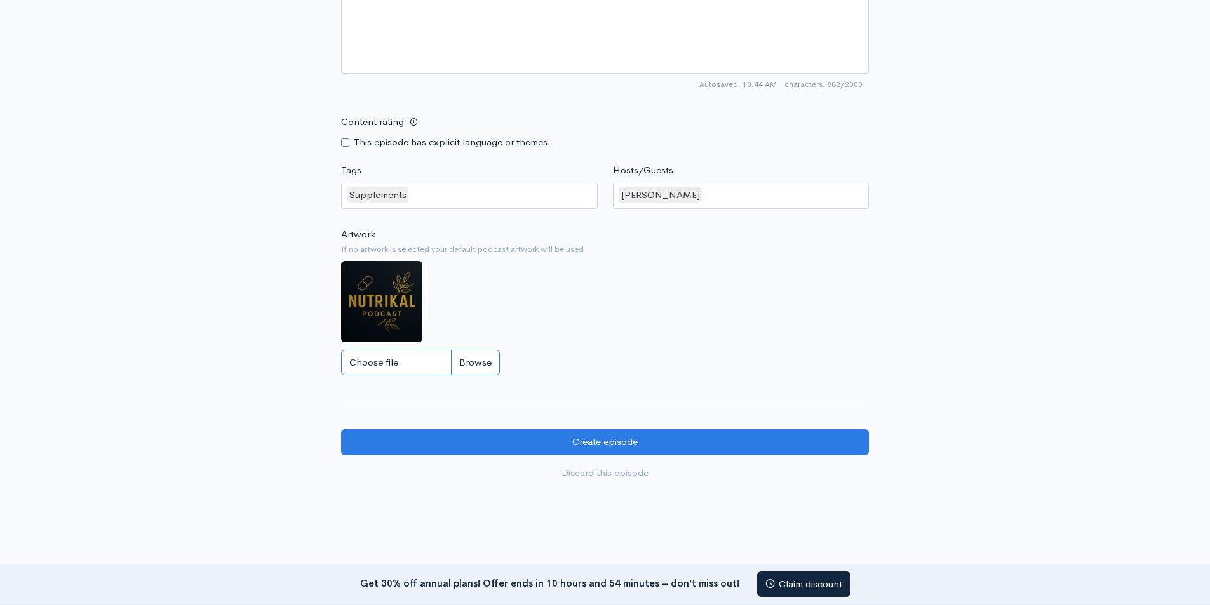
click at [476, 376] on input "Choose file" at bounding box center [420, 363] width 159 height 26
type input "C:\fakepath\ChatGPT Image Aug 20, 2025, 11_34_49 AM.png"
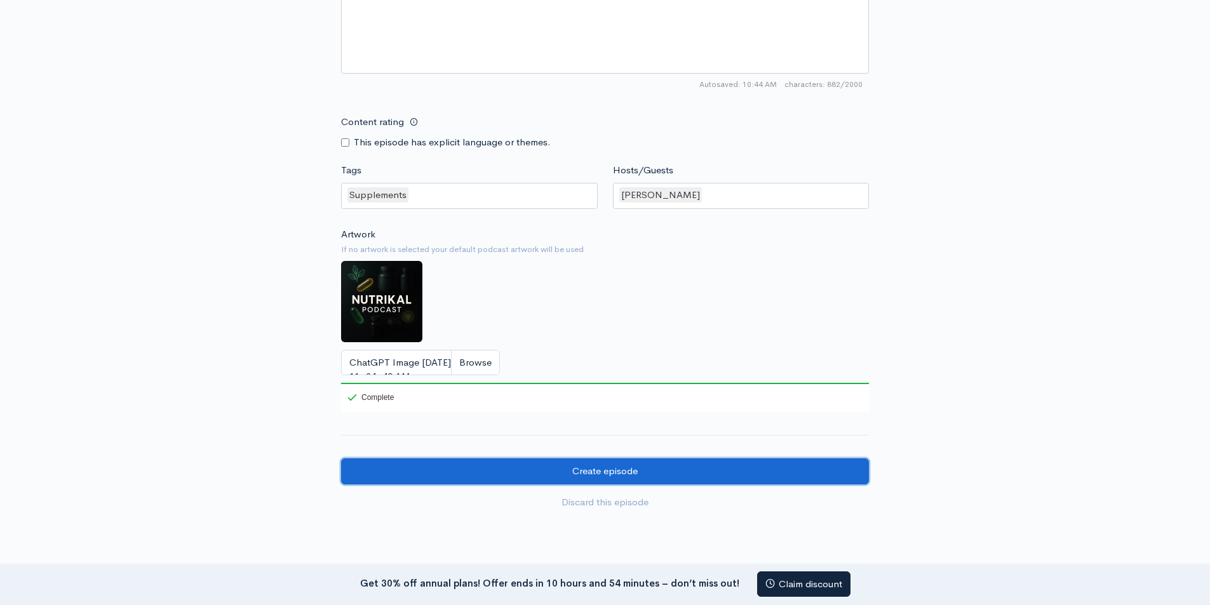
click at [595, 481] on input "Create episode" at bounding box center [605, 472] width 528 height 26
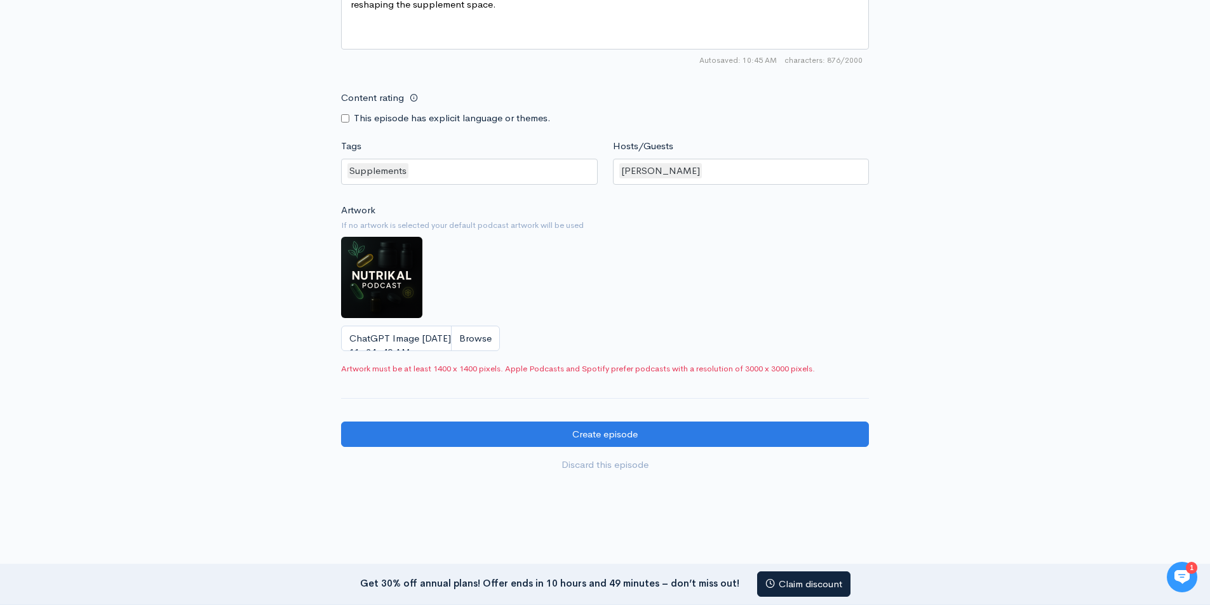
scroll to position [1010, 0]
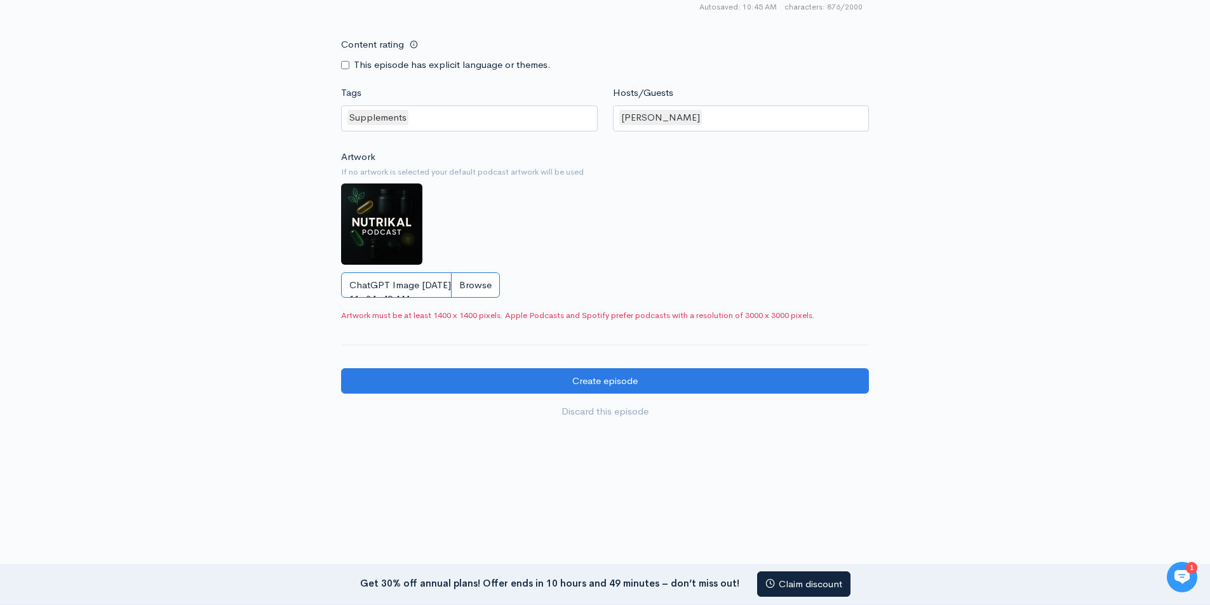
click at [480, 283] on input "ChatGPT Image Aug 20, 2025, 11_34_49 AM.png" at bounding box center [420, 286] width 159 height 26
type input "C:\fakepath\Private Label Supplements Europe.png"
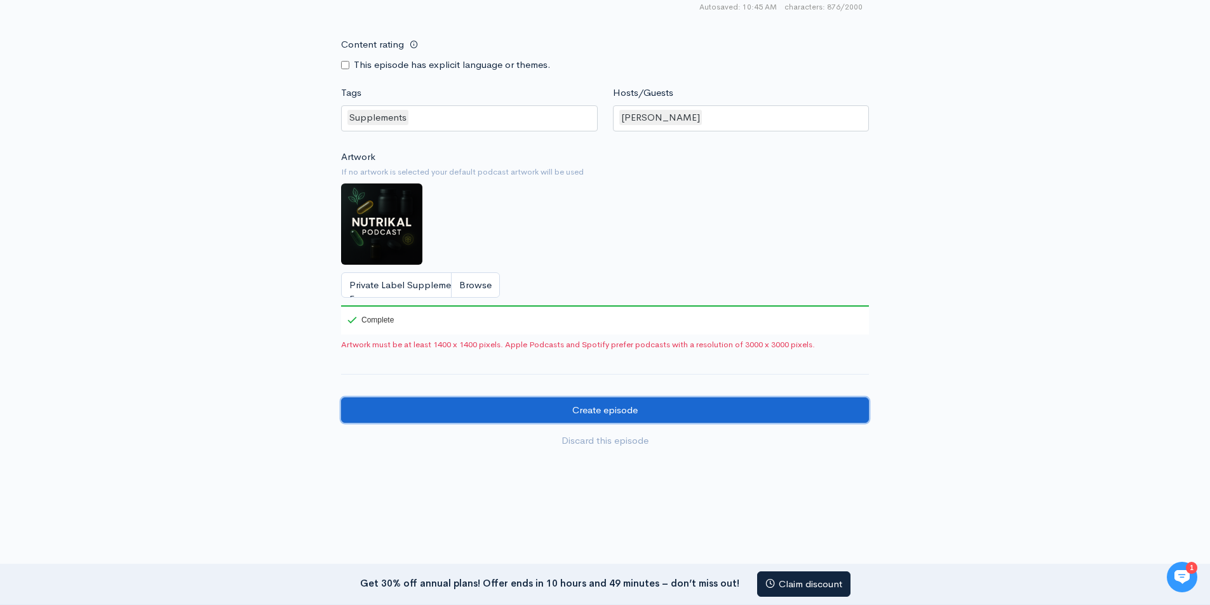
click at [608, 417] on input "Create episode" at bounding box center [605, 411] width 528 height 26
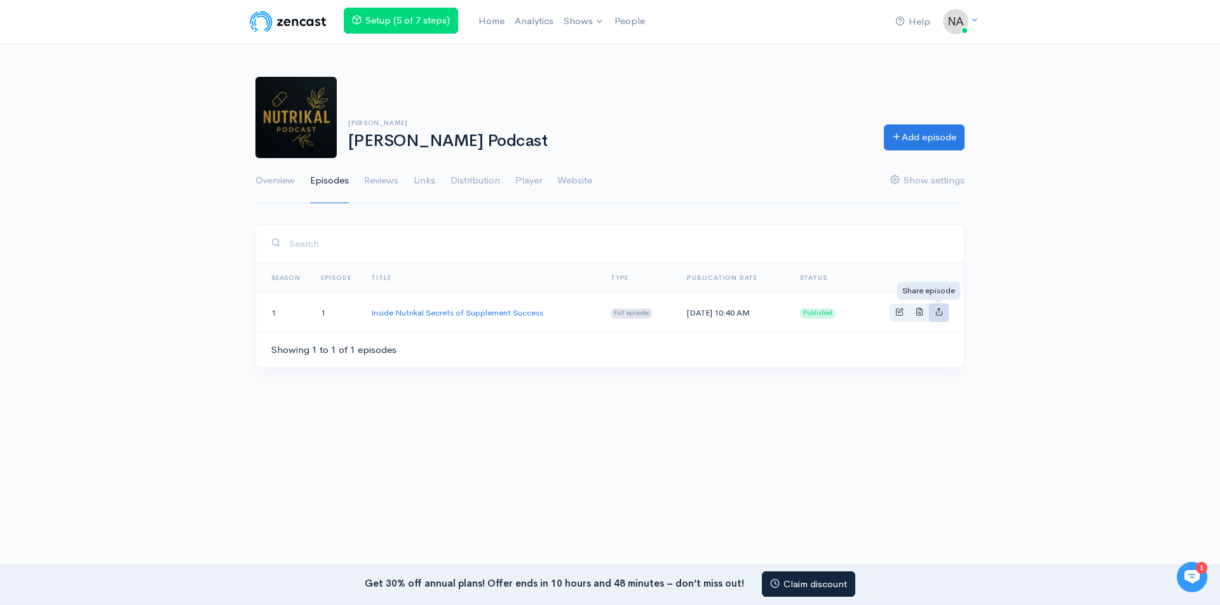
click at [938, 315] on icon "Basic example" at bounding box center [938, 311] width 8 height 8
type input "[URL][PERSON_NAME][DOMAIN_NAME]"
type input "[URL][DOMAIN_NAME][PERSON_NAME]"
type input "<iframe src='[URL][DOMAIN_NAME]' width='100%' height='190' frameborder='0' scro…"
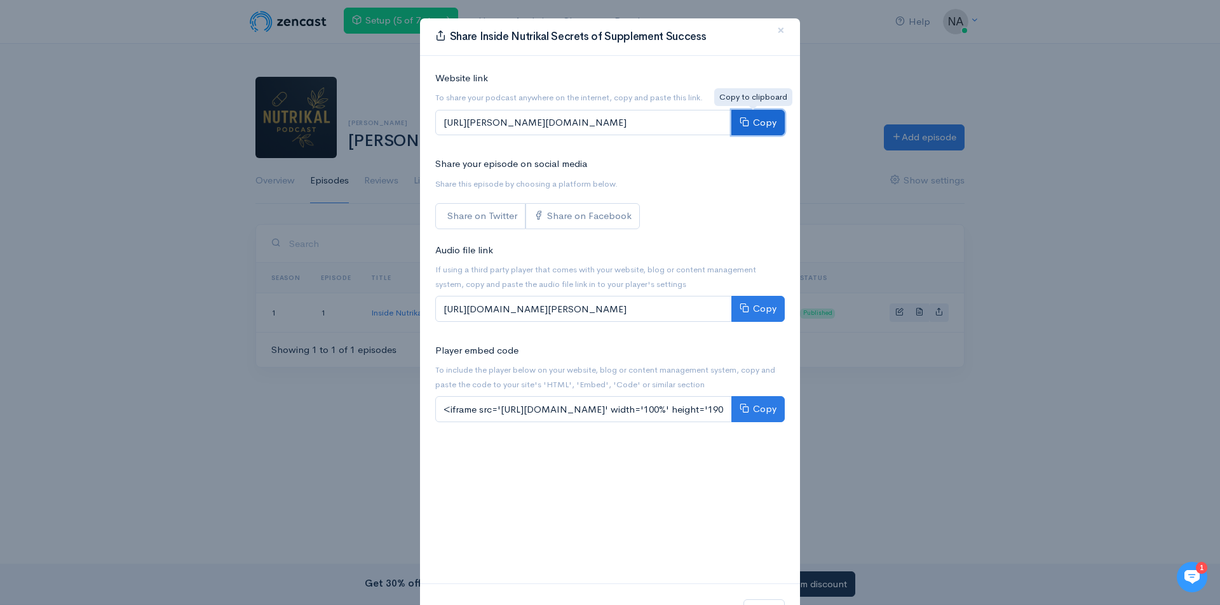
click at [747, 123] on button "Copy" at bounding box center [757, 123] width 53 height 26
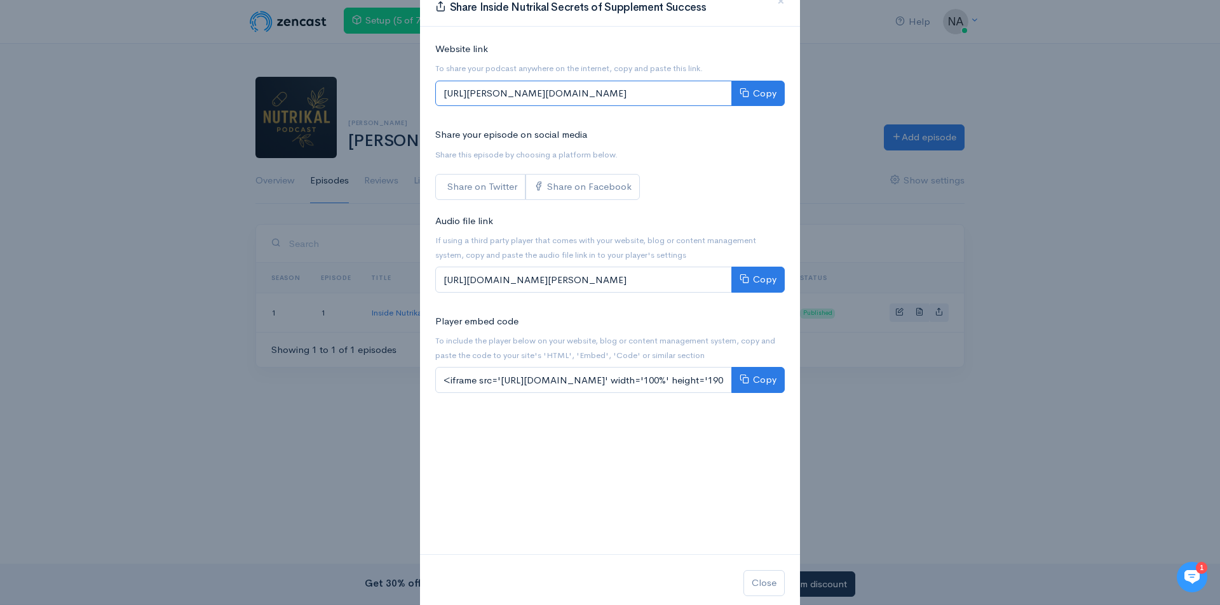
scroll to position [54, 0]
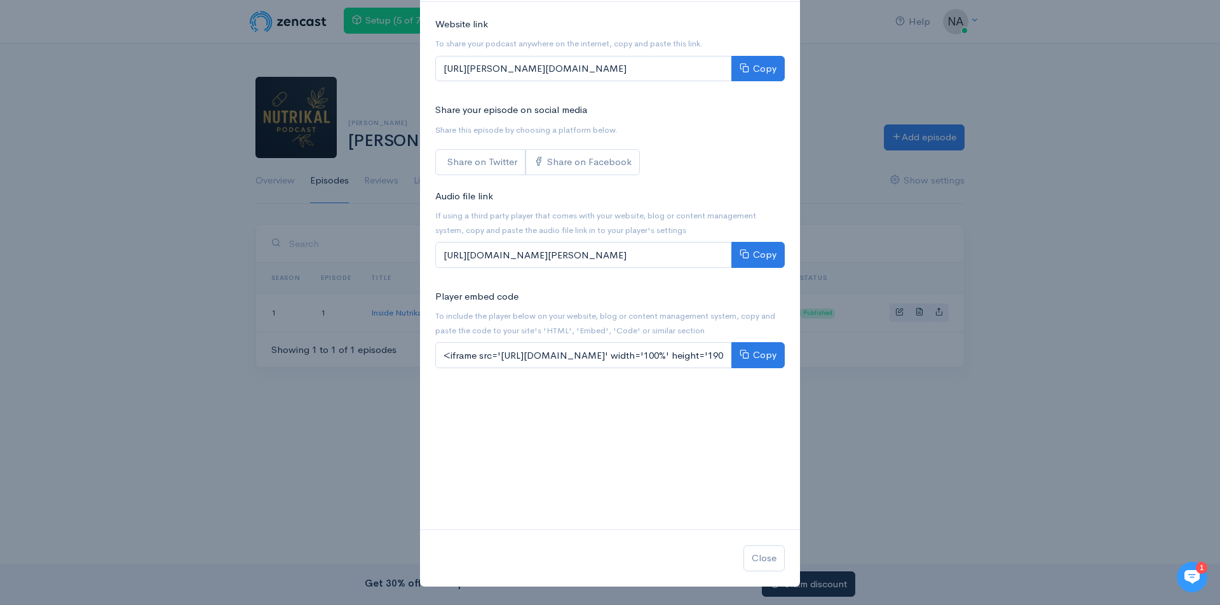
click at [901, 454] on div "Share Inside Nutrikal Secrets of Supplement Success × Website link To share you…" at bounding box center [610, 302] width 1220 height 605
